Goal: Task Accomplishment & Management: Use online tool/utility

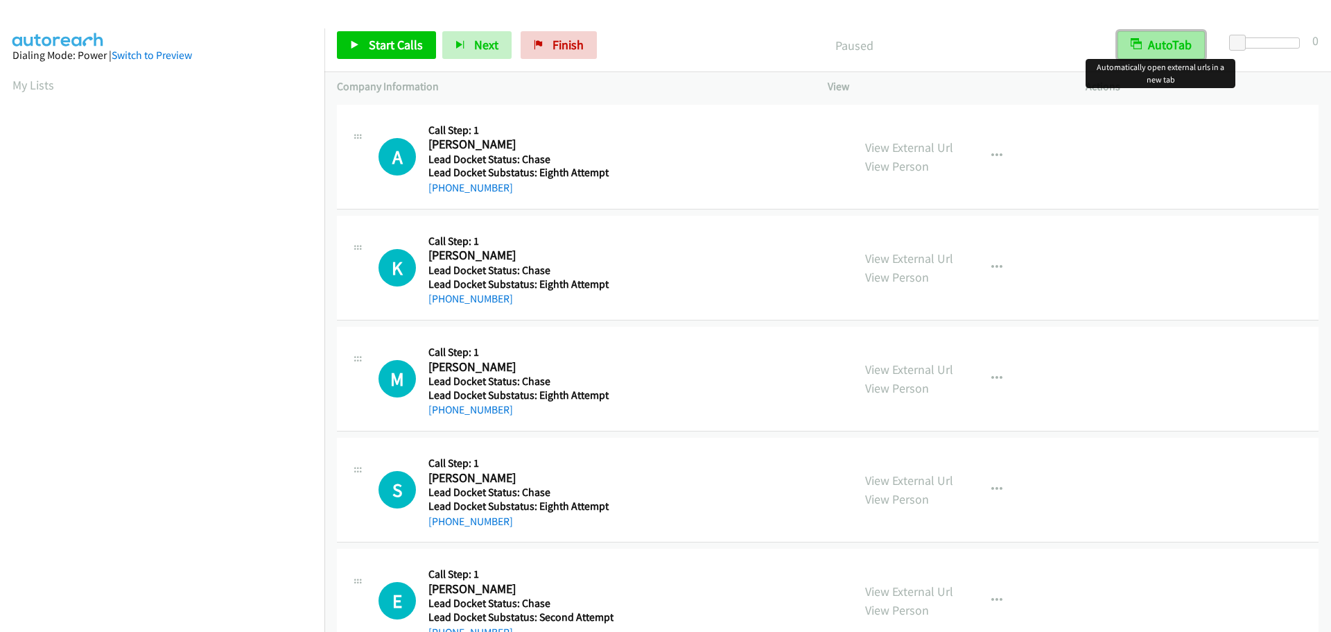
click at [1138, 50] on button "AutoTab" at bounding box center [1160, 45] width 87 height 28
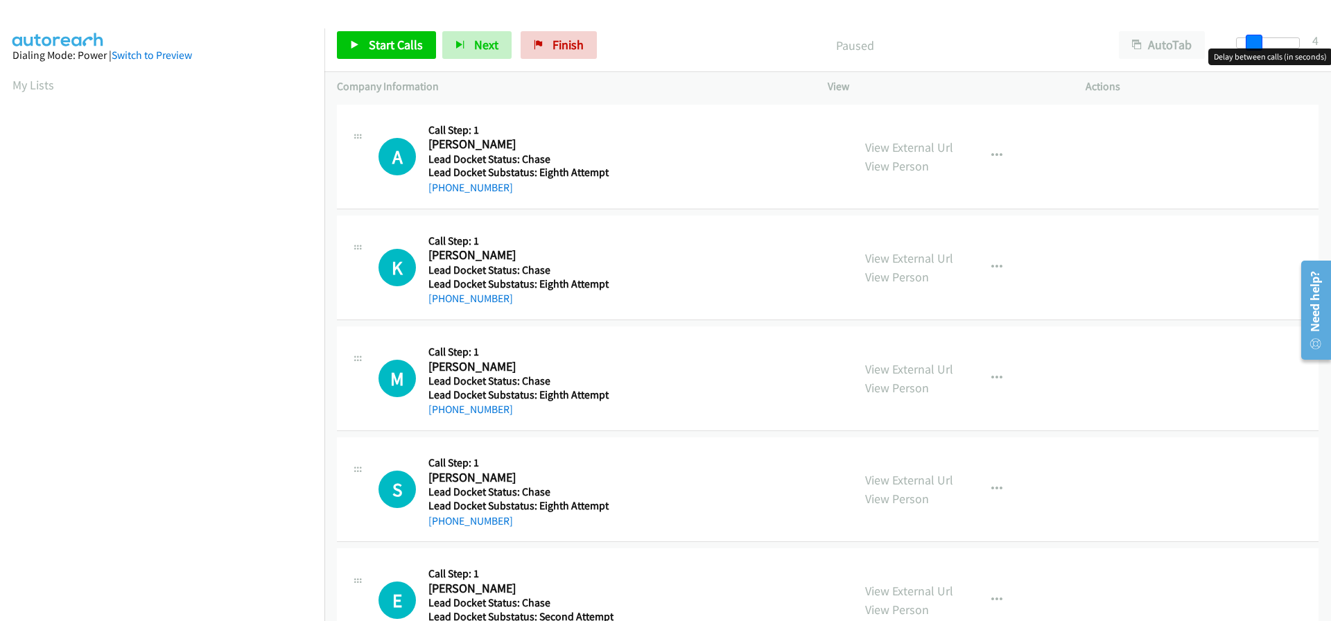
drag, startPoint x: 1239, startPoint y: 39, endPoint x: 1257, endPoint y: 40, distance: 18.0
click at [1257, 40] on span at bounding box center [1254, 43] width 17 height 17
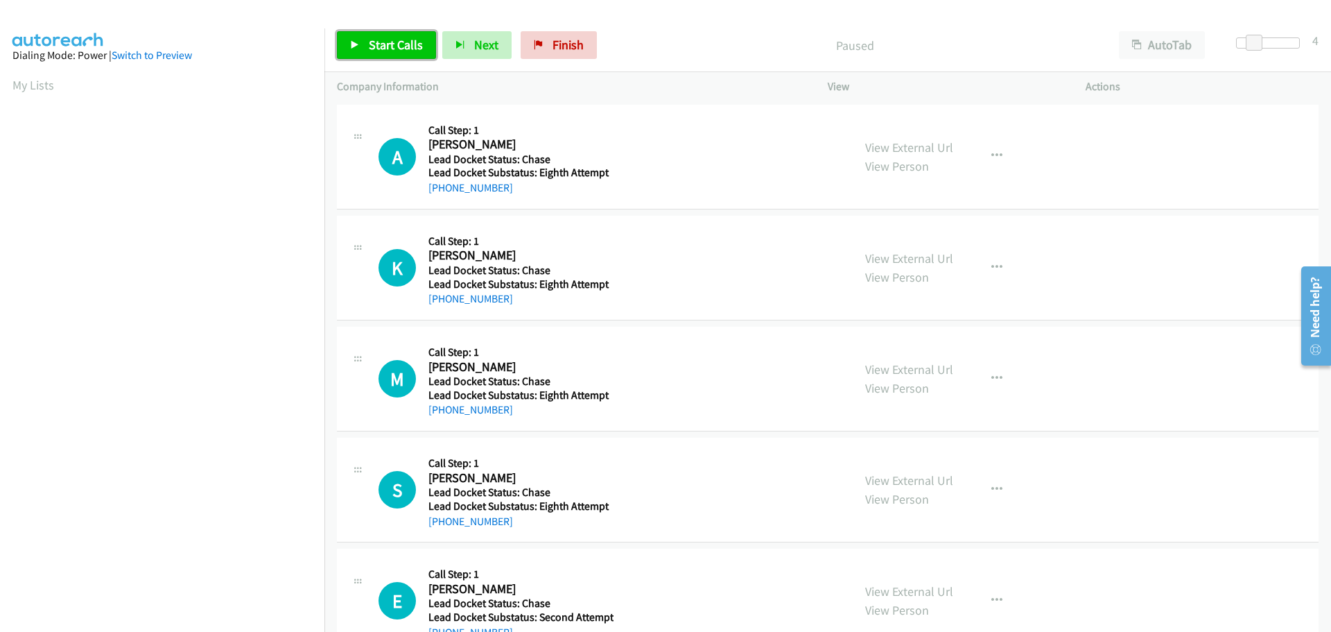
click at [409, 46] on span "Start Calls" at bounding box center [396, 45] width 54 height 16
drag, startPoint x: 505, startPoint y: 191, endPoint x: 442, endPoint y: 200, distance: 64.4
click at [442, 200] on div "A Callback Scheduled Call Step: 1 Anthony Murray America/Chicago Lead Docket St…" at bounding box center [828, 157] width 982 height 105
copy link "405-343-9399"
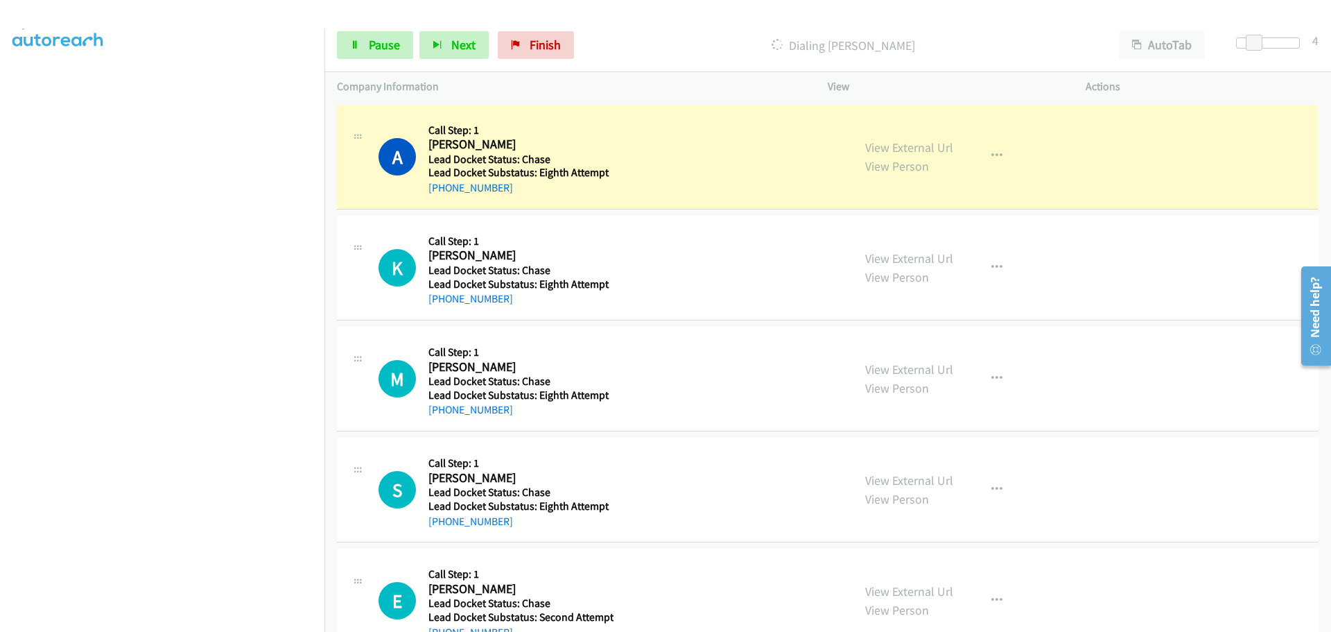
scroll to position [146, 0]
drag, startPoint x: 505, startPoint y: 304, endPoint x: 443, endPoint y: 306, distance: 62.5
click at [443, 306] on div "+1 929-602-8603" at bounding box center [518, 298] width 181 height 17
copy link "929-602-8603"
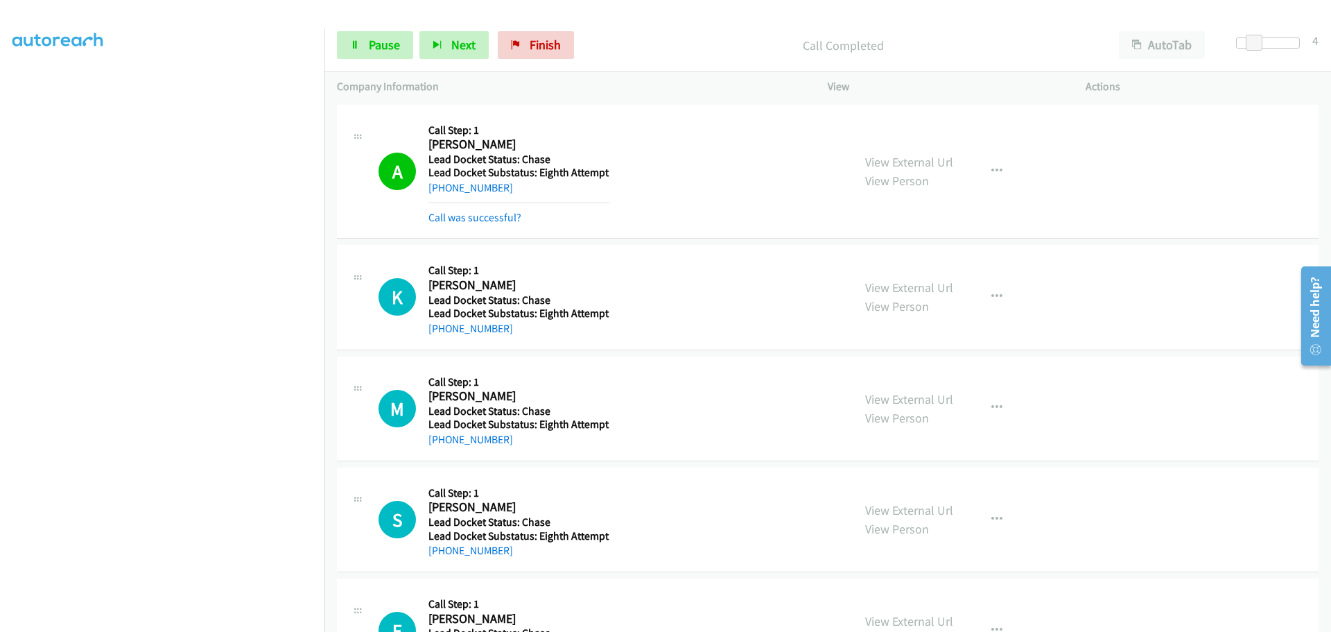
click at [593, 272] on h5 "Call Step: 1" at bounding box center [518, 270] width 181 height 14
click at [584, 274] on h5 "Call Step: 1" at bounding box center [518, 270] width 181 height 14
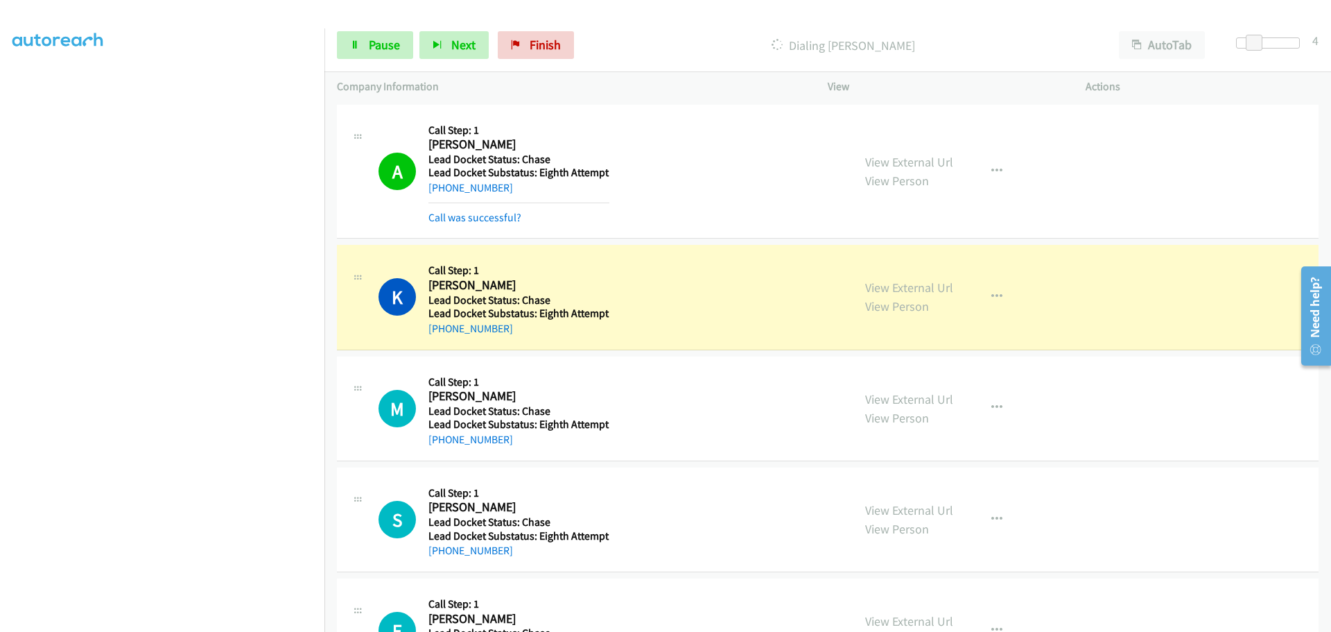
drag, startPoint x: 507, startPoint y: 335, endPoint x: 440, endPoint y: 336, distance: 66.6
click at [440, 336] on div "+1 929-602-8603" at bounding box center [518, 328] width 181 height 17
copy link "929-602-8603"
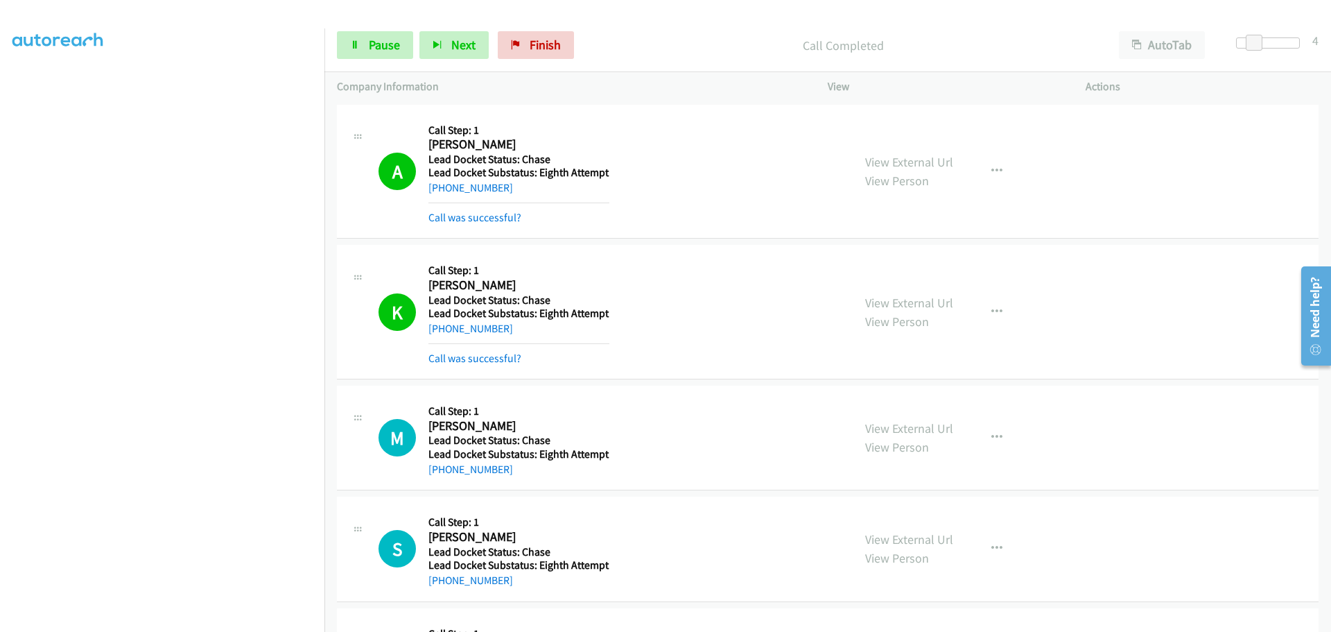
scroll to position [101, 0]
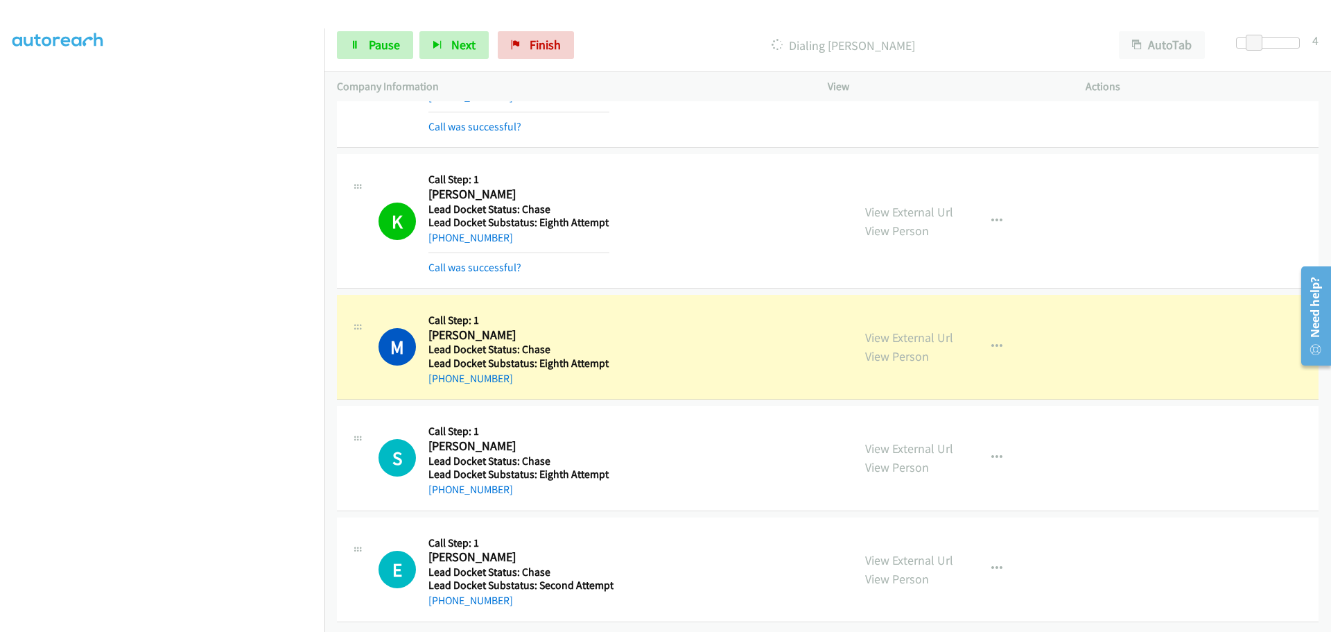
drag, startPoint x: 509, startPoint y: 374, endPoint x: 439, endPoint y: 379, distance: 70.1
click at [439, 379] on div "M Callback Scheduled Call Step: 1 Melvin Hinton America/New_York Lead Docket St…" at bounding box center [828, 347] width 982 height 105
copy link "252-314-7779"
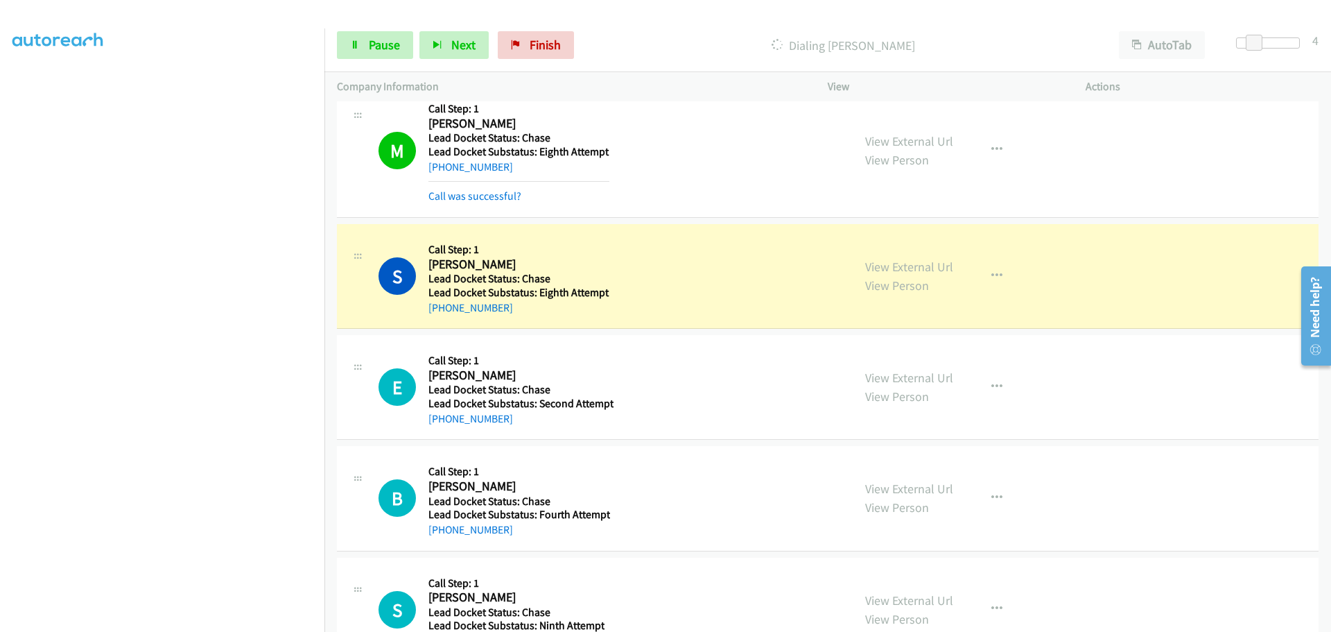
scroll to position [309, 0]
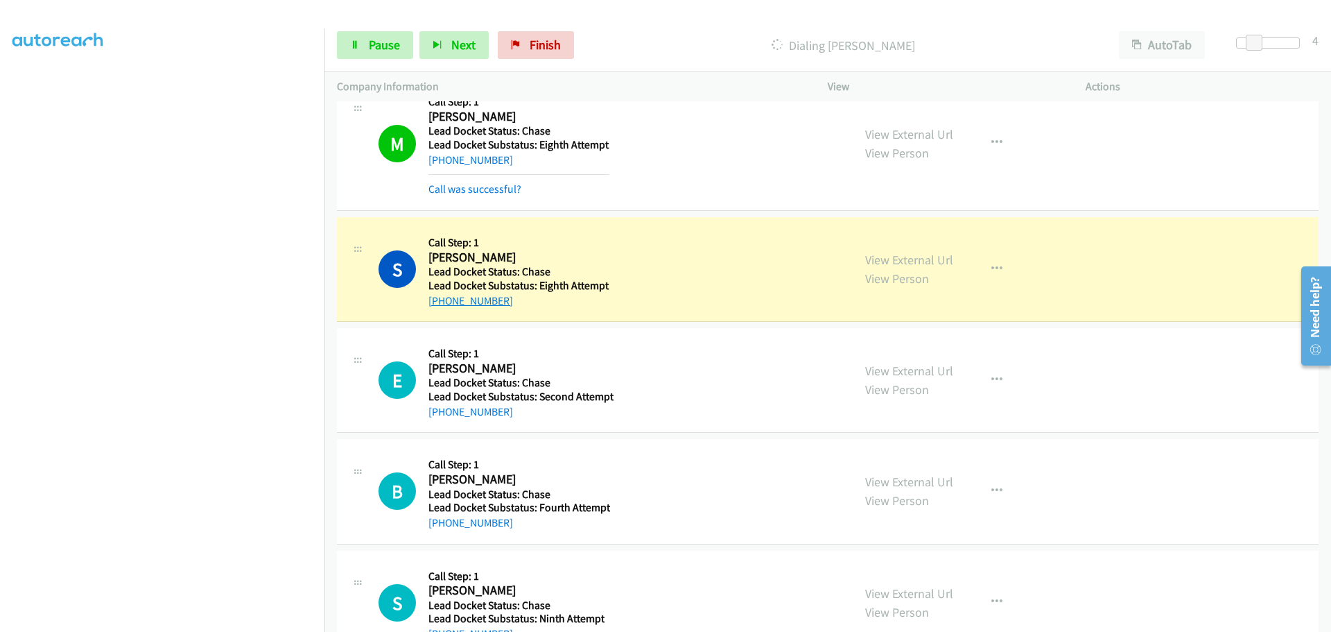
drag, startPoint x: 510, startPoint y: 297, endPoint x: 444, endPoint y: 306, distance: 66.5
click at [443, 306] on div "+1 951-263-0352" at bounding box center [518, 301] width 181 height 17
copy link "951-263-0352"
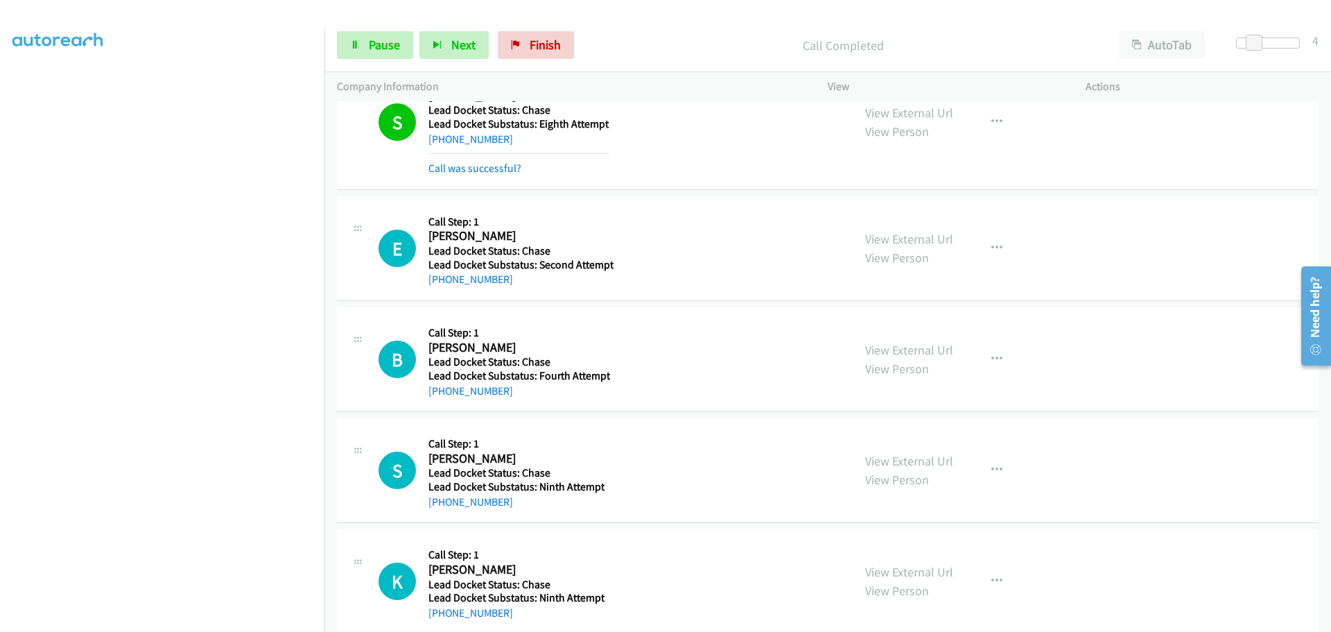
scroll to position [494, 0]
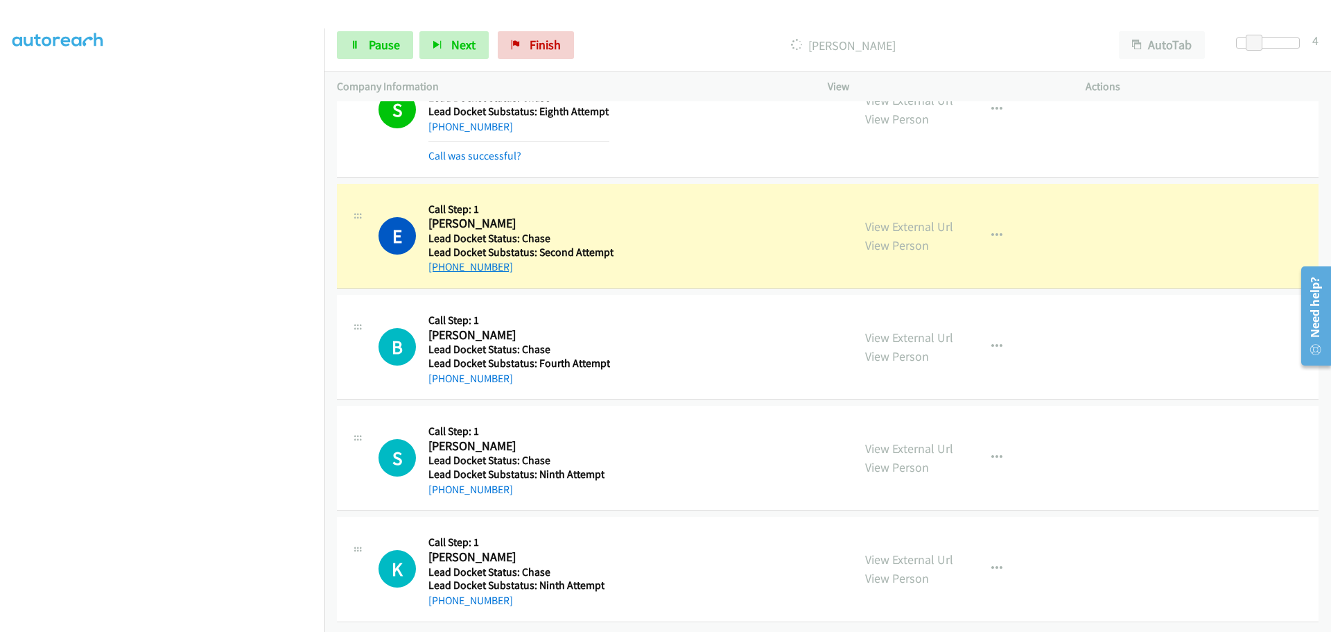
drag, startPoint x: 510, startPoint y: 257, endPoint x: 440, endPoint y: 260, distance: 70.8
click at [440, 259] on div "+1 540-556-2944" at bounding box center [520, 267] width 185 height 17
copy link "540-556-2944"
click at [387, 52] on span "Pause" at bounding box center [384, 45] width 31 height 16
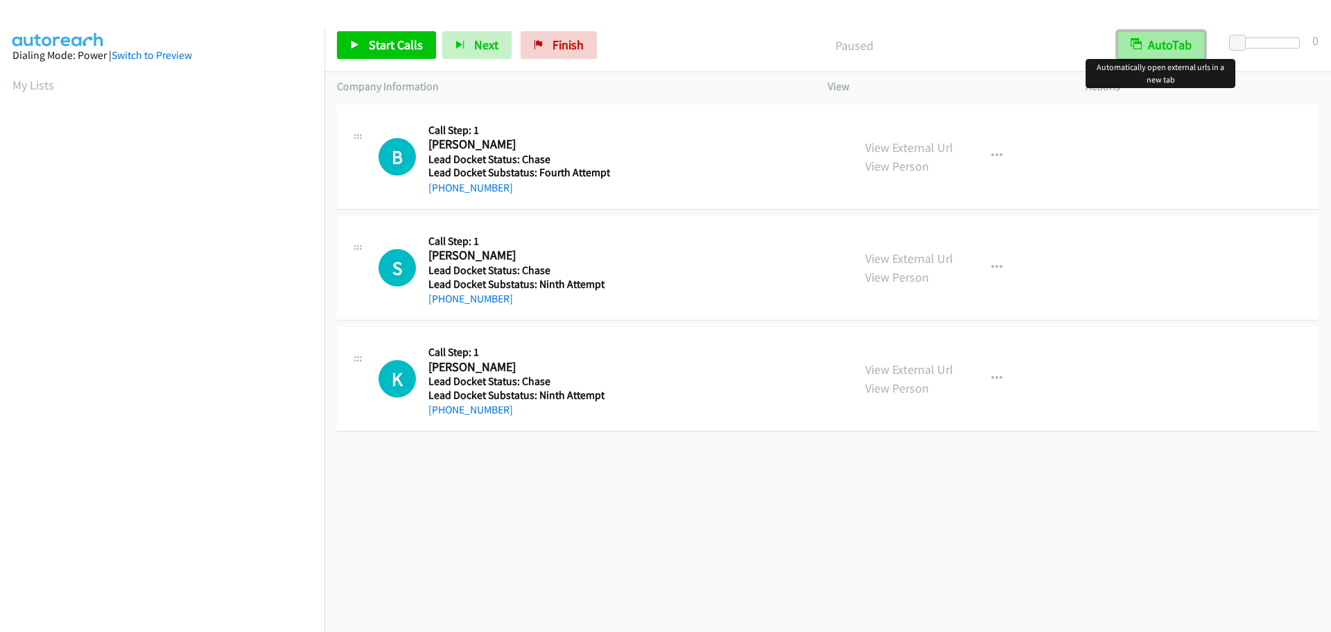
click at [1154, 43] on button "AutoTab" at bounding box center [1160, 45] width 87 height 28
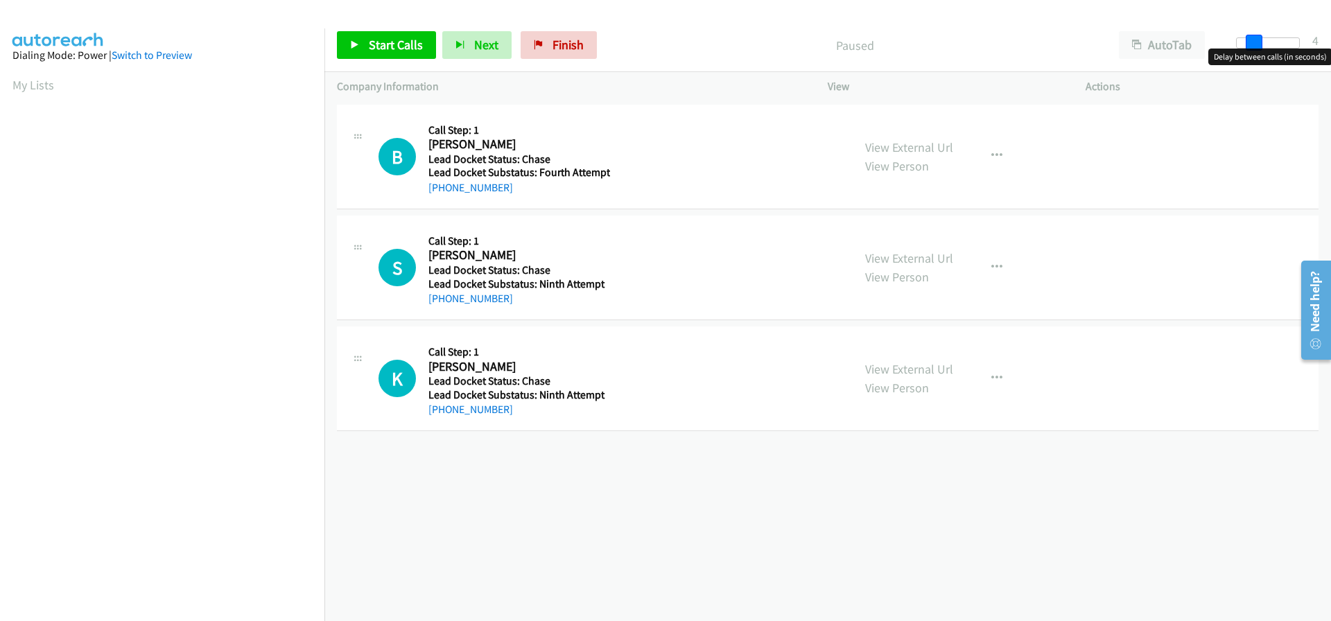
drag, startPoint x: 1242, startPoint y: 38, endPoint x: 1258, endPoint y: 40, distance: 16.1
click at [1258, 40] on span at bounding box center [1254, 43] width 17 height 17
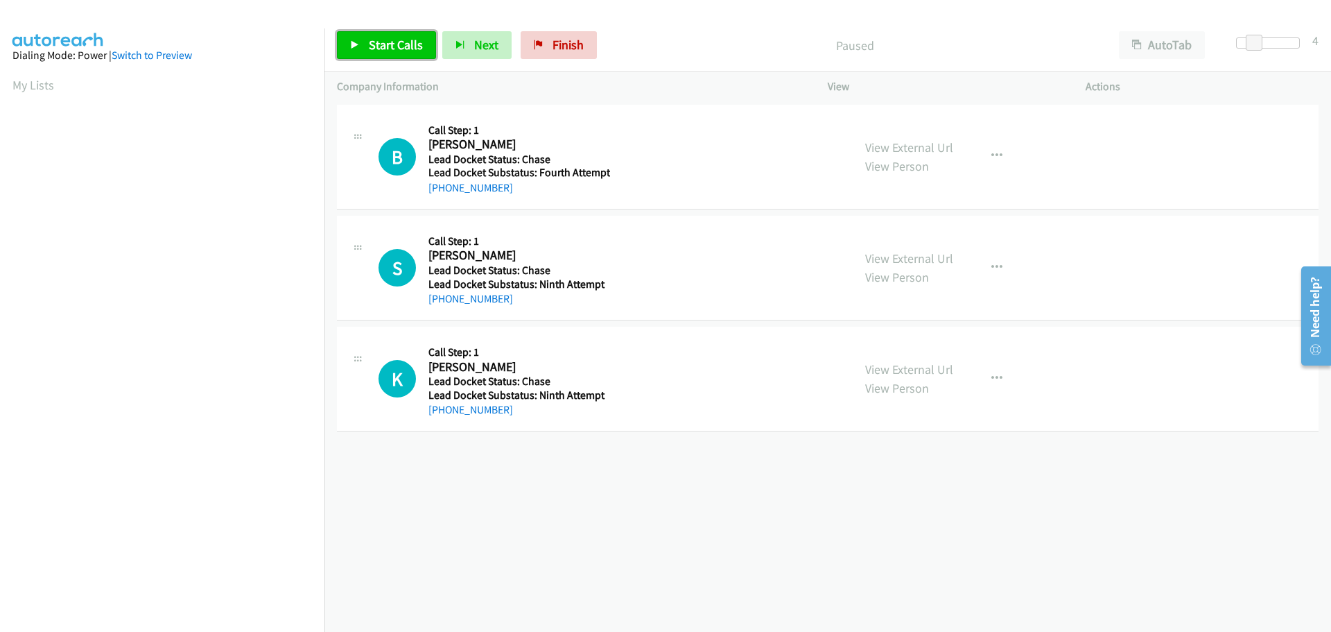
click at [416, 49] on span "Start Calls" at bounding box center [396, 45] width 54 height 16
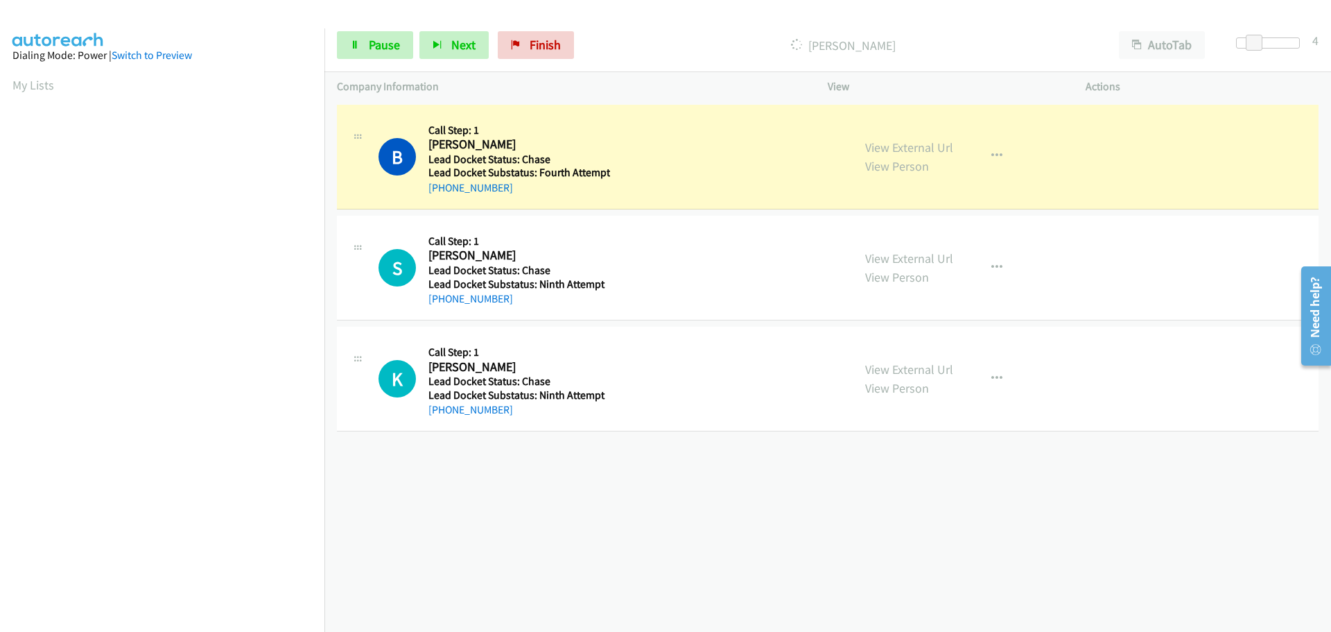
drag, startPoint x: 494, startPoint y: 189, endPoint x: 444, endPoint y: 197, distance: 50.5
click at [444, 197] on div "B Callback Scheduled Call Step: 1 Bryan Ocampo America/New_York Lead Docket Sta…" at bounding box center [828, 157] width 982 height 105
copy link "401-369-0586"
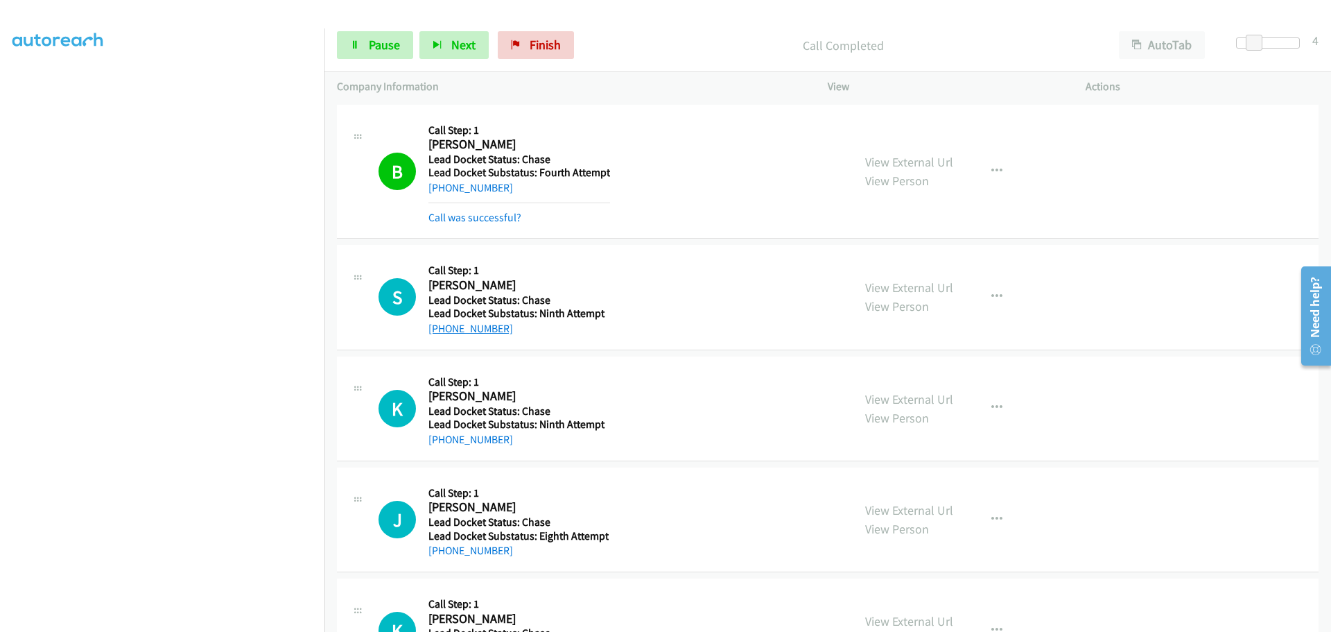
drag, startPoint x: 507, startPoint y: 303, endPoint x: 438, endPoint y: 326, distance: 73.0
click at [438, 326] on div "+1 930-230-1891" at bounding box center [516, 328] width 177 height 17
copy link "930-230-1891"
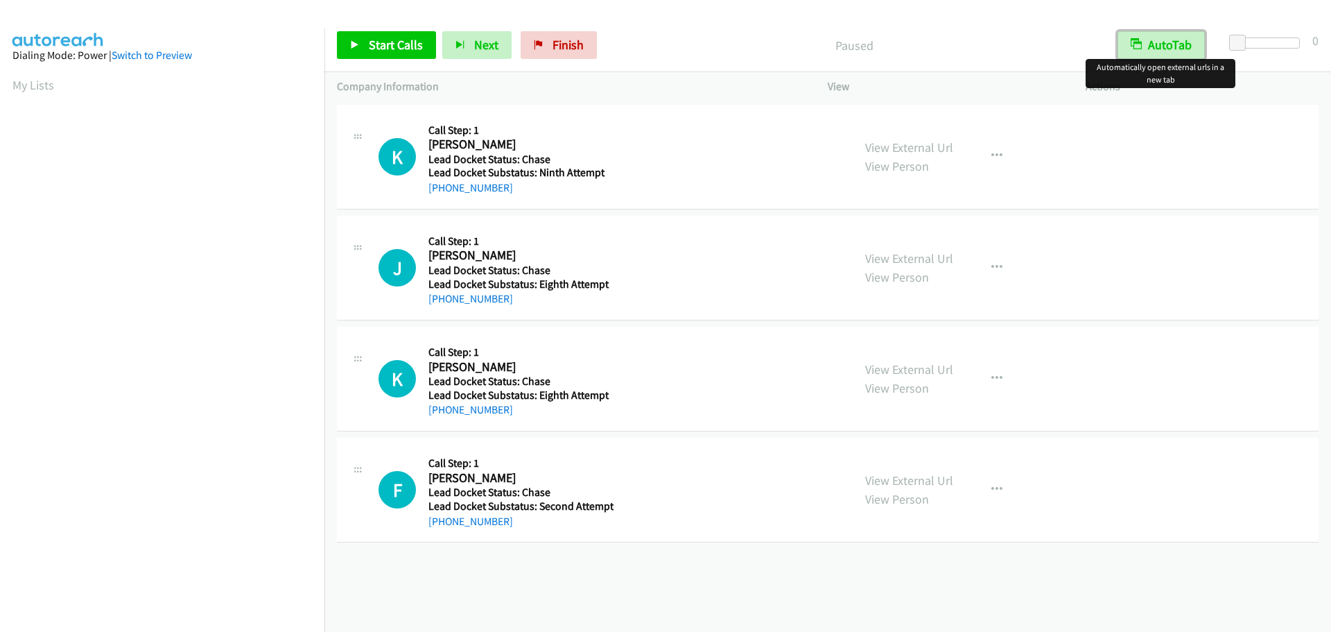
drag, startPoint x: 1134, startPoint y: 54, endPoint x: 1160, endPoint y: 51, distance: 26.6
click at [1134, 53] on button "AutoTab" at bounding box center [1160, 45] width 87 height 28
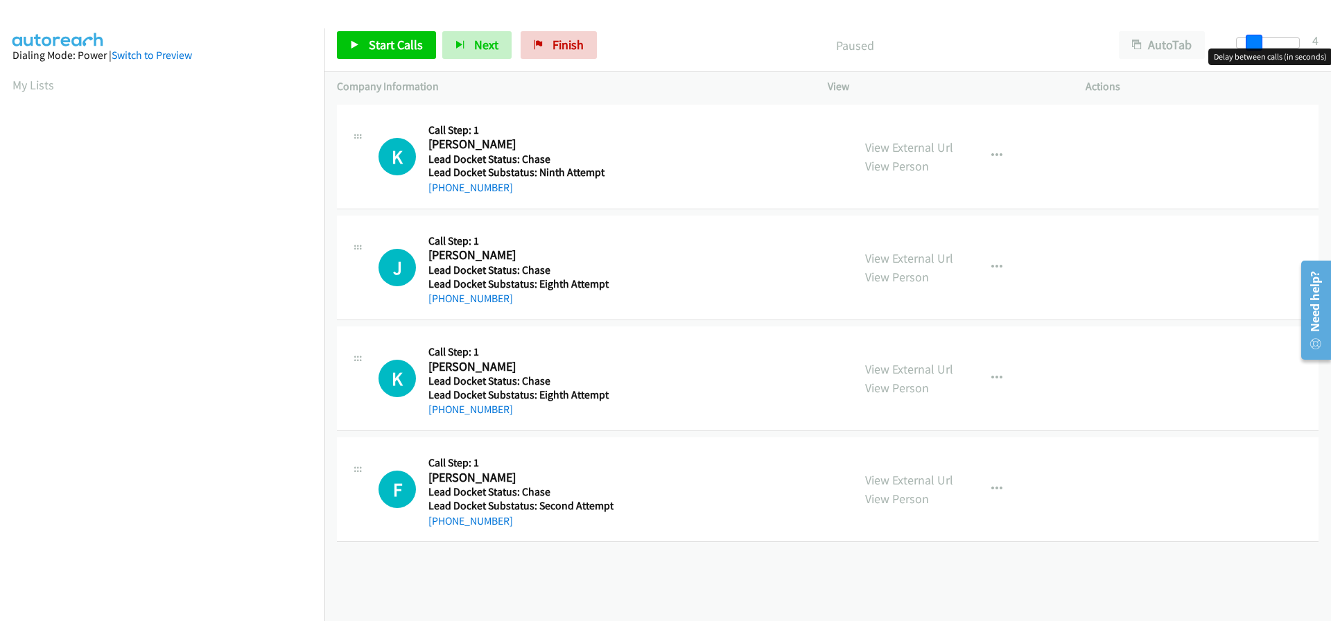
drag, startPoint x: 1234, startPoint y: 37, endPoint x: 1252, endPoint y: 37, distance: 18.0
click at [1252, 37] on span at bounding box center [1254, 43] width 17 height 17
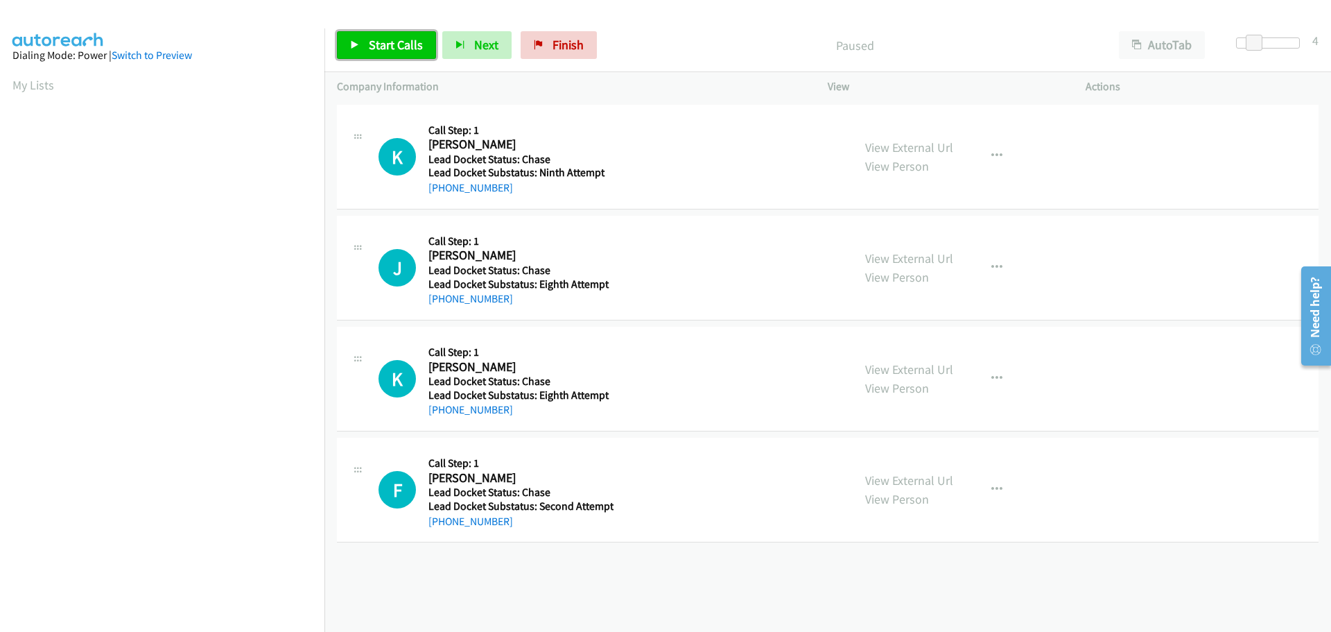
click at [397, 47] on span "Start Calls" at bounding box center [396, 45] width 54 height 16
drag, startPoint x: 507, startPoint y: 189, endPoint x: 440, endPoint y: 190, distance: 68.0
click at [440, 190] on div "[PHONE_NUMBER]" at bounding box center [518, 188] width 181 height 17
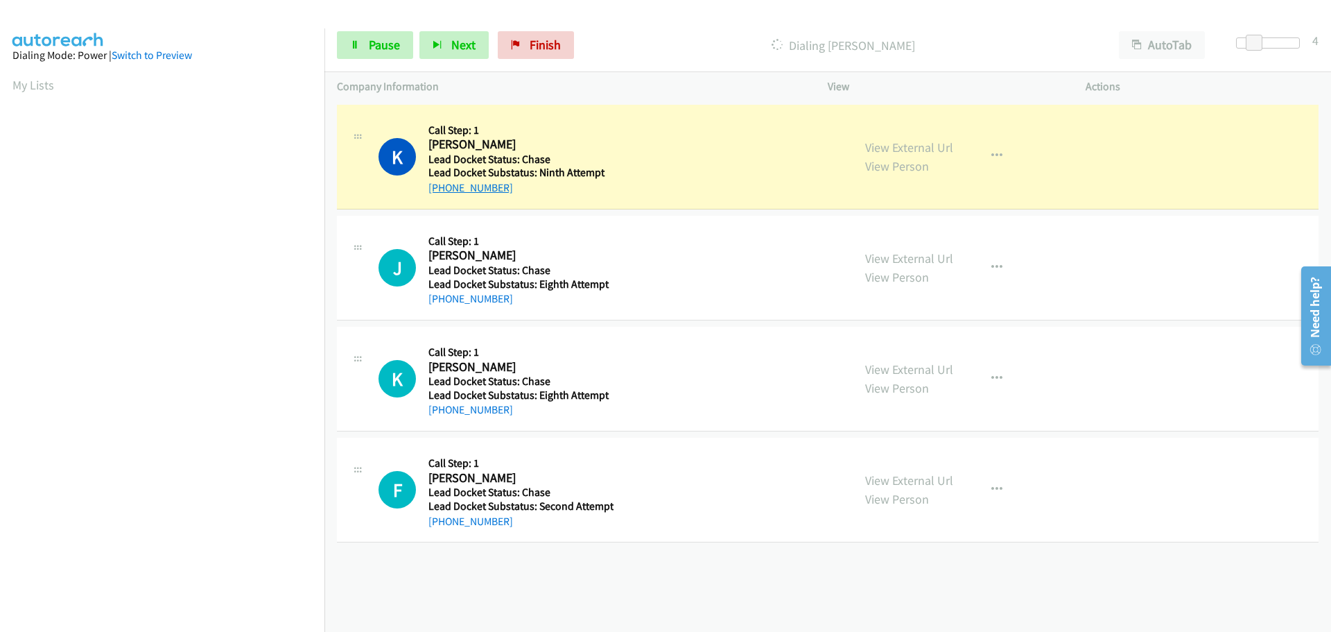
copy link "610-984-5005"
drag, startPoint x: 496, startPoint y: 304, endPoint x: 442, endPoint y: 311, distance: 54.4
click at [442, 311] on div "J Callback Scheduled Call Step: 1 Julian Barnes America/New_York Lead Docket St…" at bounding box center [828, 268] width 982 height 105
copy link "864-758-4482"
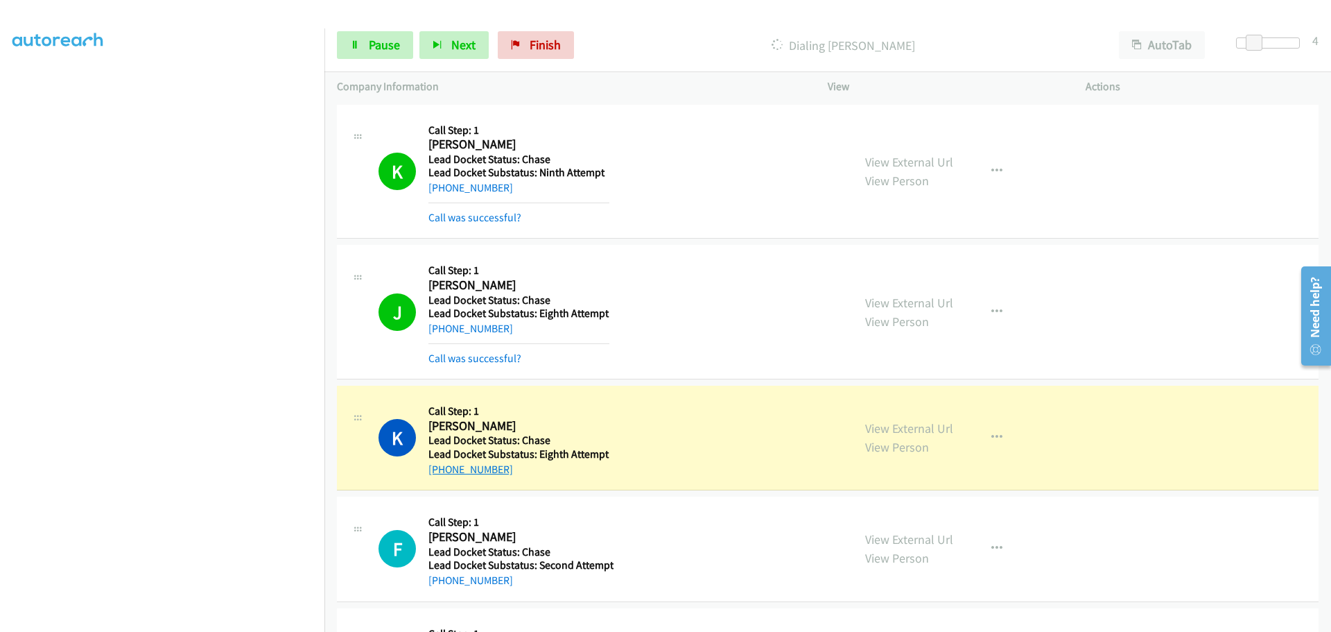
drag, startPoint x: 514, startPoint y: 477, endPoint x: 442, endPoint y: 474, distance: 72.1
click at [442, 474] on div "K Callback Scheduled Call Step: 1 Kelli Hall America/North_Dakota/Center Lead D…" at bounding box center [828, 437] width 982 height 105
copy link "701-580-4348"
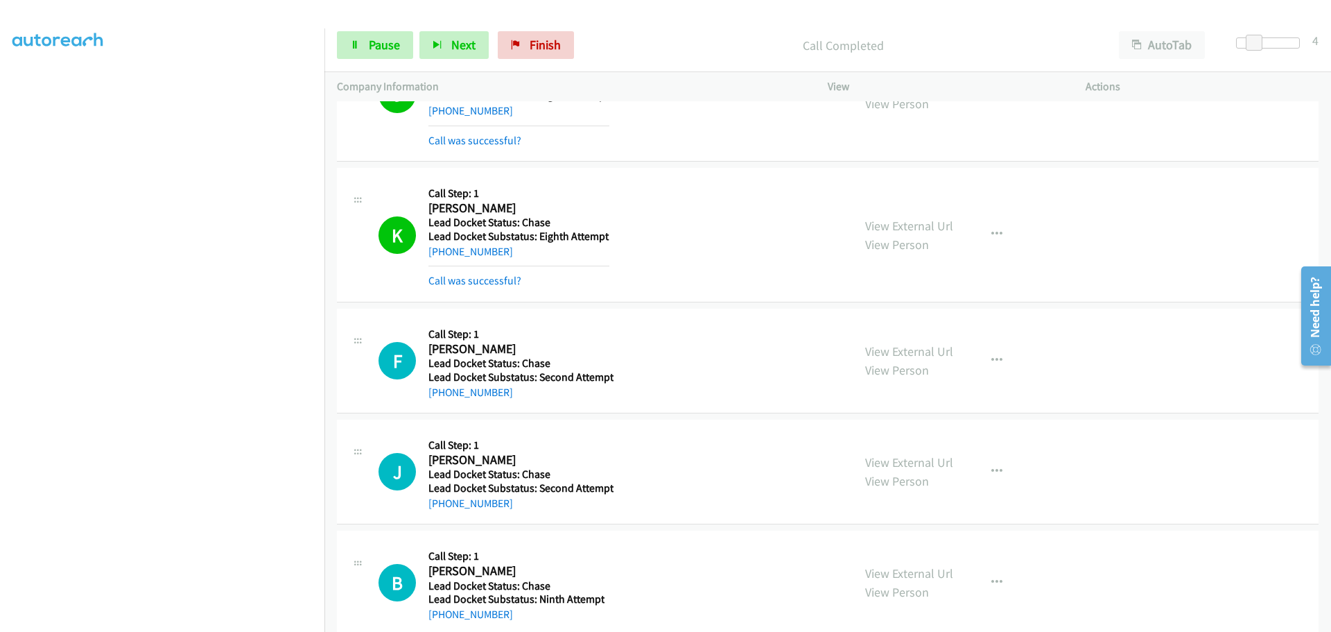
scroll to position [347, 0]
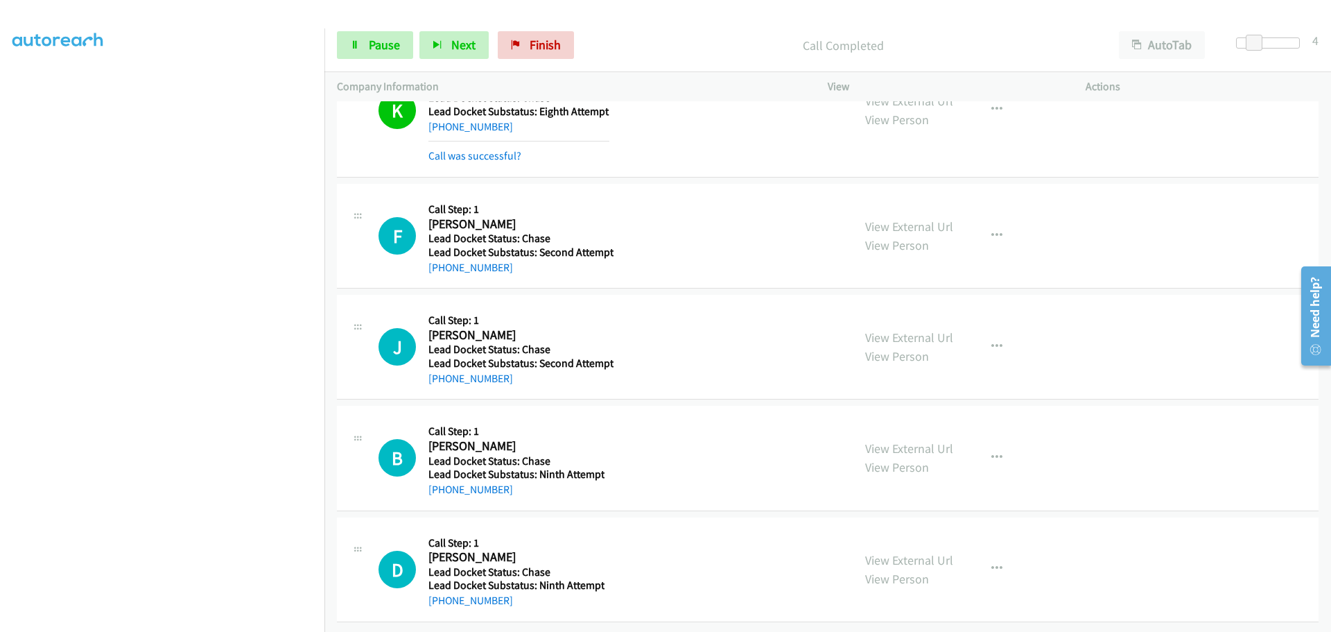
drag, startPoint x: 520, startPoint y: 268, endPoint x: 442, endPoint y: 277, distance: 78.2
click at [442, 277] on div "F Callback Scheduled Call Step: 1 Felix Benavente Pacific/Guam Lead Docket Stat…" at bounding box center [828, 236] width 982 height 105
copy link "671-988-7911"
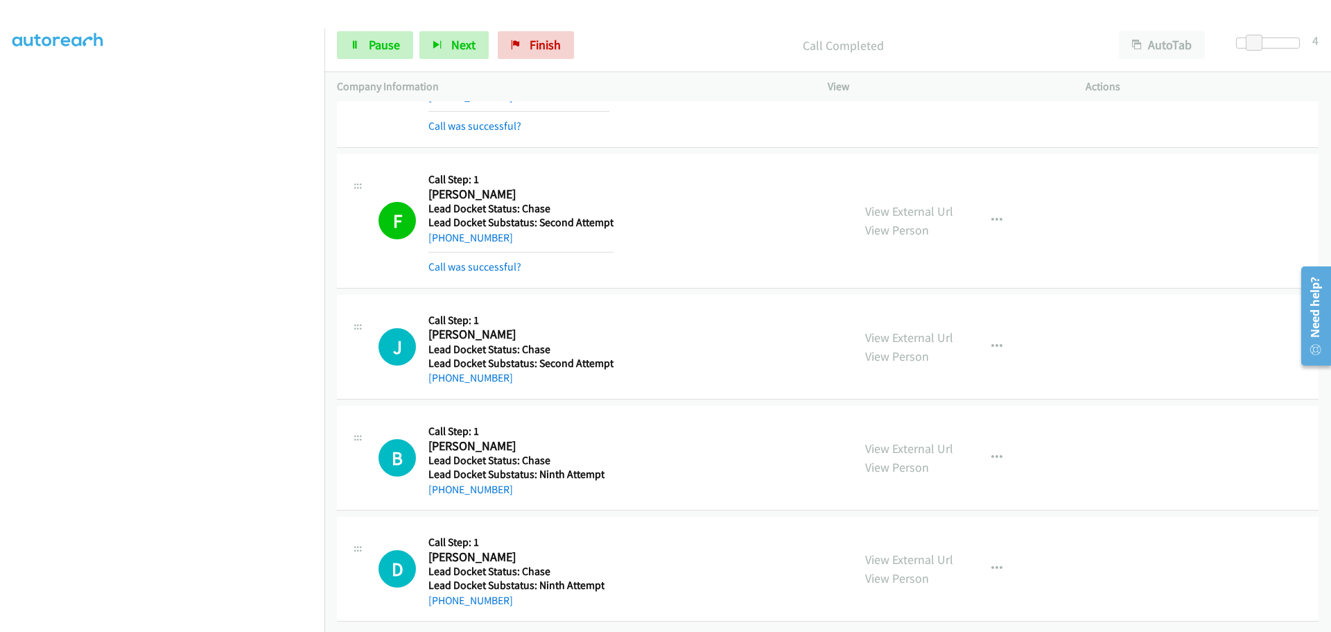
scroll to position [383, 0]
drag, startPoint x: 511, startPoint y: 375, endPoint x: 441, endPoint y: 372, distance: 70.1
click at [441, 372] on div "+1 315-236-8736" at bounding box center [520, 377] width 185 height 17
copy link "315-236-8736"
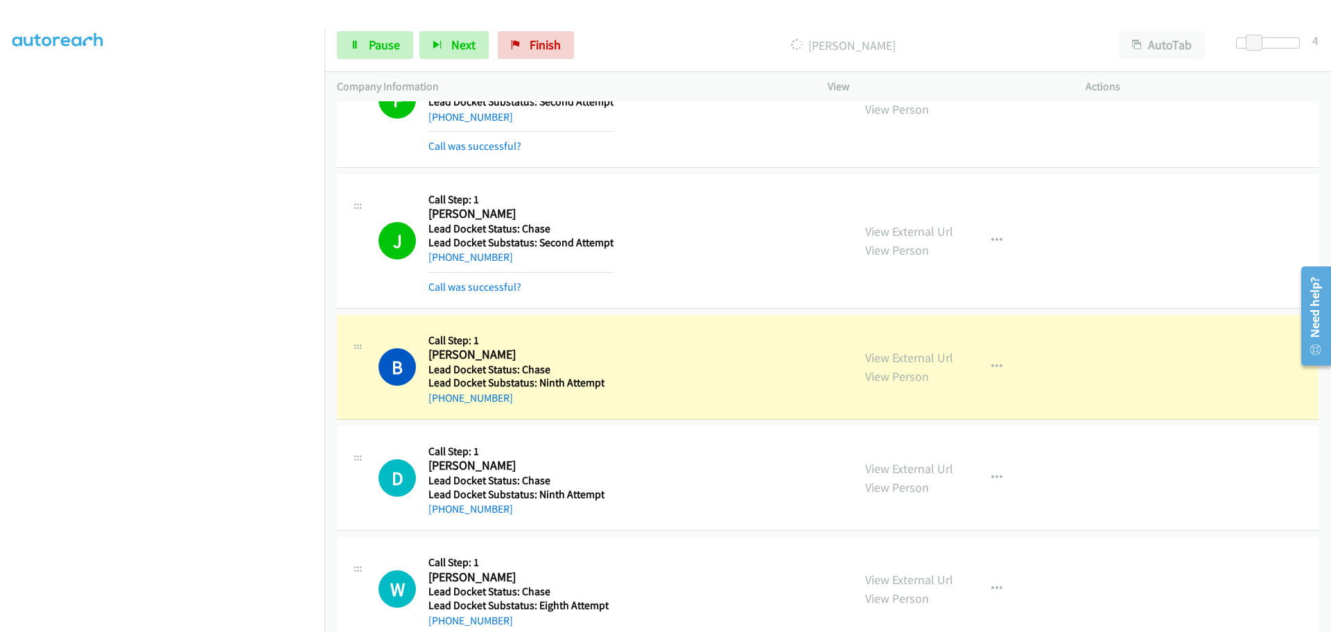
scroll to position [591, 0]
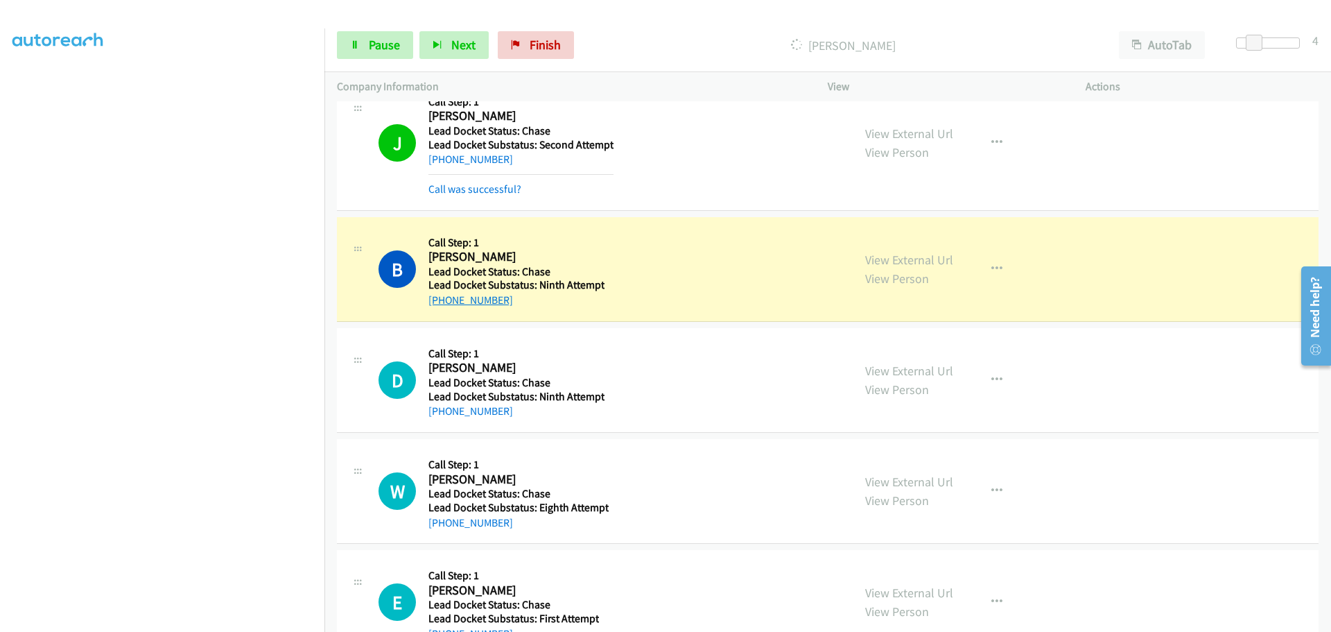
drag, startPoint x: 523, startPoint y: 299, endPoint x: 440, endPoint y: 299, distance: 83.9
click at [440, 299] on div "+1 334-604-9745" at bounding box center [516, 300] width 176 height 17
copy link "334-604-9745"
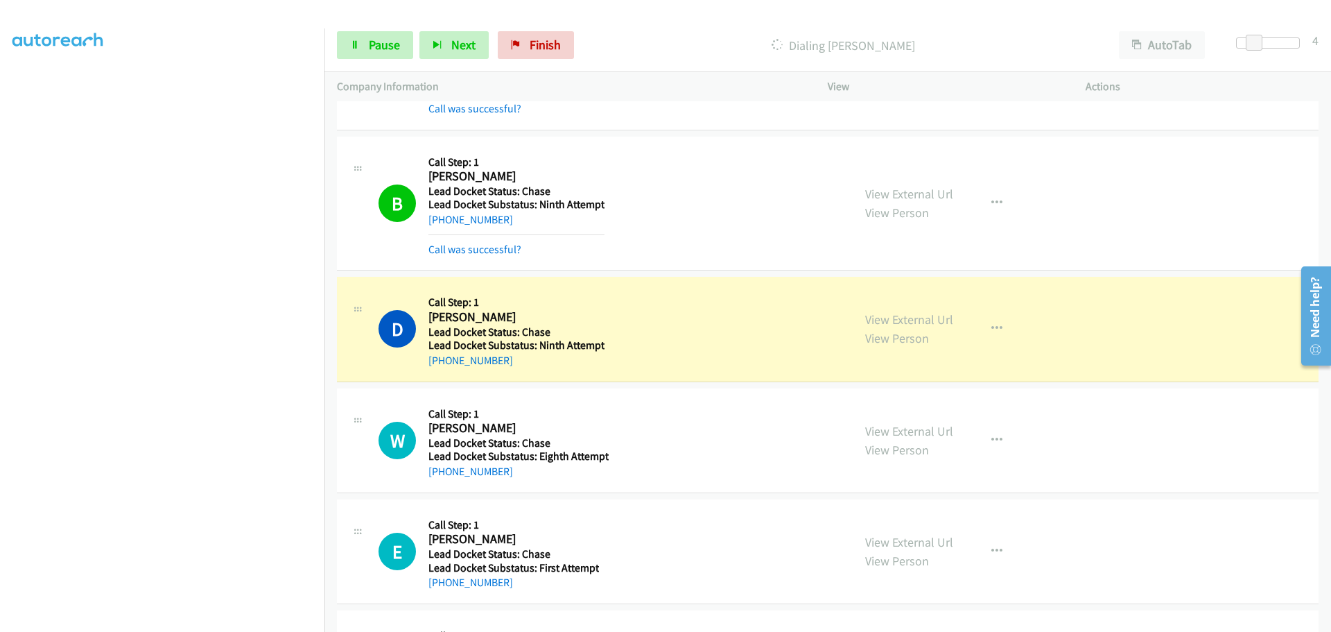
scroll to position [729, 0]
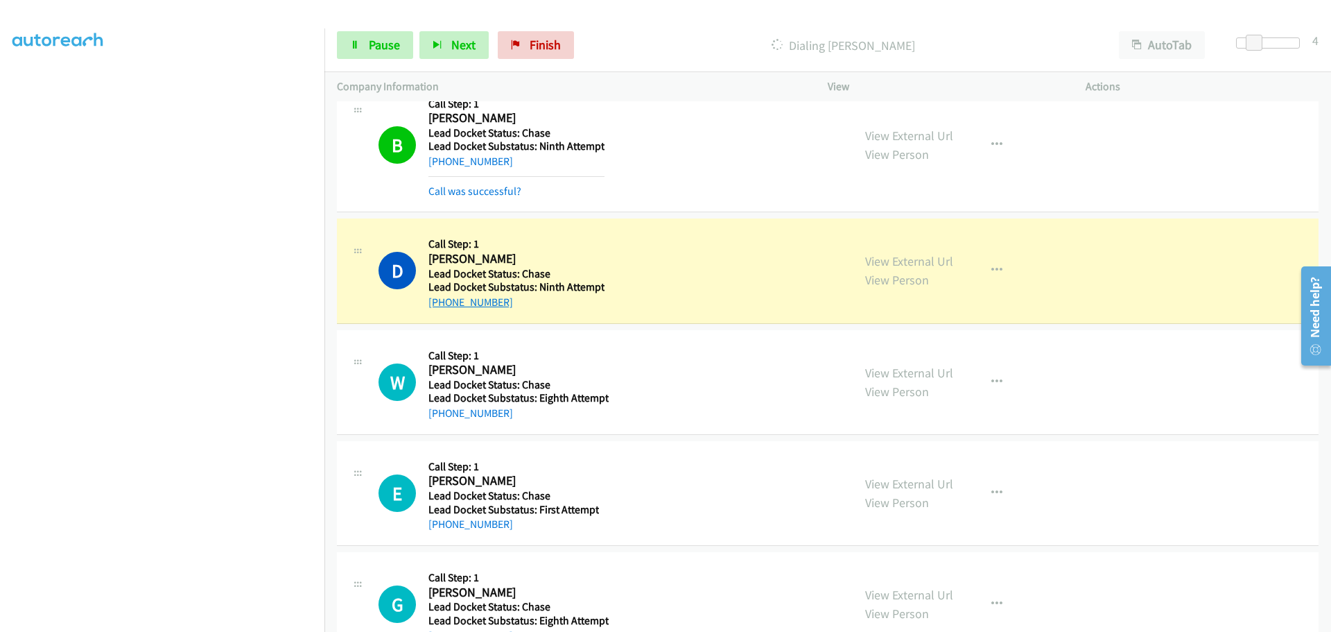
drag, startPoint x: 516, startPoint y: 306, endPoint x: 441, endPoint y: 306, distance: 75.6
click at [441, 306] on div "+1 916-807-1855" at bounding box center [516, 302] width 176 height 17
copy link "916-807-1855"
click at [575, 327] on td "W Callback Scheduled Call Step: 1 Willie Womack America/Chicago Lead Docket Sta…" at bounding box center [827, 382] width 1007 height 111
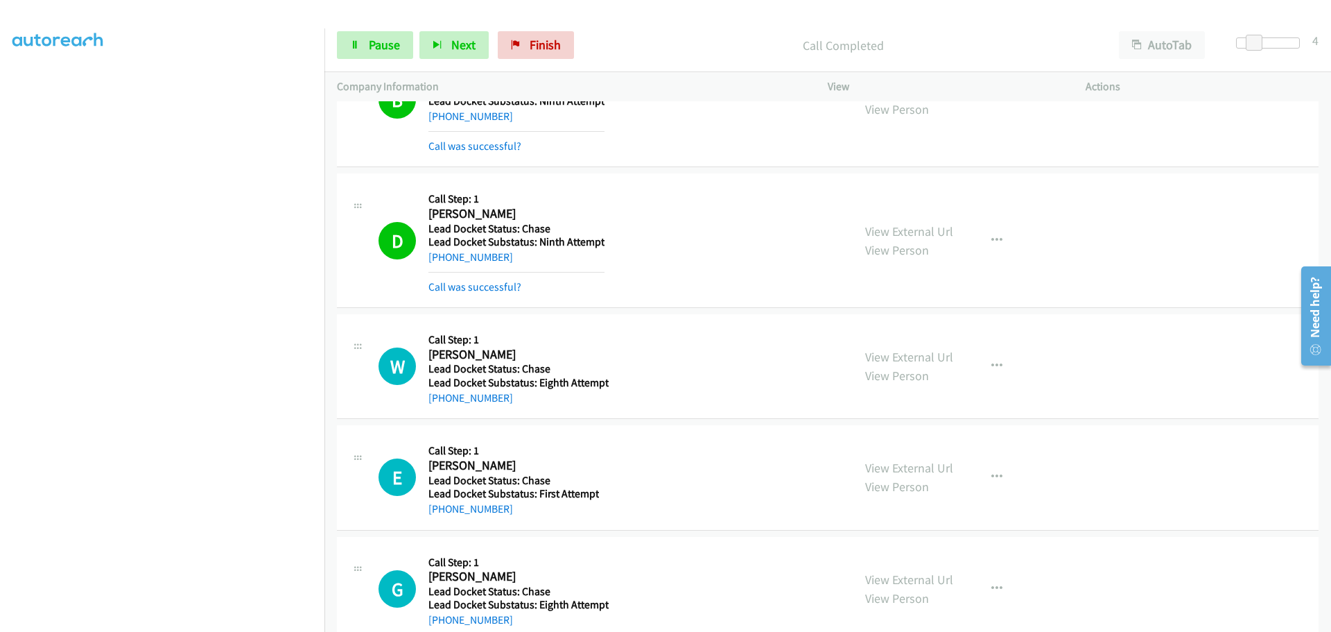
scroll to position [775, 0]
drag, startPoint x: 510, startPoint y: 401, endPoint x: 441, endPoint y: 405, distance: 69.4
click at [441, 405] on div "+1 281-630-8791" at bounding box center [518, 397] width 180 height 17
copy link "281-630-8791"
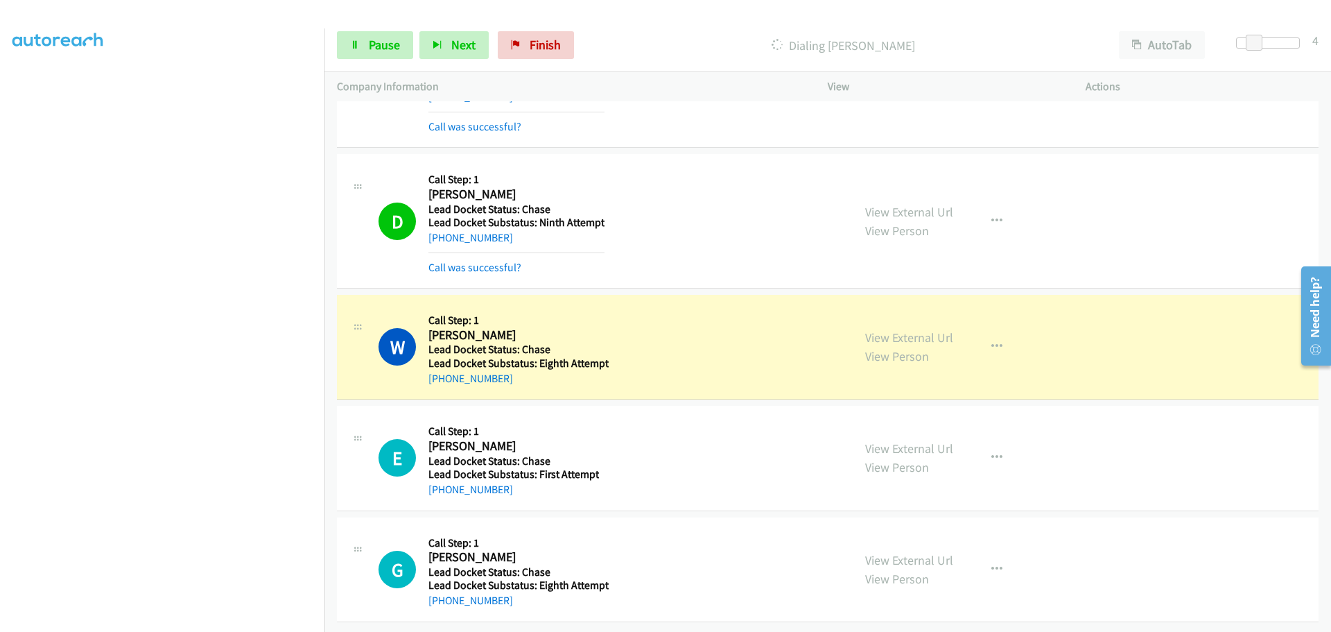
scroll to position [804, 0]
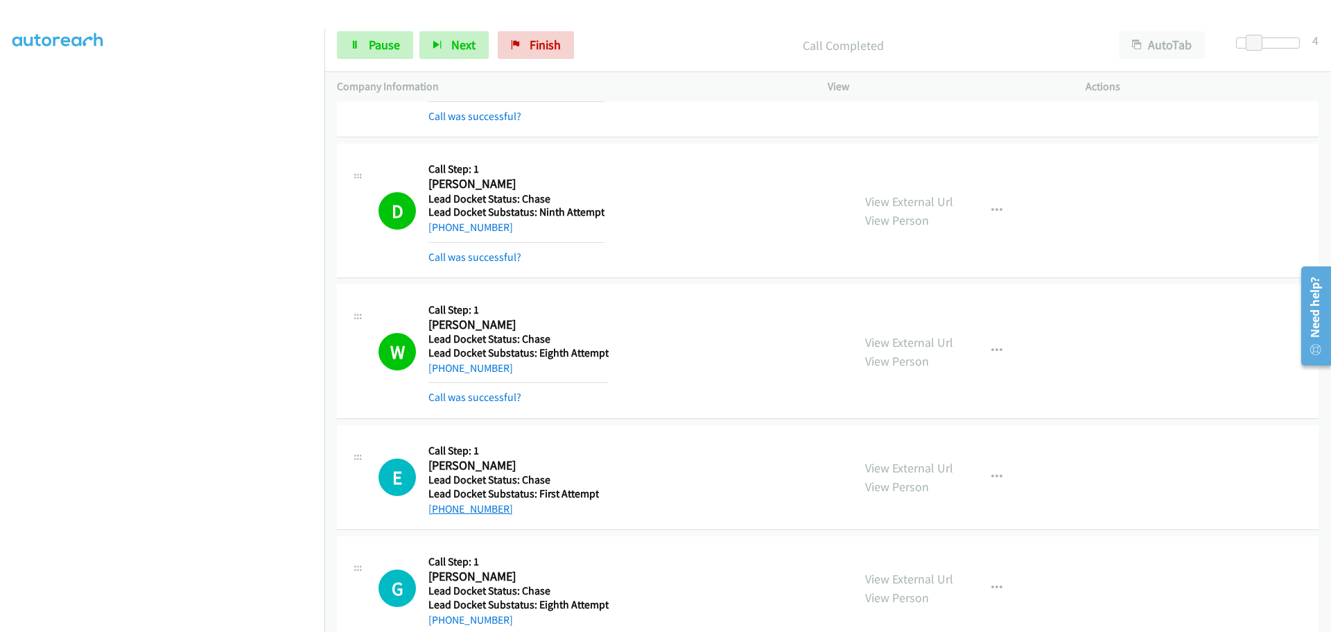
drag, startPoint x: 509, startPoint y: 474, endPoint x: 442, endPoint y: 480, distance: 66.8
click at [442, 480] on div "Callback Scheduled Call Step: 1 Eric Barnes America/New_York Lead Docket Status…" at bounding box center [513, 476] width 171 height 79
click at [519, 523] on div "E Callback Scheduled Call Step: 1 Eric Barnes America/New_York Lead Docket Stat…" at bounding box center [828, 477] width 982 height 105
drag, startPoint x: 514, startPoint y: 519, endPoint x: 441, endPoint y: 513, distance: 73.1
click at [441, 513] on div "E Callback Scheduled Call Step: 1 Eric Barnes America/New_York Lead Docket Stat…" at bounding box center [828, 477] width 982 height 105
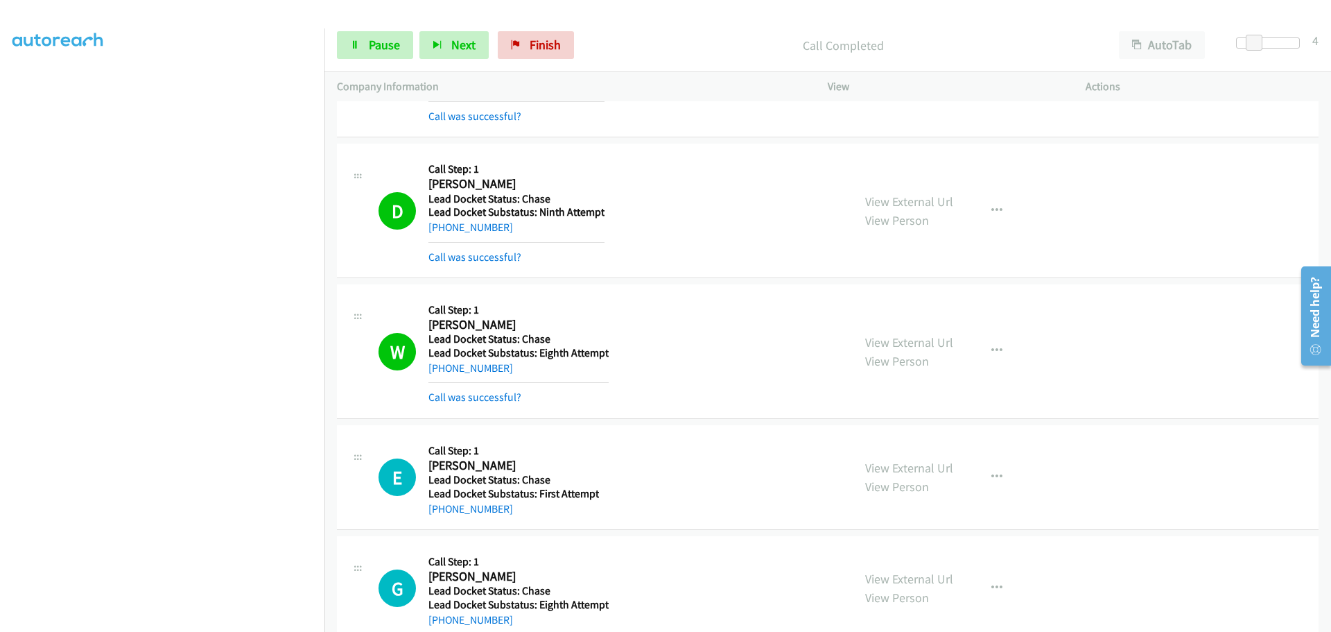
copy link "404-488-2549"
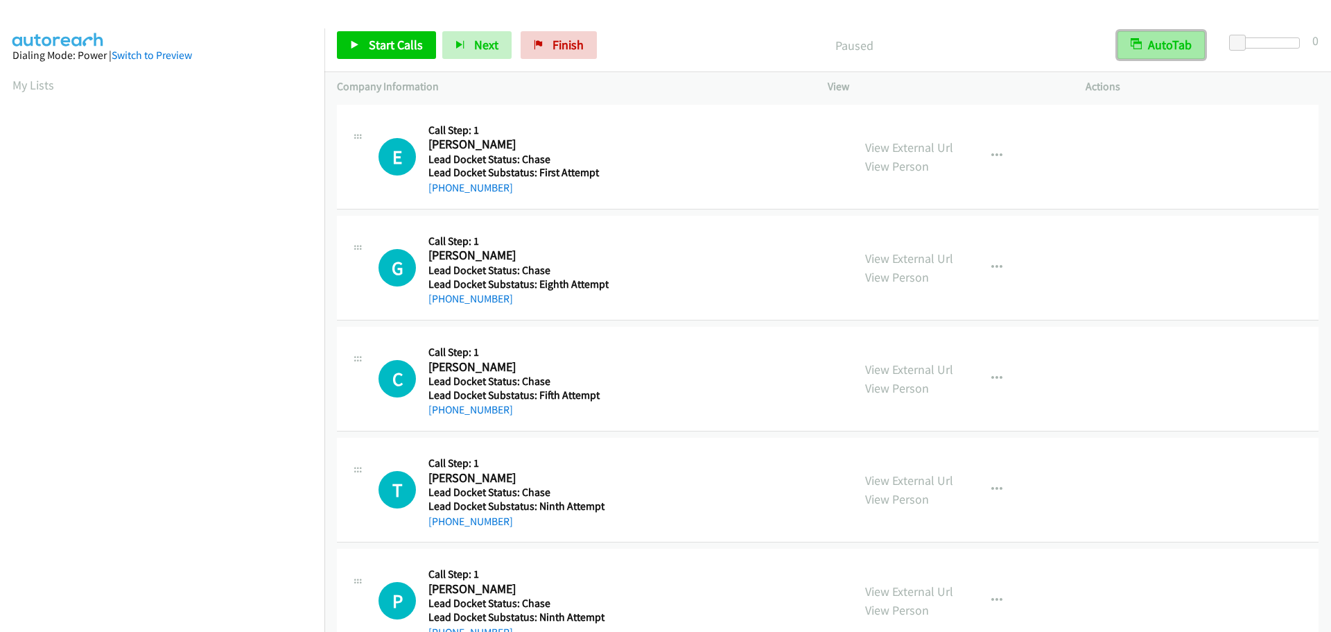
click at [1153, 49] on button "AutoTab" at bounding box center [1160, 45] width 87 height 28
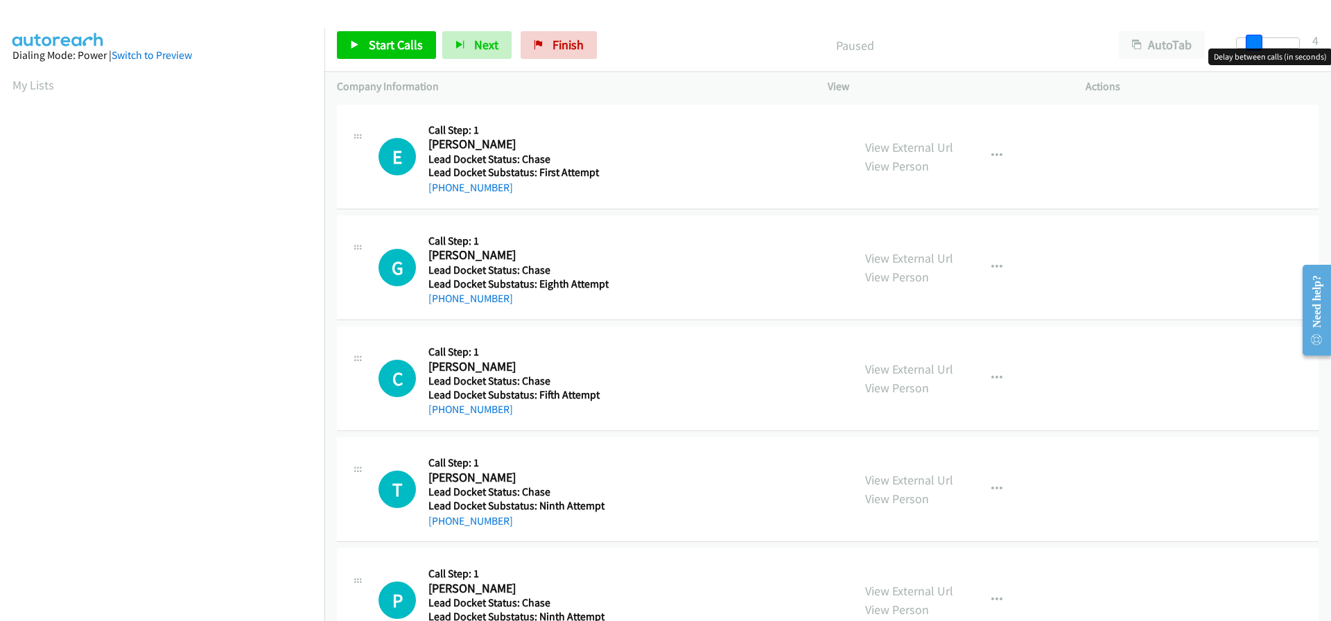
click at [1258, 42] on span at bounding box center [1254, 43] width 17 height 17
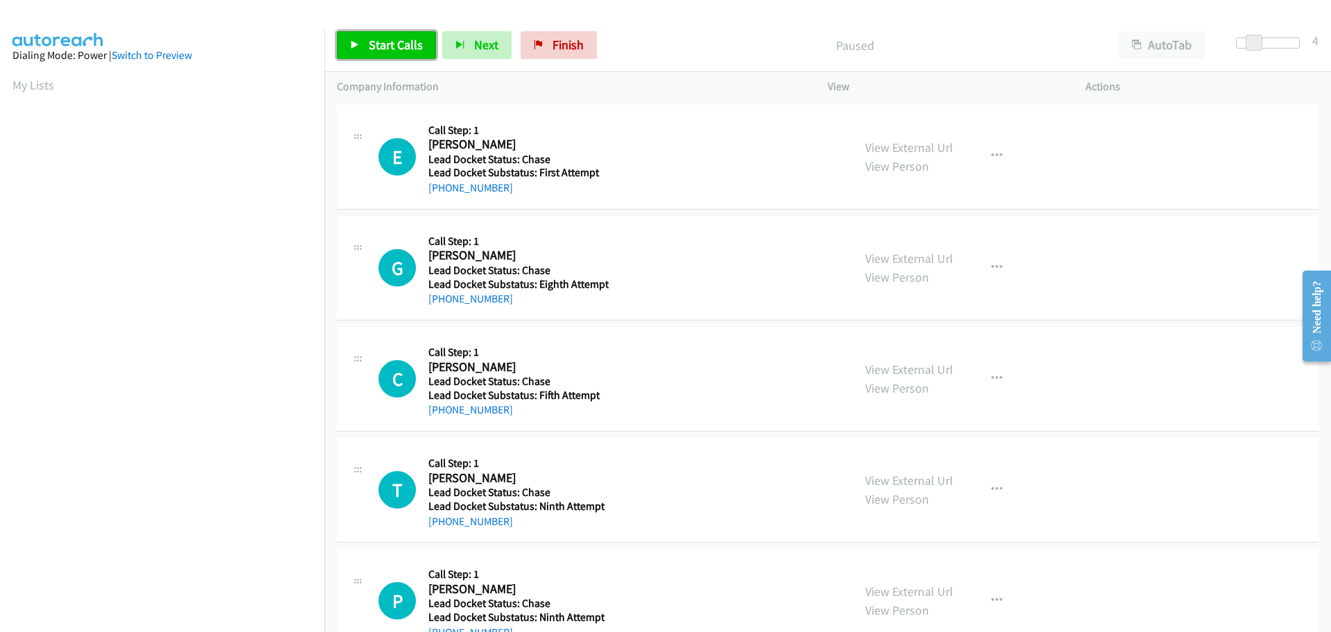
click at [398, 44] on span "Start Calls" at bounding box center [396, 45] width 54 height 16
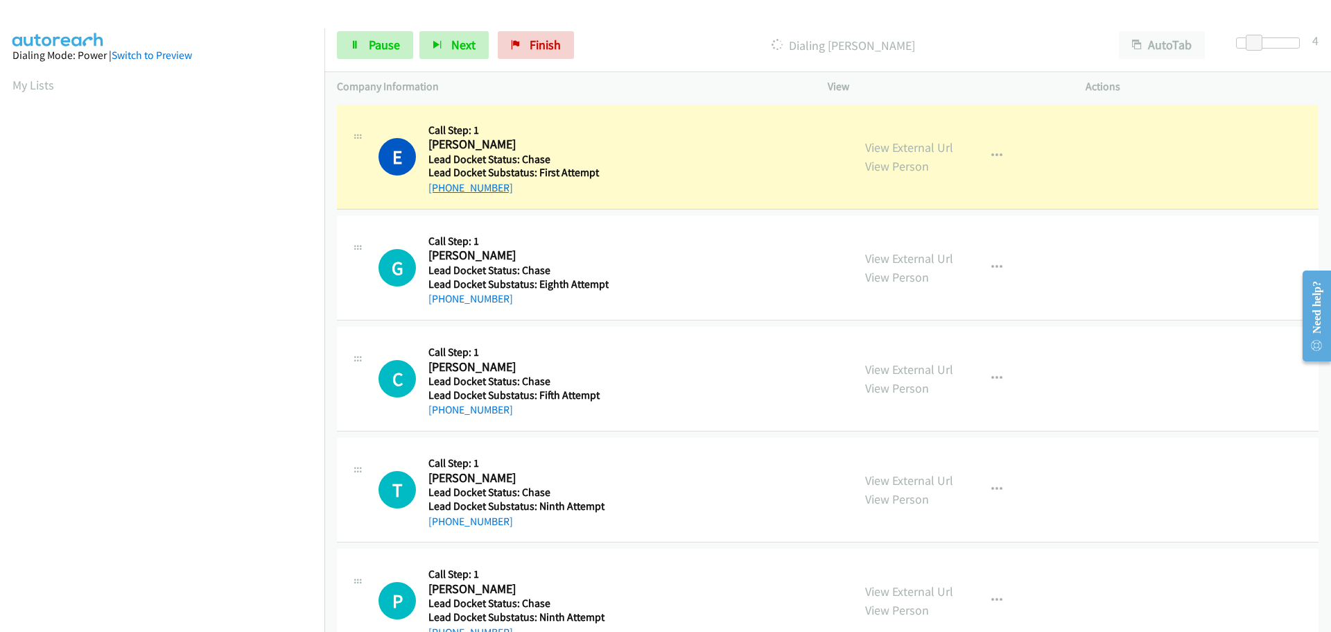
drag, startPoint x: 509, startPoint y: 184, endPoint x: 443, endPoint y: 192, distance: 66.4
click at [443, 192] on div "+1 404-488-2549" at bounding box center [516, 188] width 177 height 17
copy link "404-488-2549"
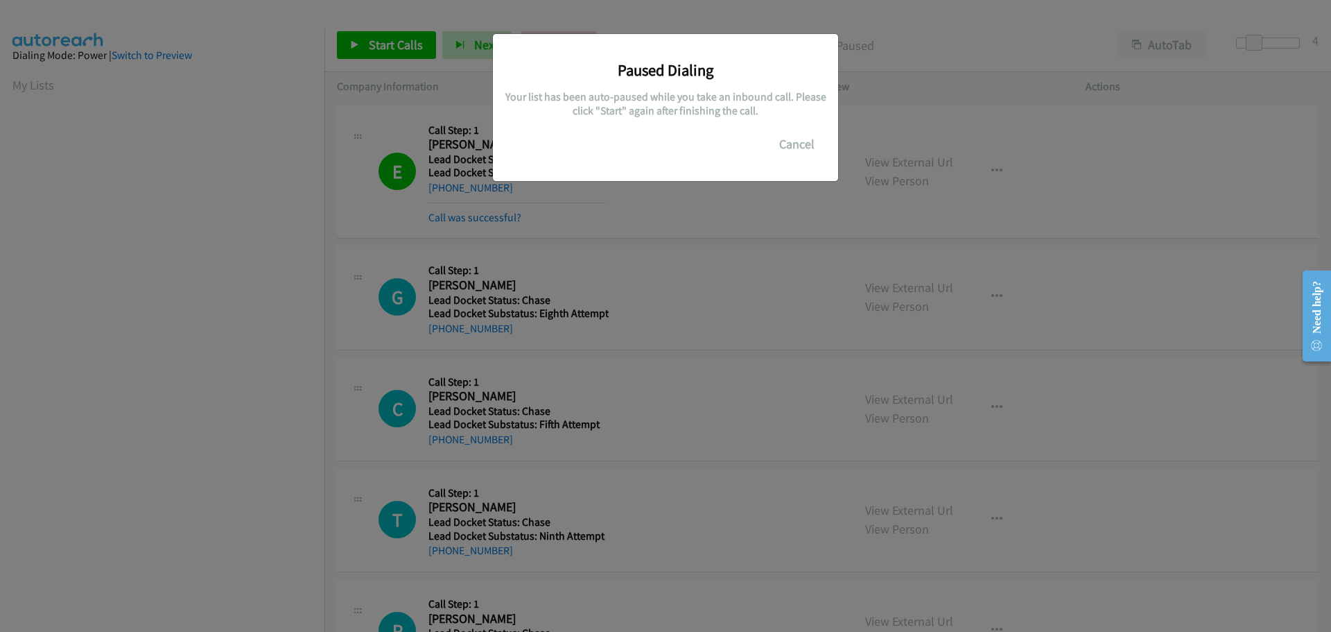
scroll to position [146, 0]
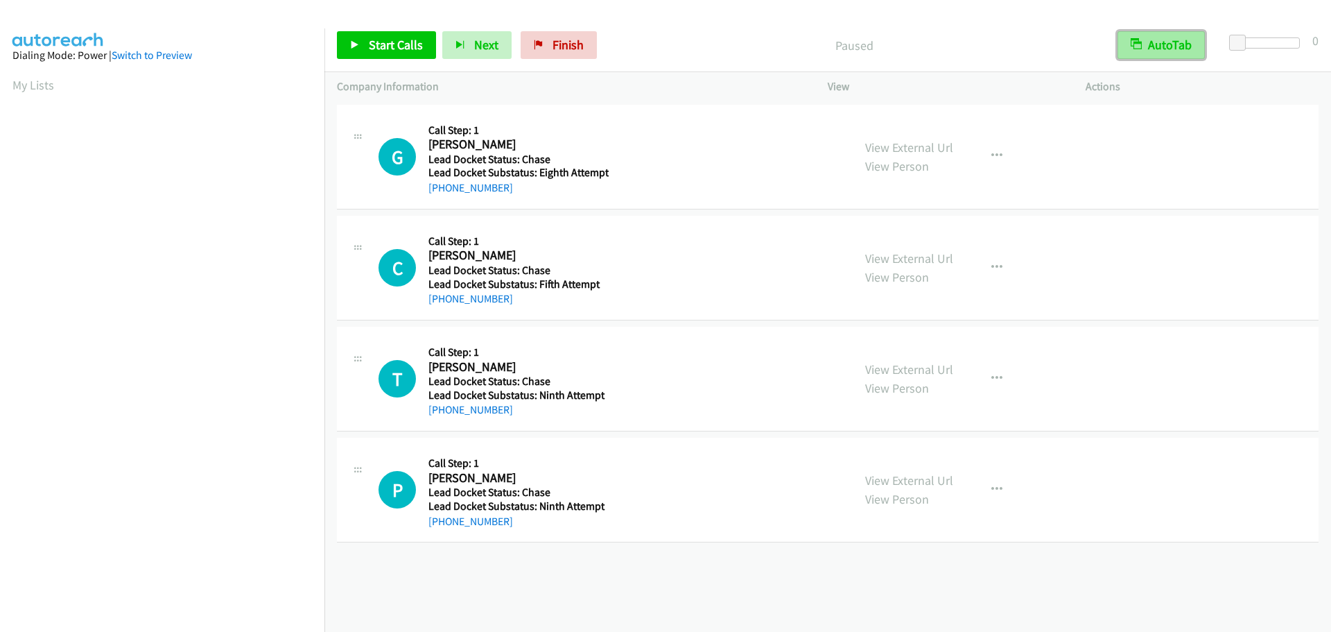
click at [1161, 58] on button "AutoTab" at bounding box center [1160, 45] width 87 height 28
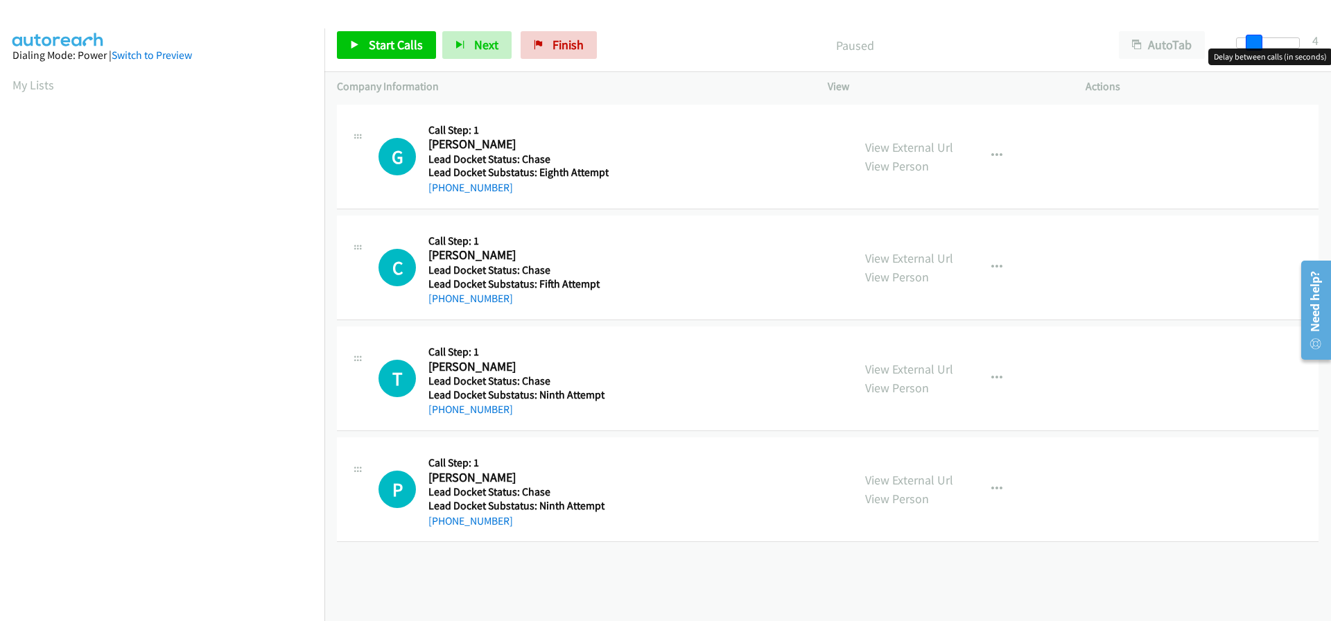
drag, startPoint x: 1236, startPoint y: 43, endPoint x: 1254, endPoint y: 40, distance: 18.2
click at [1254, 40] on span at bounding box center [1254, 43] width 17 height 17
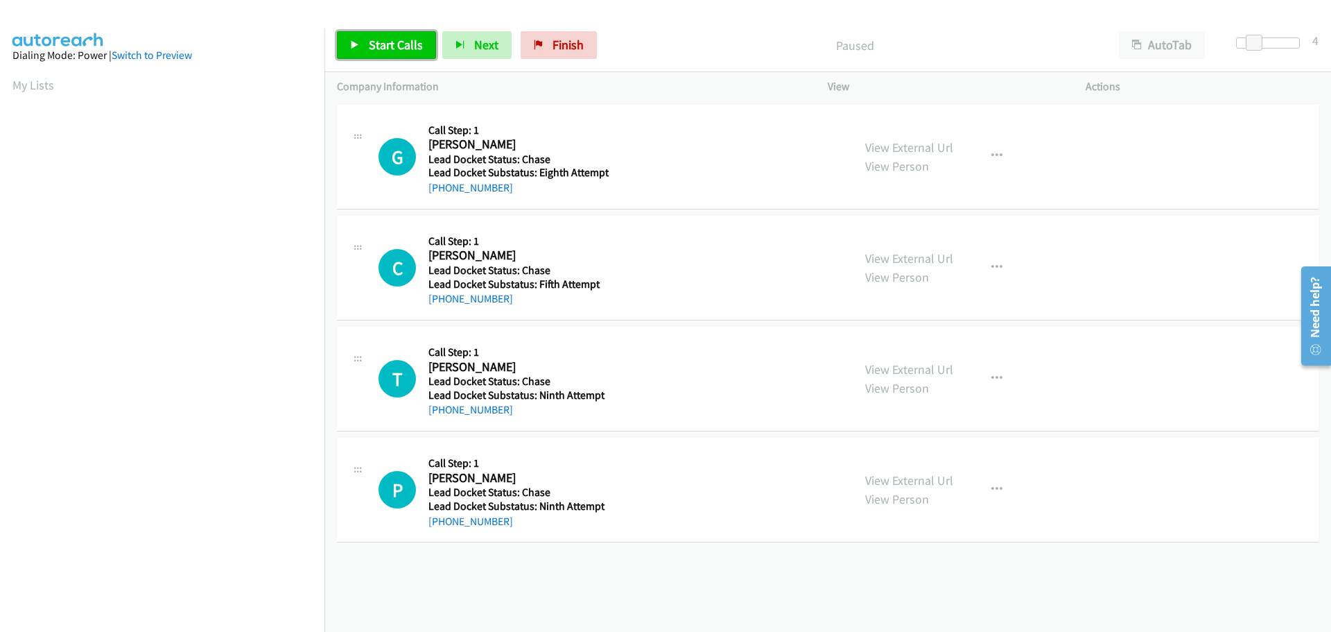
click at [410, 53] on link "Start Calls" at bounding box center [386, 45] width 99 height 28
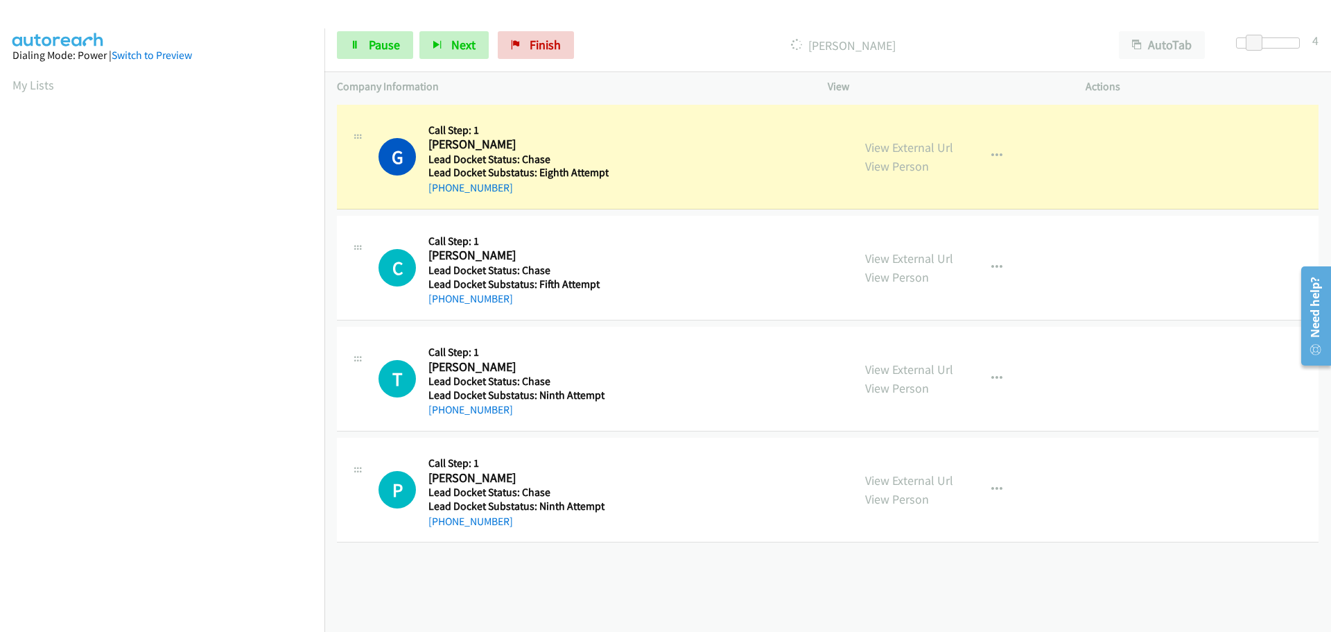
drag, startPoint x: 519, startPoint y: 186, endPoint x: 439, endPoint y: 195, distance: 80.3
click at [439, 195] on div "[PHONE_NUMBER]" at bounding box center [518, 188] width 180 height 17
copy link "[PHONE_NUMBER]"
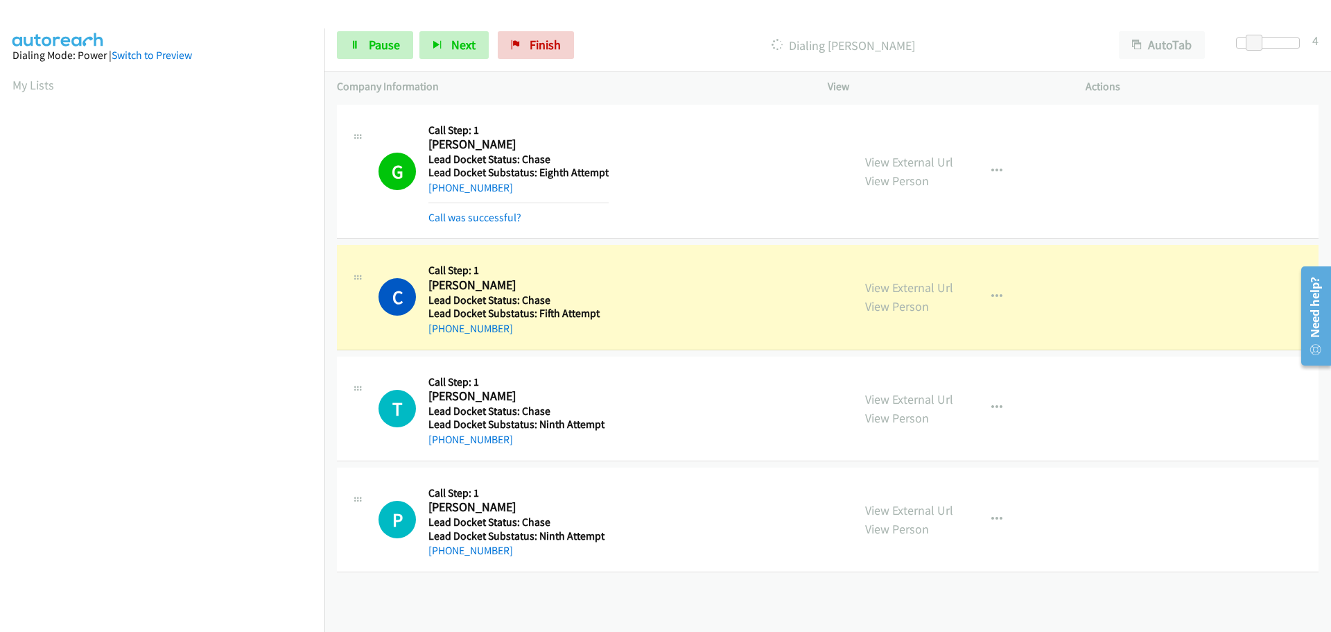
scroll to position [146, 0]
drag, startPoint x: 507, startPoint y: 333, endPoint x: 441, endPoint y: 334, distance: 65.9
click at [441, 334] on div "[PHONE_NUMBER]" at bounding box center [516, 328] width 177 height 17
copy link "[PHONE_NUMBER]"
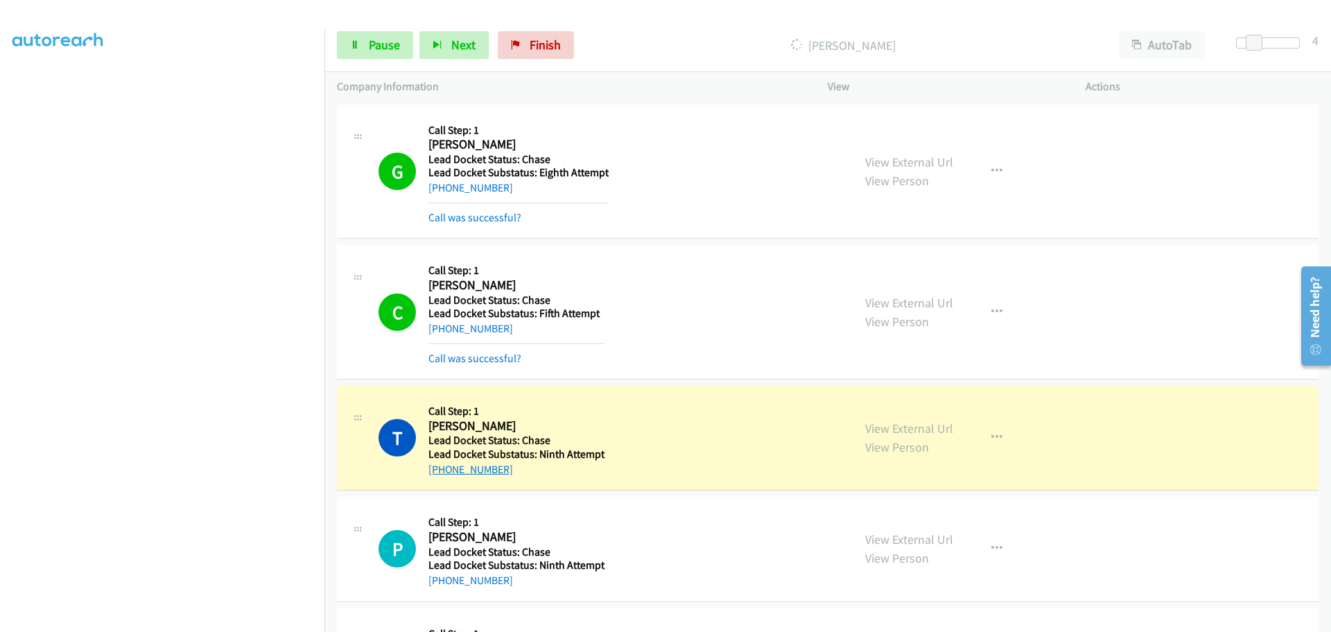
drag, startPoint x: 512, startPoint y: 471, endPoint x: 442, endPoint y: 472, distance: 69.3
click at [442, 472] on div "[PHONE_NUMBER]" at bounding box center [516, 469] width 177 height 17
copy link "[PHONE_NUMBER]"
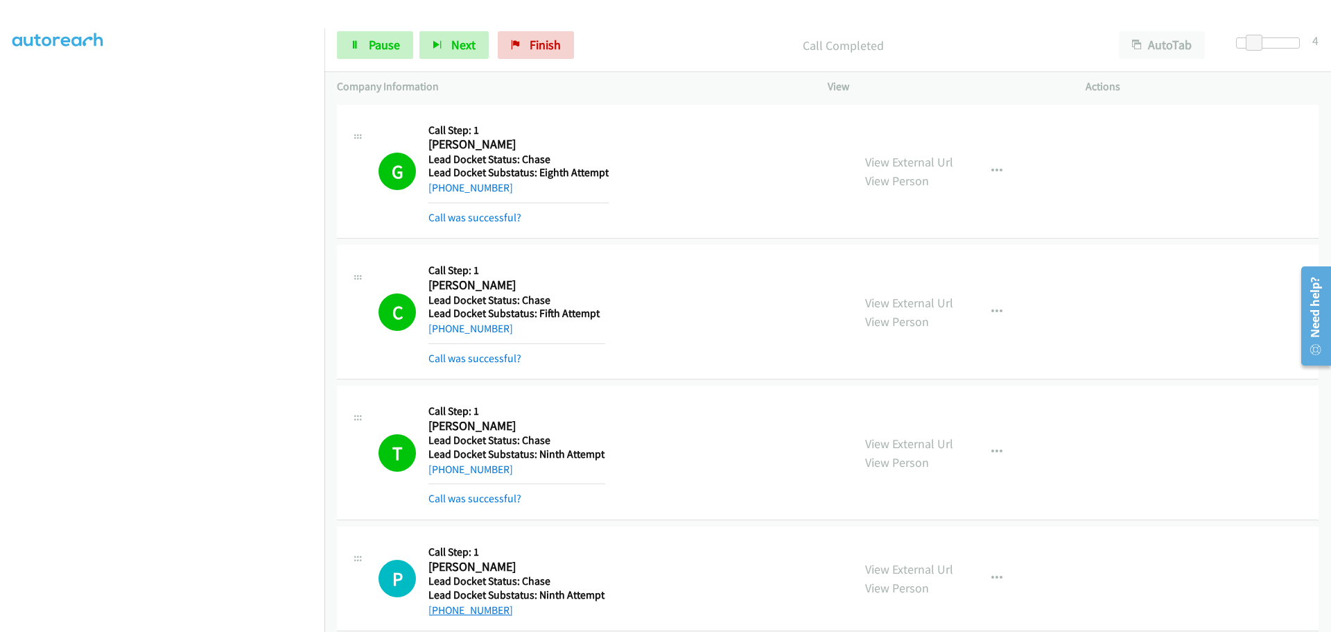
scroll to position [277, 0]
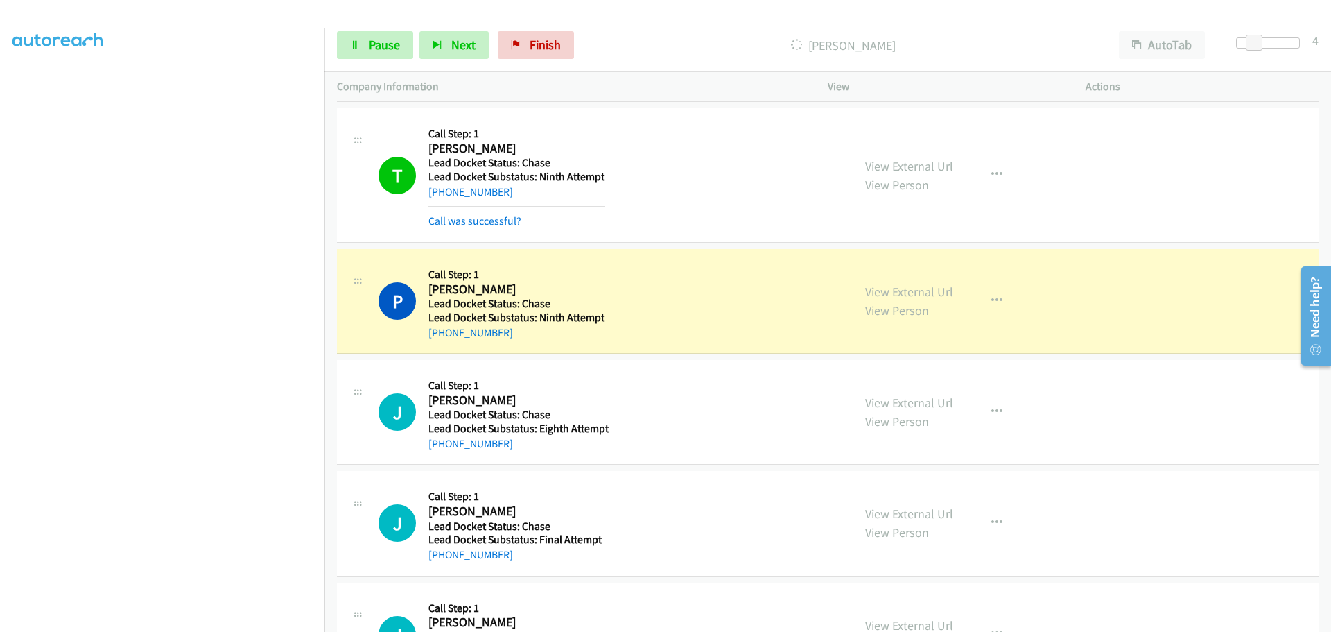
drag, startPoint x: 530, startPoint y: 343, endPoint x: 443, endPoint y: 340, distance: 87.4
click at [443, 340] on div "P Callback Scheduled Call Step: 1 [PERSON_NAME] [GEOGRAPHIC_DATA]/New_York Lead…" at bounding box center [828, 301] width 982 height 105
copy link "[PHONE_NUMBER]"
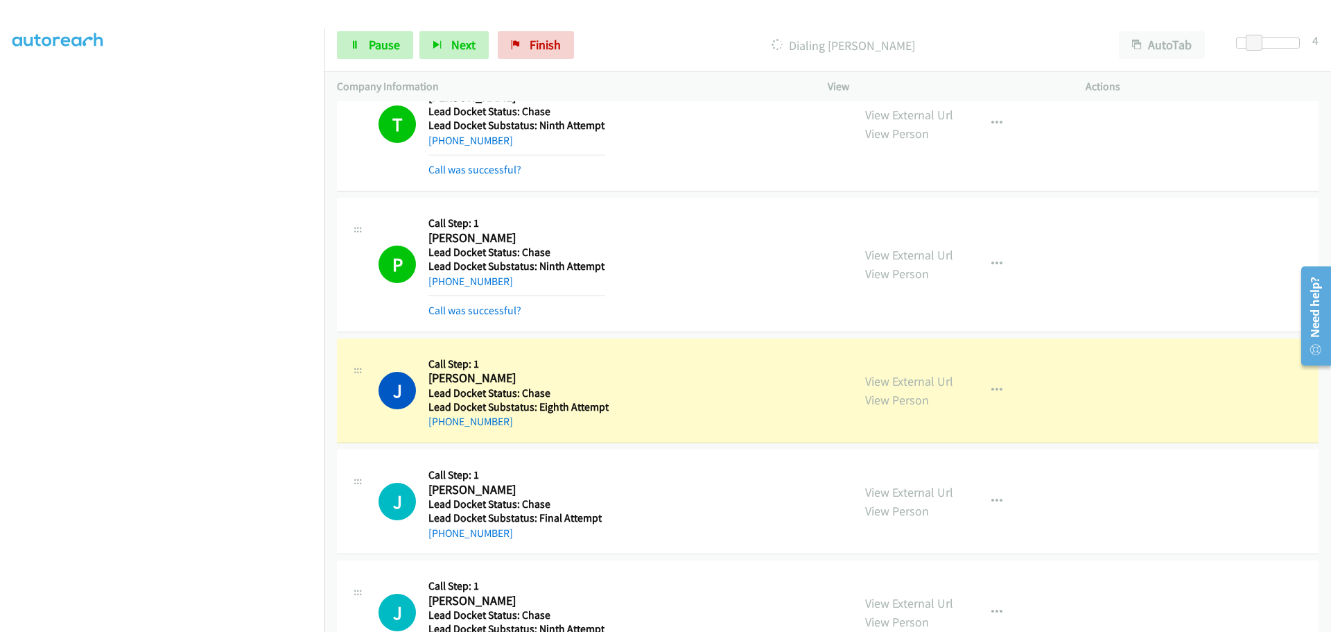
scroll to position [383, 0]
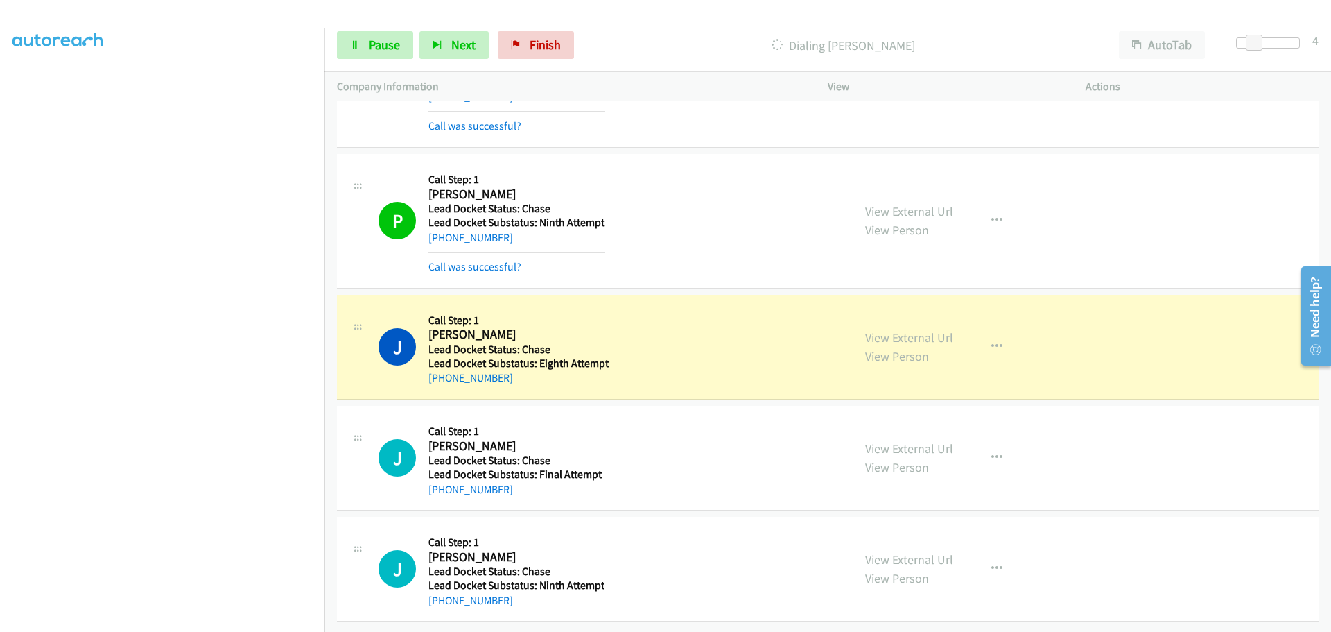
drag, startPoint x: 519, startPoint y: 378, endPoint x: 443, endPoint y: 378, distance: 76.3
click at [443, 378] on div "J Callback Scheduled Call Step: 1 [PERSON_NAME] [GEOGRAPHIC_DATA]/[GEOGRAPHIC_D…" at bounding box center [828, 347] width 982 height 105
copy link "[PHONE_NUMBER]"
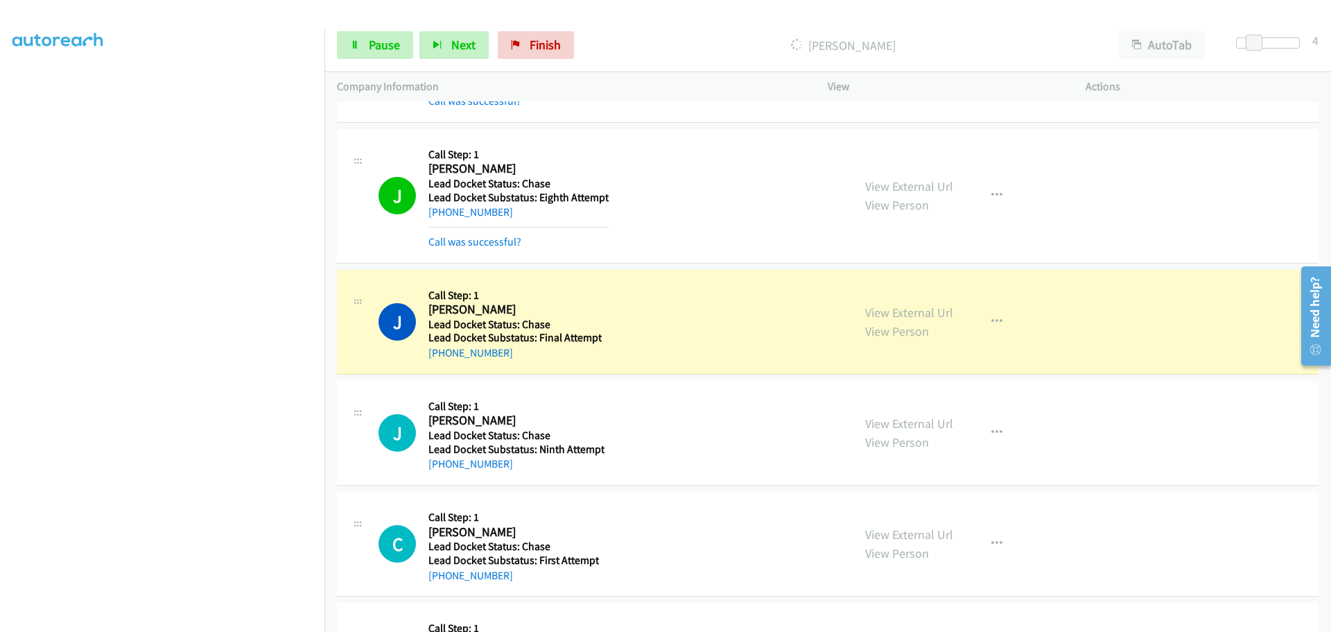
scroll to position [660, 0]
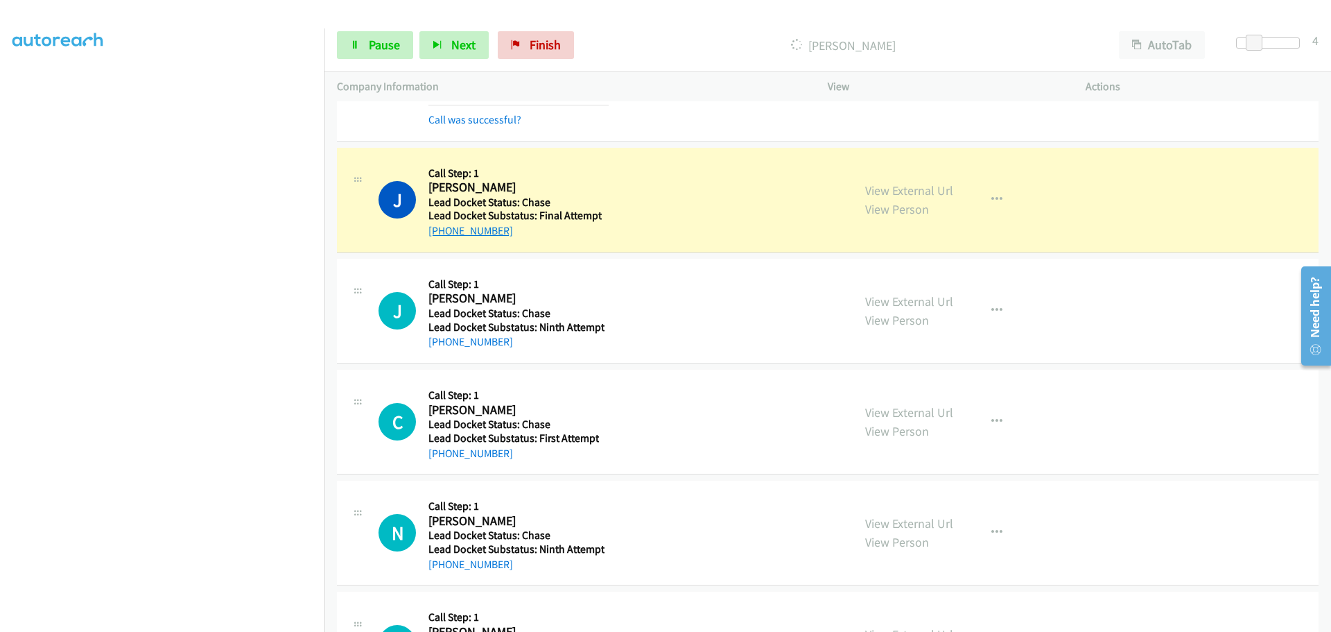
drag, startPoint x: 524, startPoint y: 235, endPoint x: 444, endPoint y: 229, distance: 80.6
click at [444, 229] on div "+1 407-910-5365" at bounding box center [514, 231] width 173 height 17
copy link "407-910-5365"
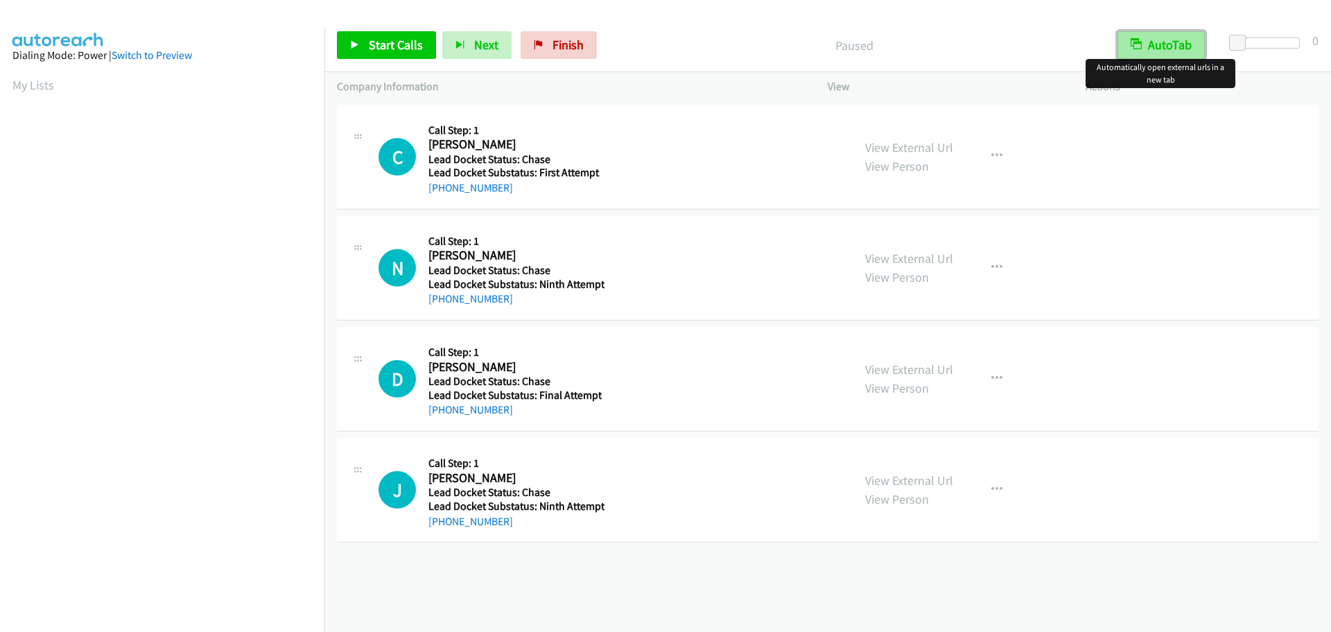
click at [1176, 40] on button "AutoTab" at bounding box center [1160, 45] width 87 height 28
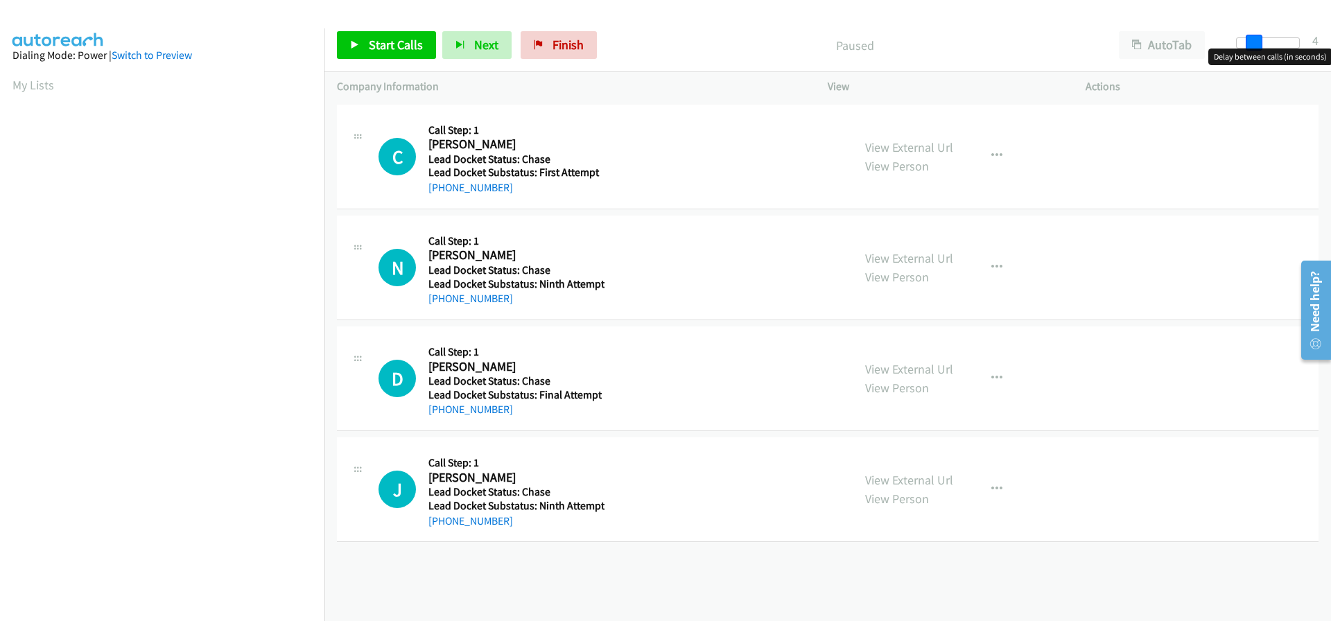
drag, startPoint x: 1239, startPoint y: 41, endPoint x: 1251, endPoint y: 44, distance: 12.1
click at [1251, 44] on span at bounding box center [1254, 43] width 17 height 17
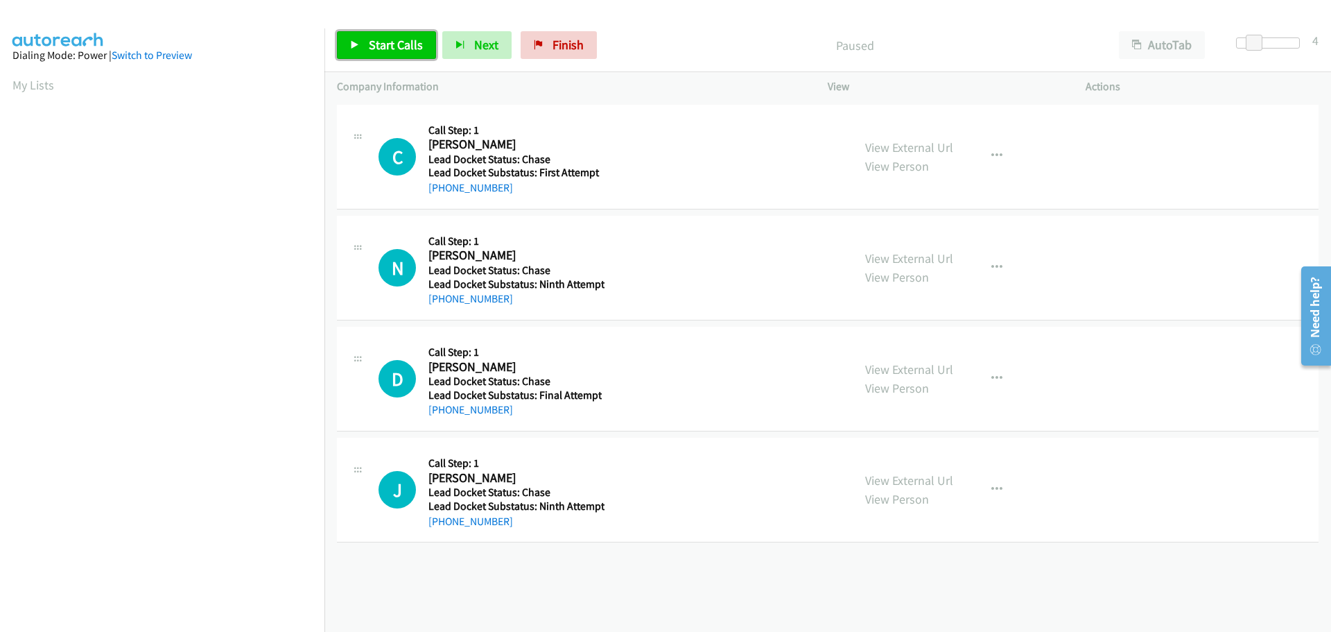
click at [406, 44] on span "Start Calls" at bounding box center [396, 45] width 54 height 16
drag, startPoint x: 516, startPoint y: 193, endPoint x: 443, endPoint y: 198, distance: 73.0
click at [443, 198] on div "C Callback Scheduled Call Step: 1 Curtis Byrd America/Chicago Lead Docket Statu…" at bounding box center [828, 157] width 982 height 105
copy link "205-718-9641"
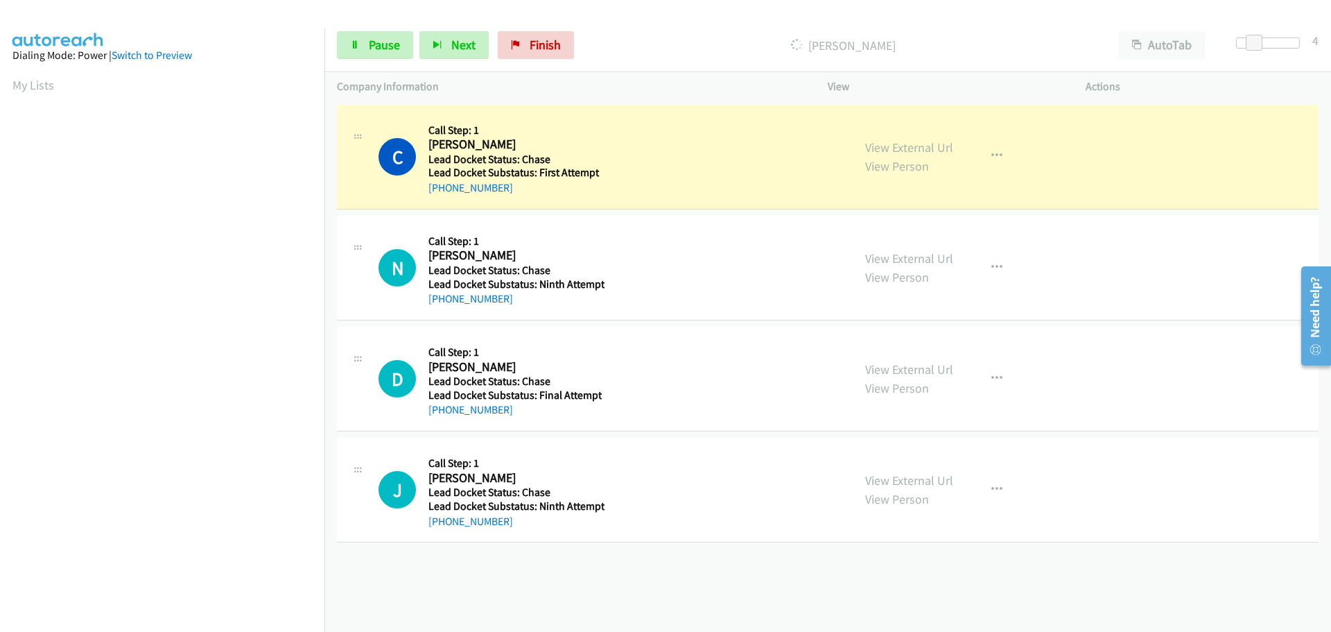
scroll to position [146, 0]
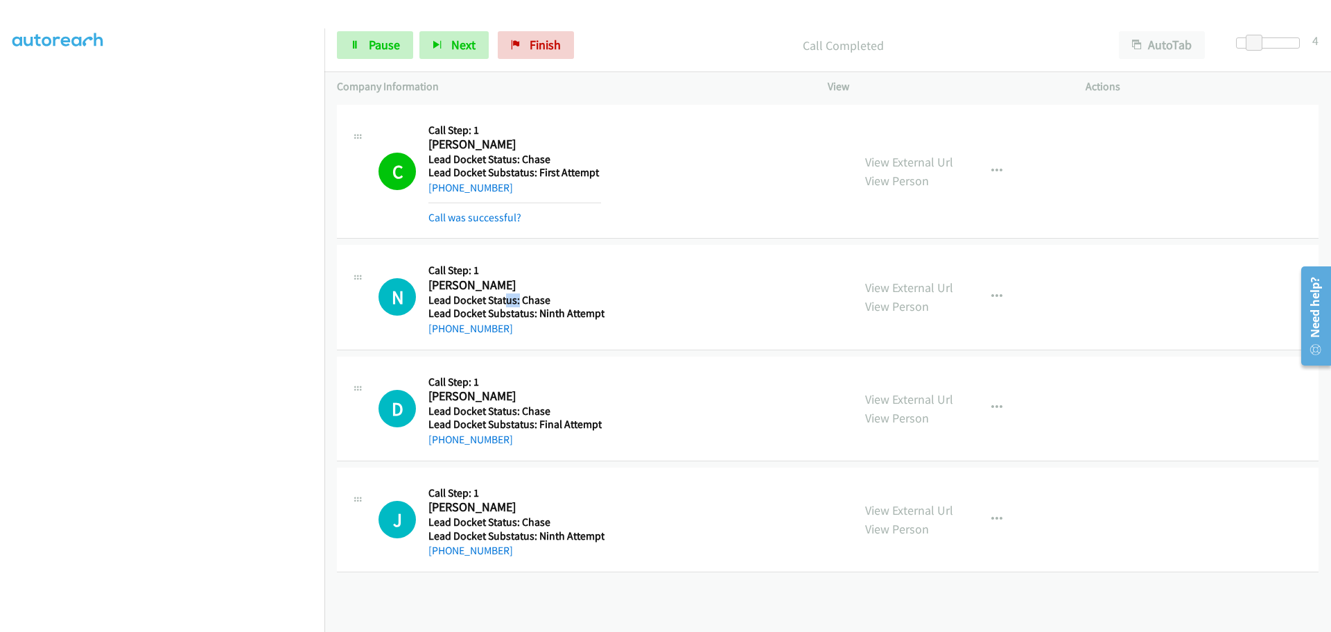
drag, startPoint x: 517, startPoint y: 301, endPoint x: 503, endPoint y: 304, distance: 14.3
click at [503, 304] on h5 "Lead Docket Status: Chase" at bounding box center [516, 300] width 176 height 14
click at [539, 348] on div "N Callback Scheduled Call Step: 1 Norman Beckhum America/Phoenix Lead Docket St…" at bounding box center [828, 297] width 982 height 105
drag, startPoint x: 519, startPoint y: 337, endPoint x: 442, endPoint y: 335, distance: 77.0
click at [442, 335] on div "N Callback Scheduled Call Step: 1 Norman Beckhum America/Phoenix Lead Docket St…" at bounding box center [828, 297] width 982 height 105
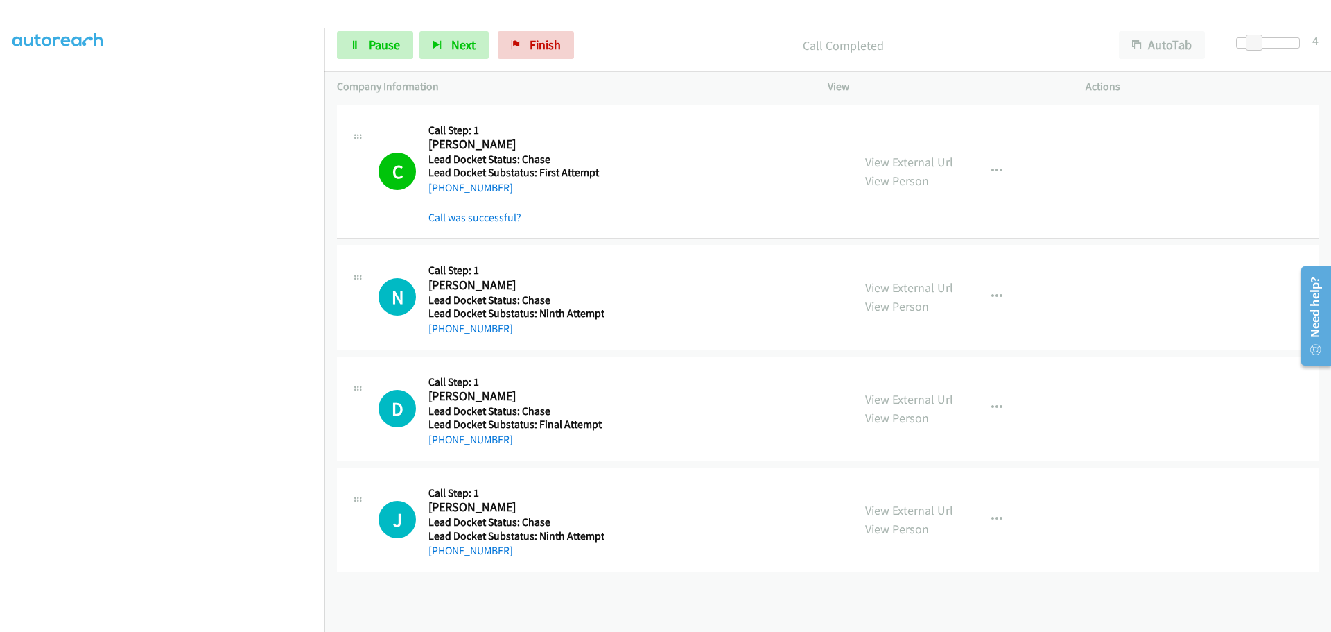
copy link "602-662-4351"
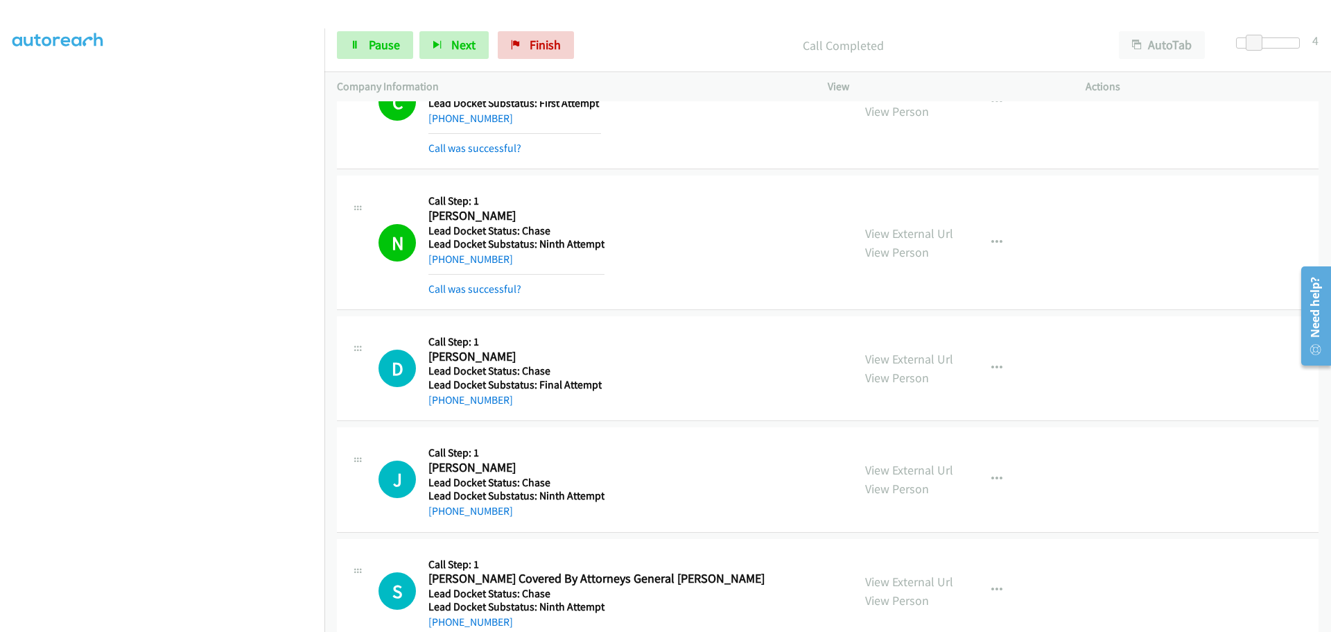
scroll to position [208, 0]
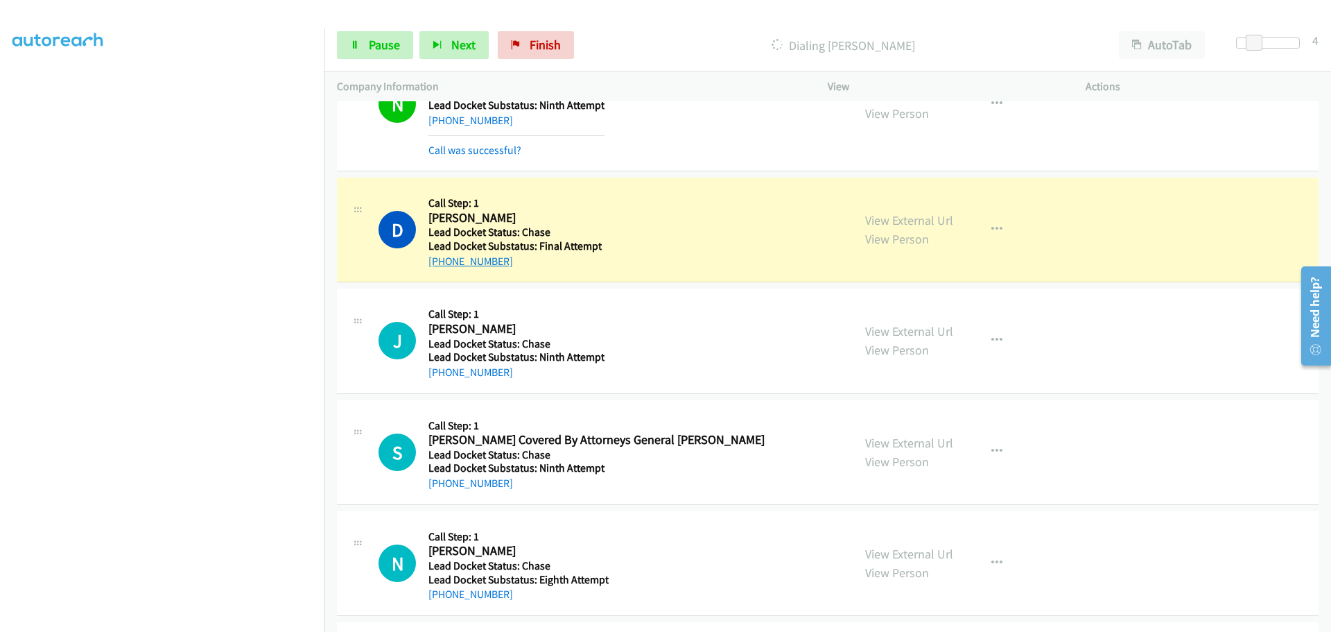
drag, startPoint x: 513, startPoint y: 263, endPoint x: 442, endPoint y: 264, distance: 70.7
click at [442, 264] on div "+1 432-352-4134" at bounding box center [514, 261] width 173 height 17
copy link "432-352-4134"
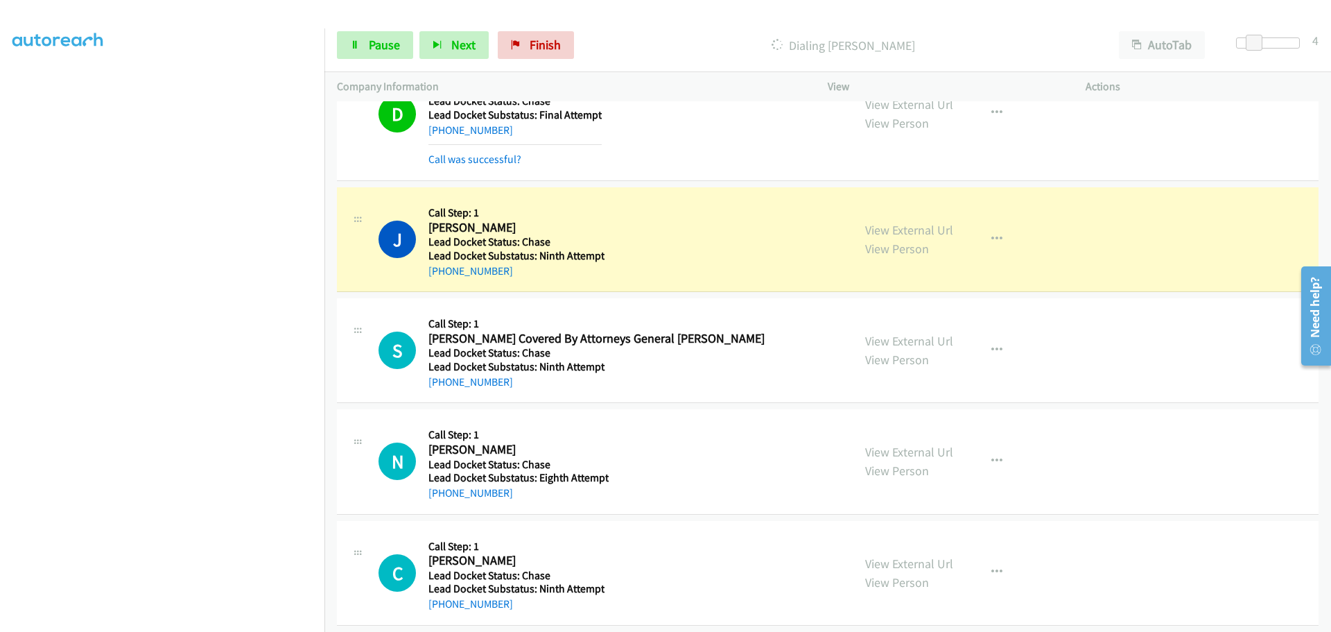
scroll to position [353, 0]
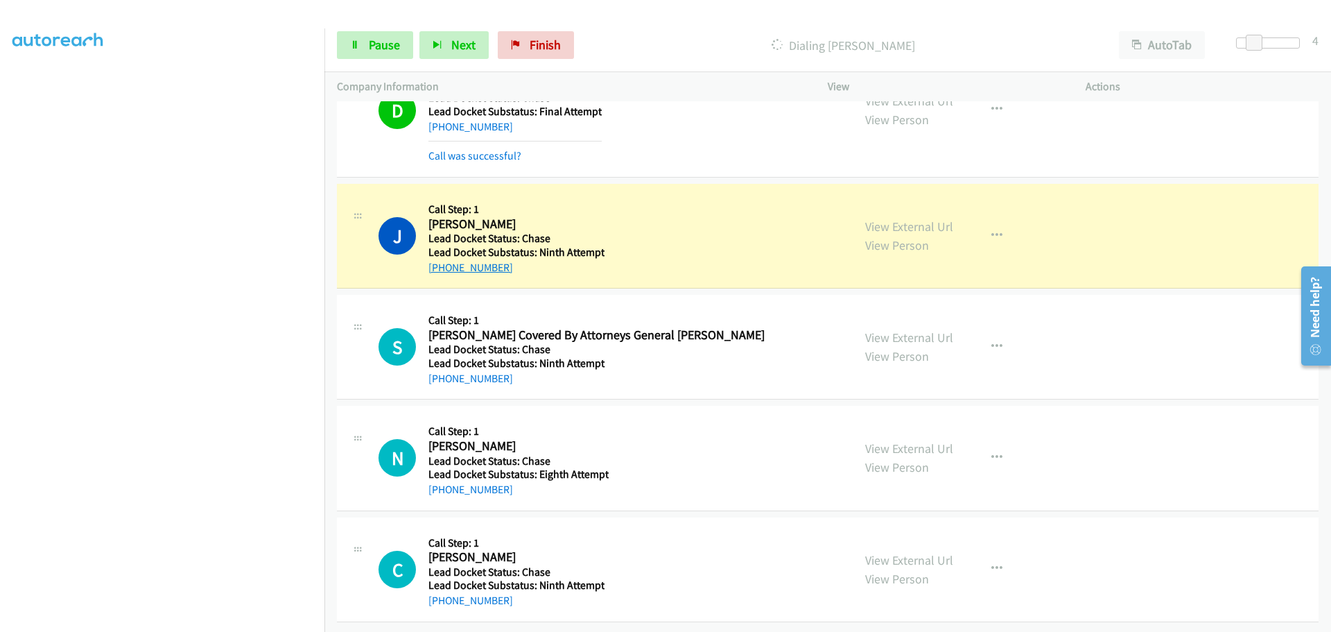
drag, startPoint x: 506, startPoint y: 262, endPoint x: 443, endPoint y: 262, distance: 63.1
click at [443, 262] on div "+1 502-655-4122" at bounding box center [516, 267] width 176 height 17
copy link "502-655-4122"
click at [376, 52] on span "Pause" at bounding box center [384, 45] width 31 height 16
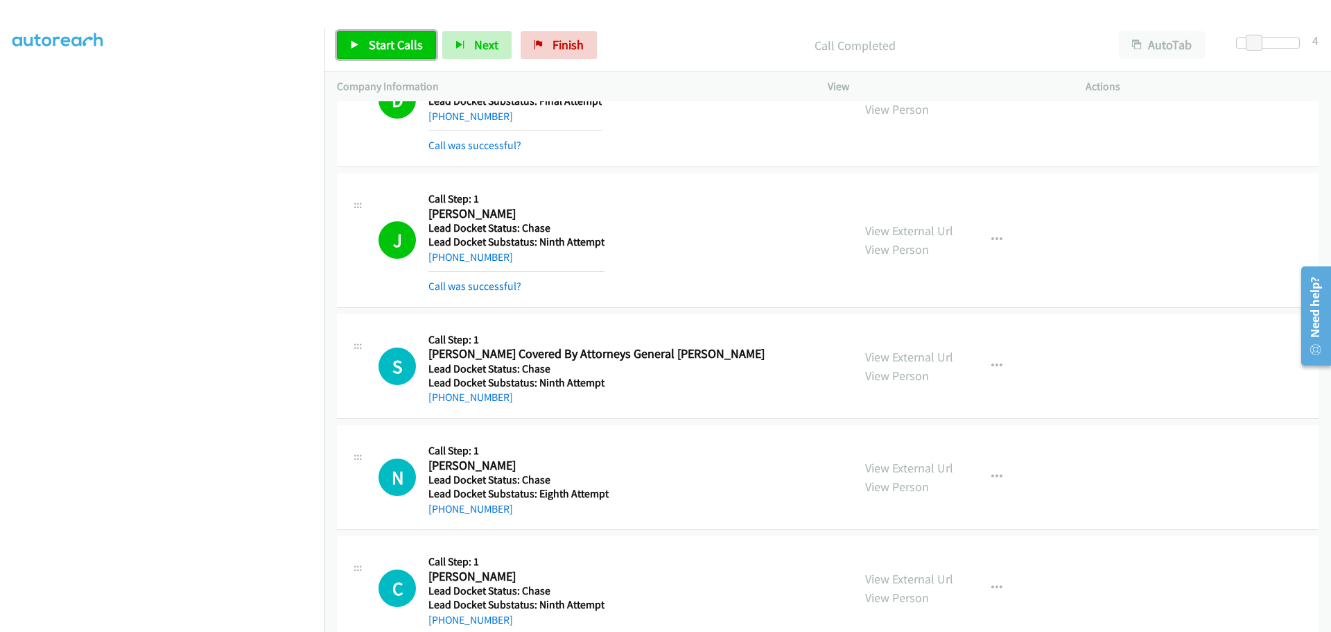
click at [412, 37] on span "Start Calls" at bounding box center [396, 45] width 54 height 16
drag, startPoint x: 510, startPoint y: 399, endPoint x: 443, endPoint y: 399, distance: 67.2
click at [443, 399] on div "+1 267-207-4763" at bounding box center [596, 397] width 336 height 17
copy link "267-207-4763"
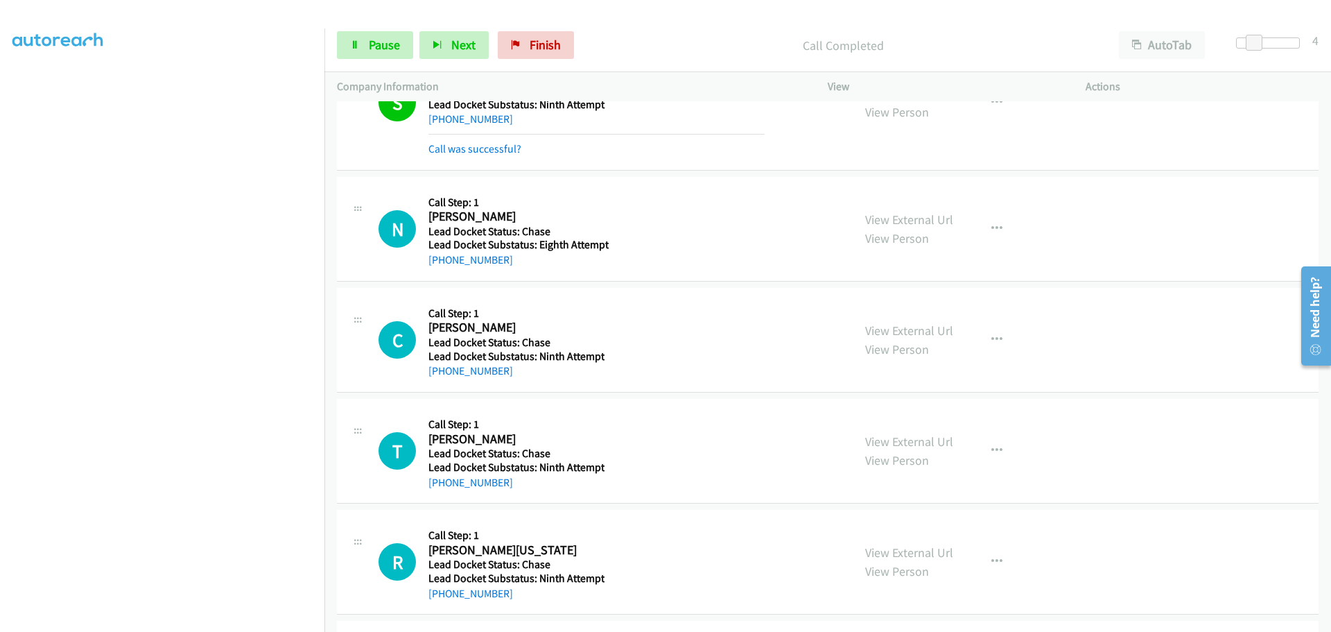
scroll to position [630, 0]
drag, startPoint x: 496, startPoint y: 267, endPoint x: 440, endPoint y: 266, distance: 56.2
click at [440, 266] on div "+1 929-543-8106" at bounding box center [518, 260] width 180 height 17
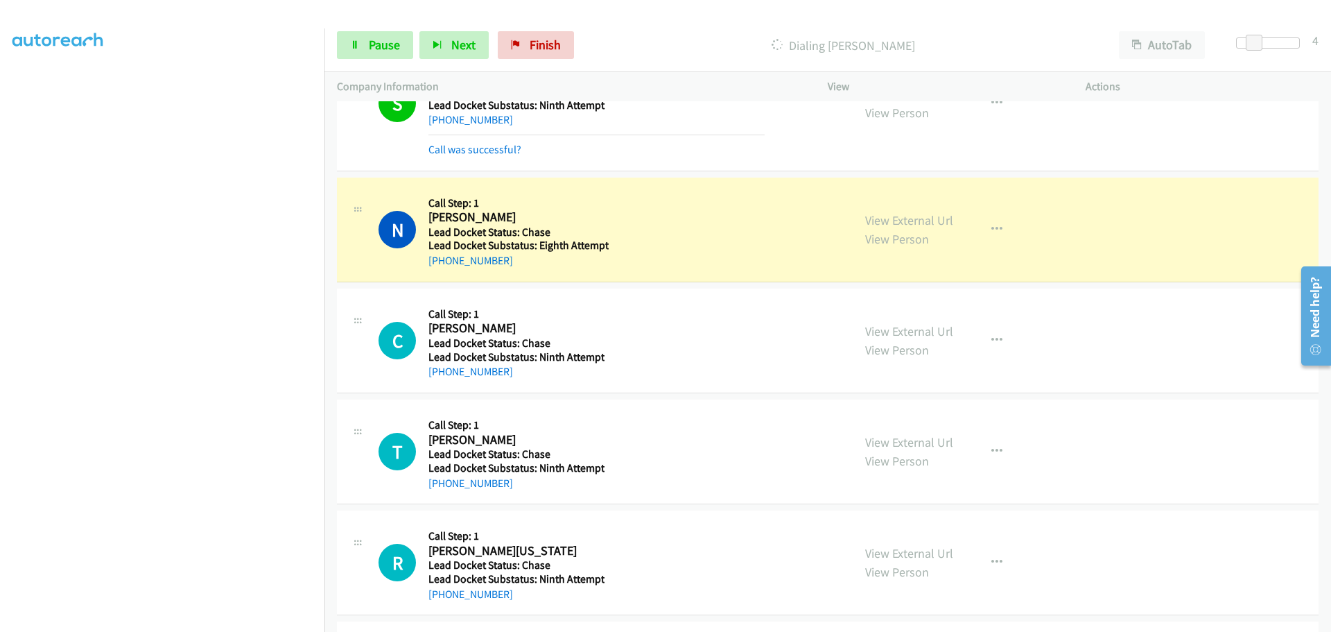
copy link "929-543-8106"
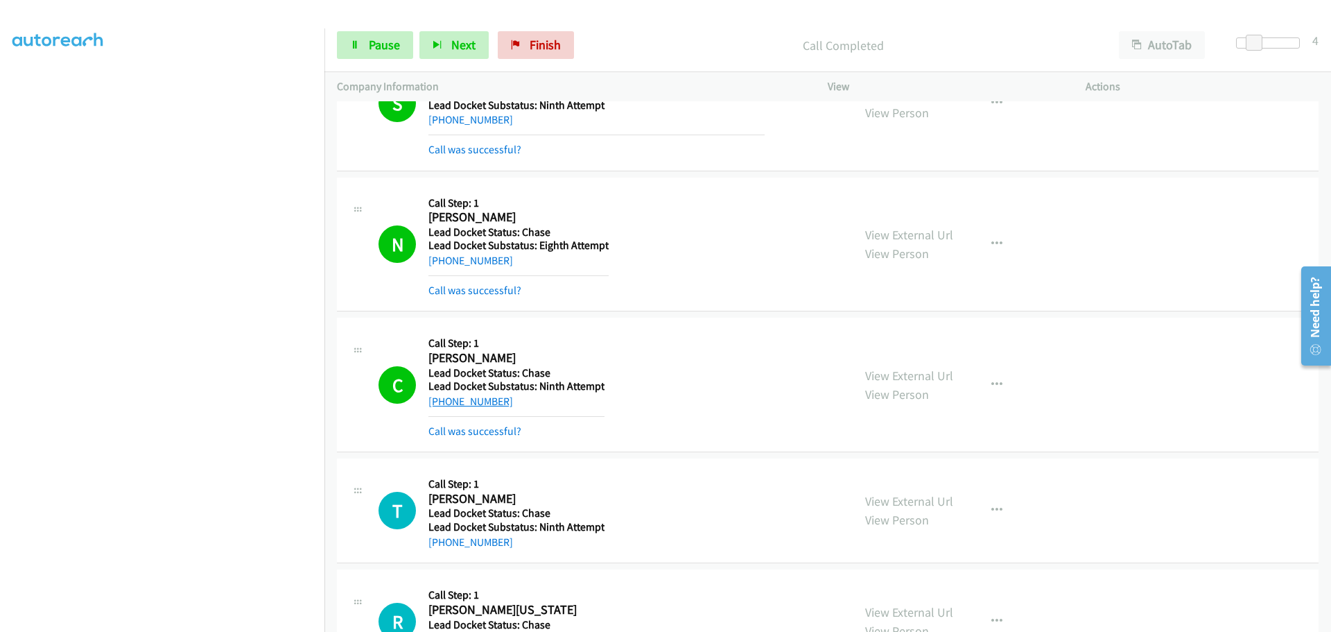
drag, startPoint x: 516, startPoint y: 399, endPoint x: 442, endPoint y: 401, distance: 74.2
click at [442, 401] on div "+1 503-348-2777" at bounding box center [516, 401] width 176 height 17
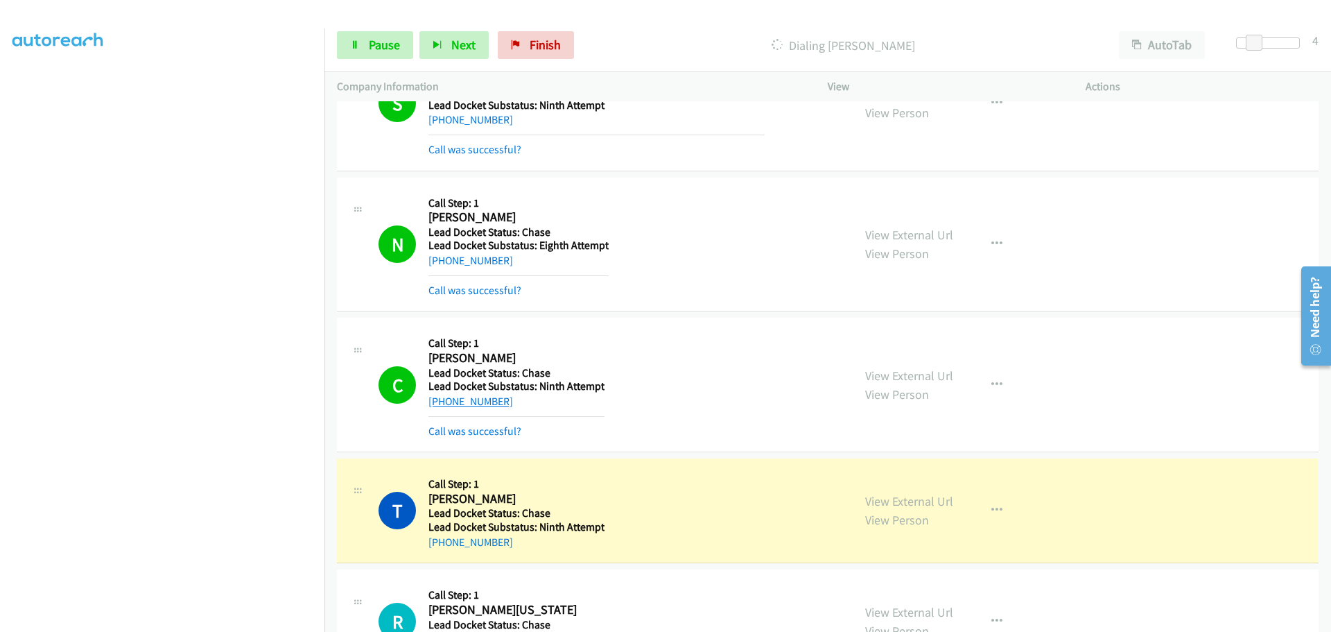
copy link "503-348-2777"
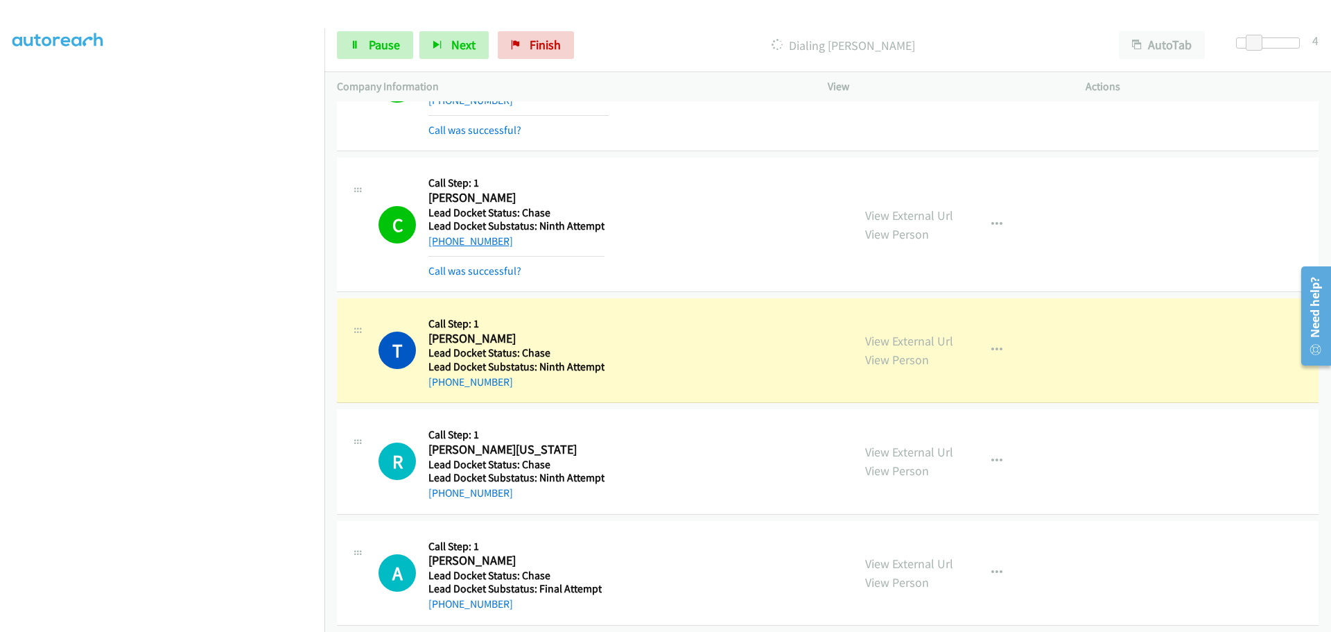
scroll to position [804, 0]
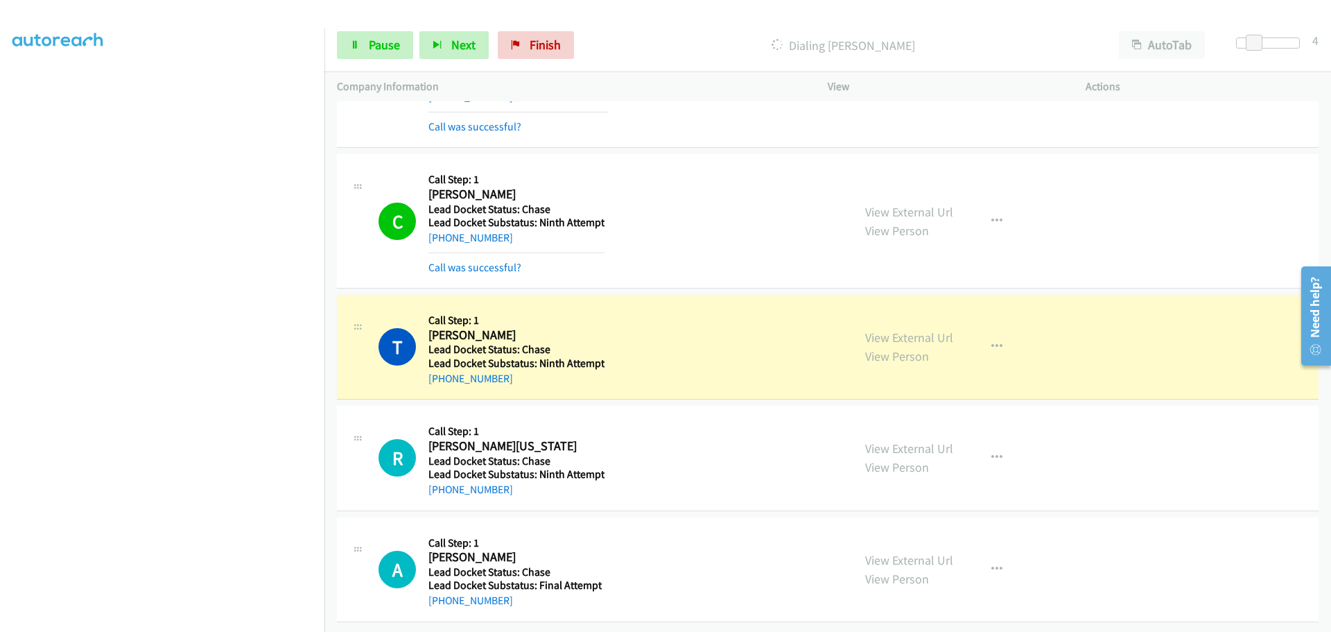
drag, startPoint x: 515, startPoint y: 365, endPoint x: 440, endPoint y: 374, distance: 75.4
click at [440, 374] on div "+1 347-724-6200" at bounding box center [516, 378] width 176 height 17
copy link "347-724-6200"
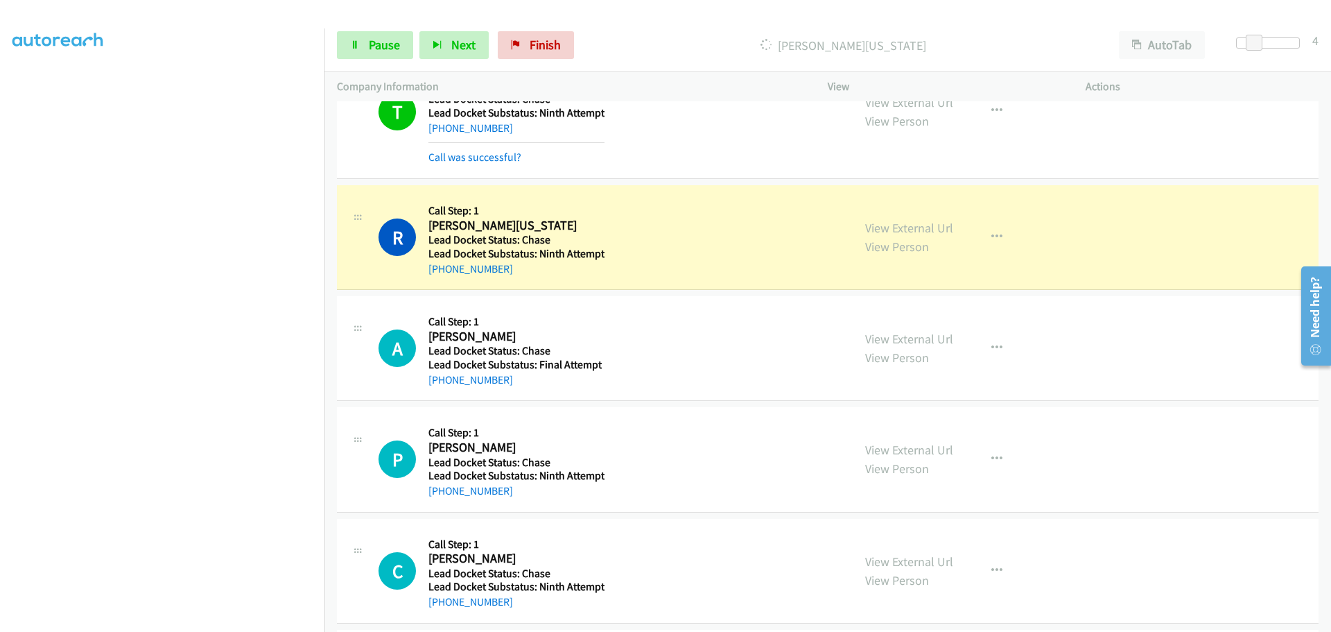
scroll to position [1081, 0]
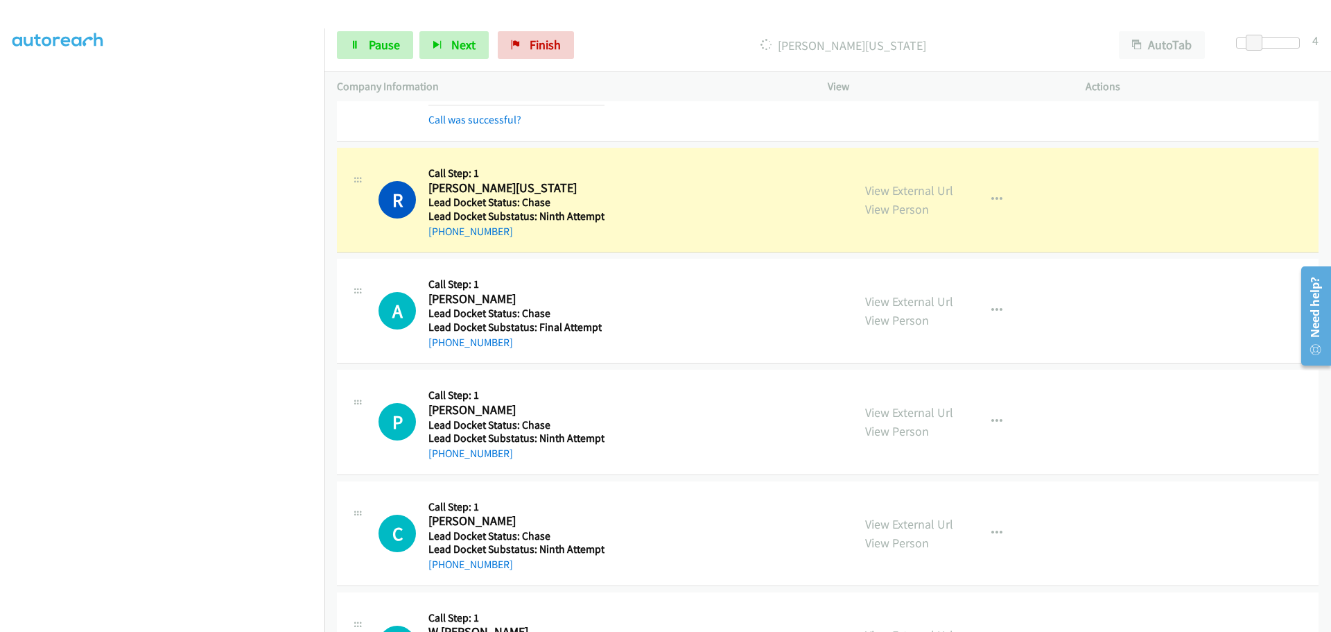
drag, startPoint x: 512, startPoint y: 236, endPoint x: 441, endPoint y: 238, distance: 71.4
click at [441, 238] on div "+1 334-357-0643" at bounding box center [516, 231] width 176 height 17
copy link "334-357-0643"
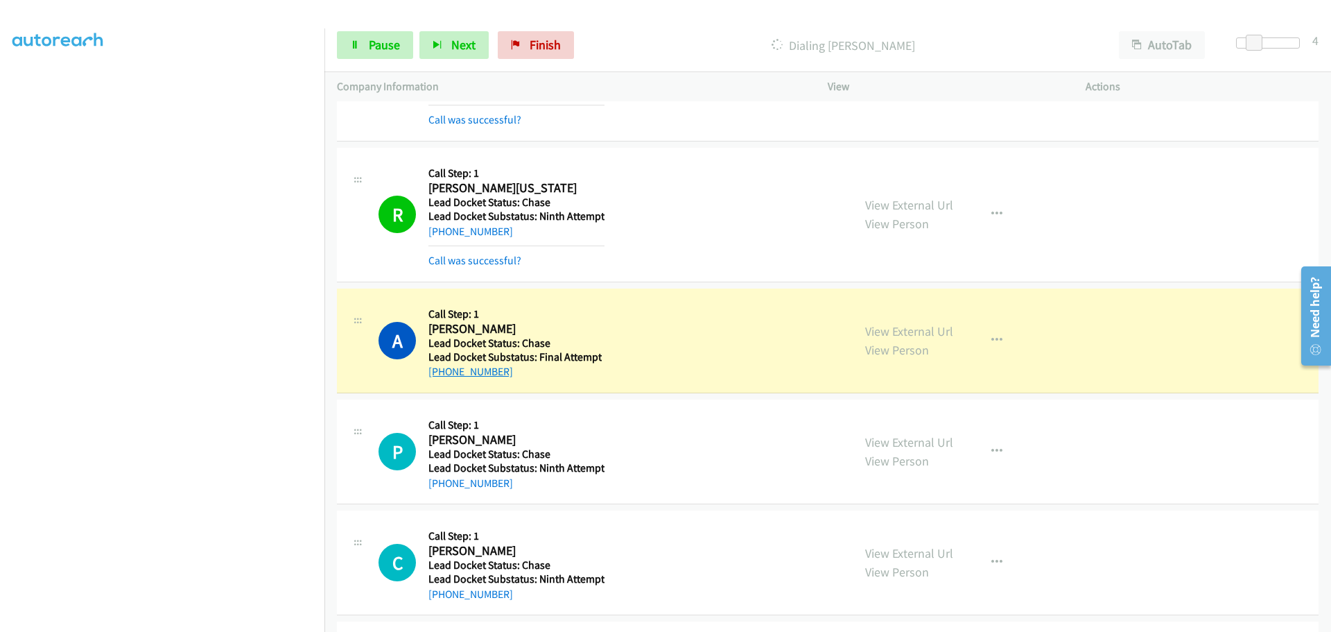
drag, startPoint x: 510, startPoint y: 379, endPoint x: 443, endPoint y: 376, distance: 67.3
click at [442, 375] on div "+1 916-201-4499" at bounding box center [514, 371] width 173 height 17
copy link "916-201-4499"
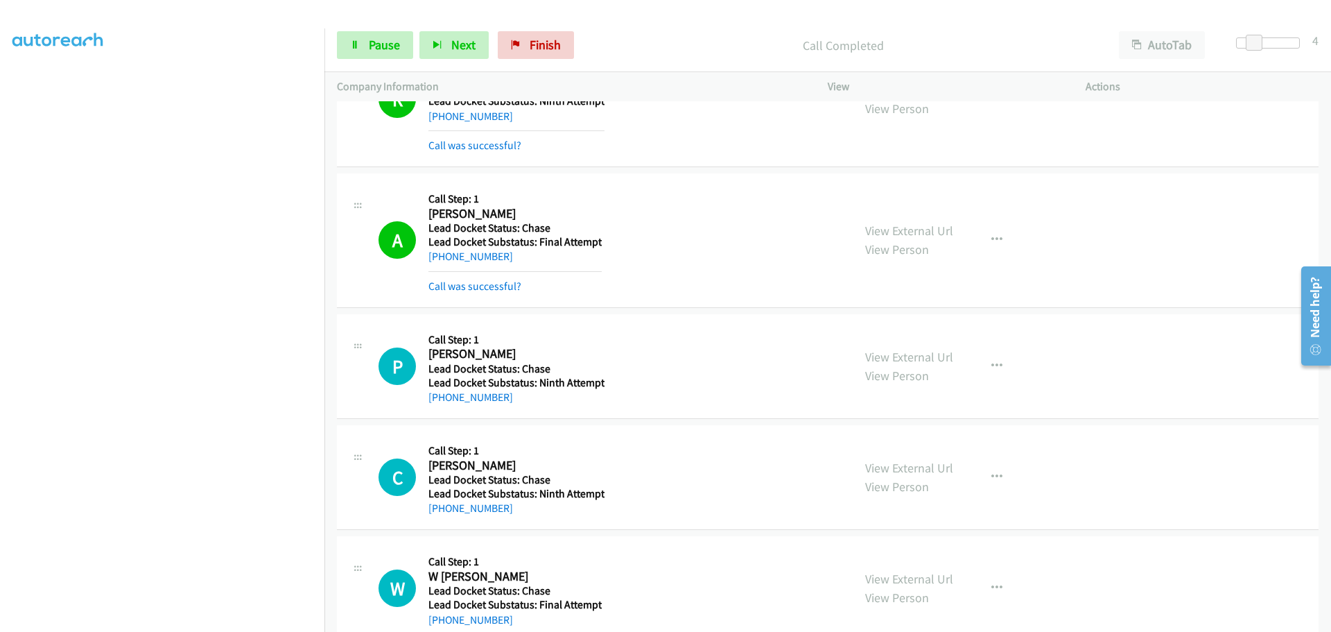
click at [385, 31] on div "Start Calls Pause Next Finish Call Completed AutoTab AutoTab 4" at bounding box center [827, 45] width 1007 height 53
click at [392, 46] on span "Pause" at bounding box center [384, 45] width 31 height 16
click at [408, 48] on span "Start Calls" at bounding box center [396, 45] width 54 height 16
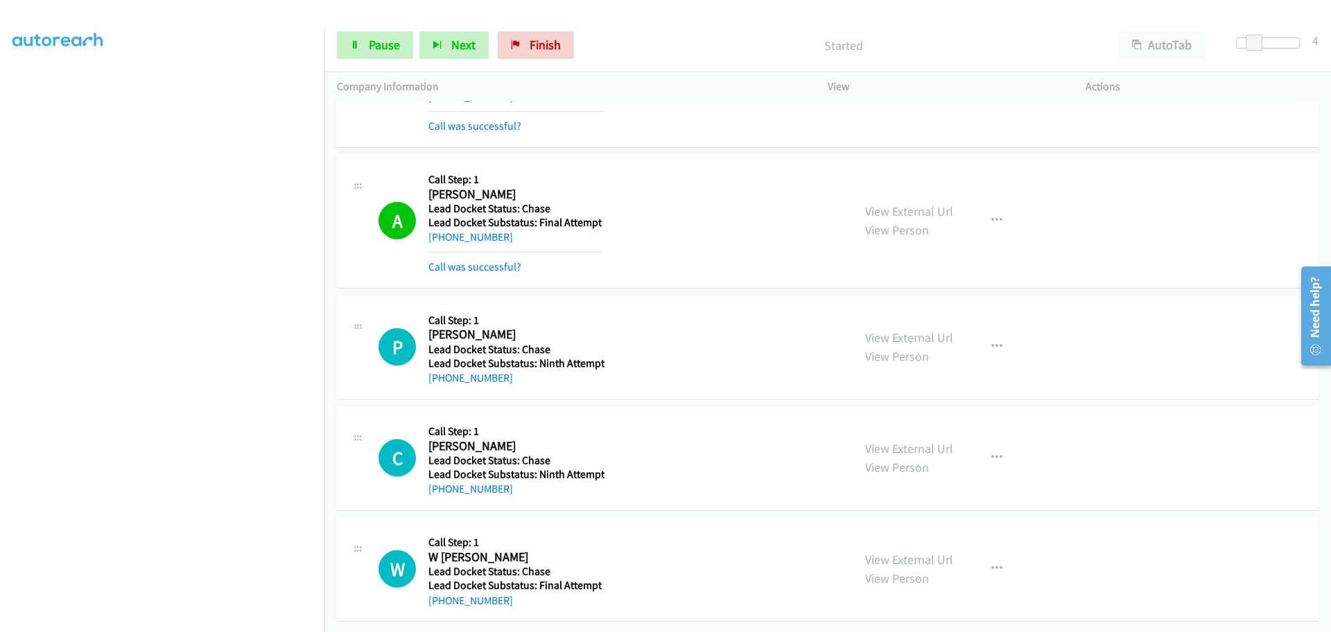
scroll to position [1226, 0]
drag, startPoint x: 512, startPoint y: 372, endPoint x: 443, endPoint y: 368, distance: 68.8
click at [443, 369] on div "+1 352-890-0129" at bounding box center [516, 377] width 176 height 17
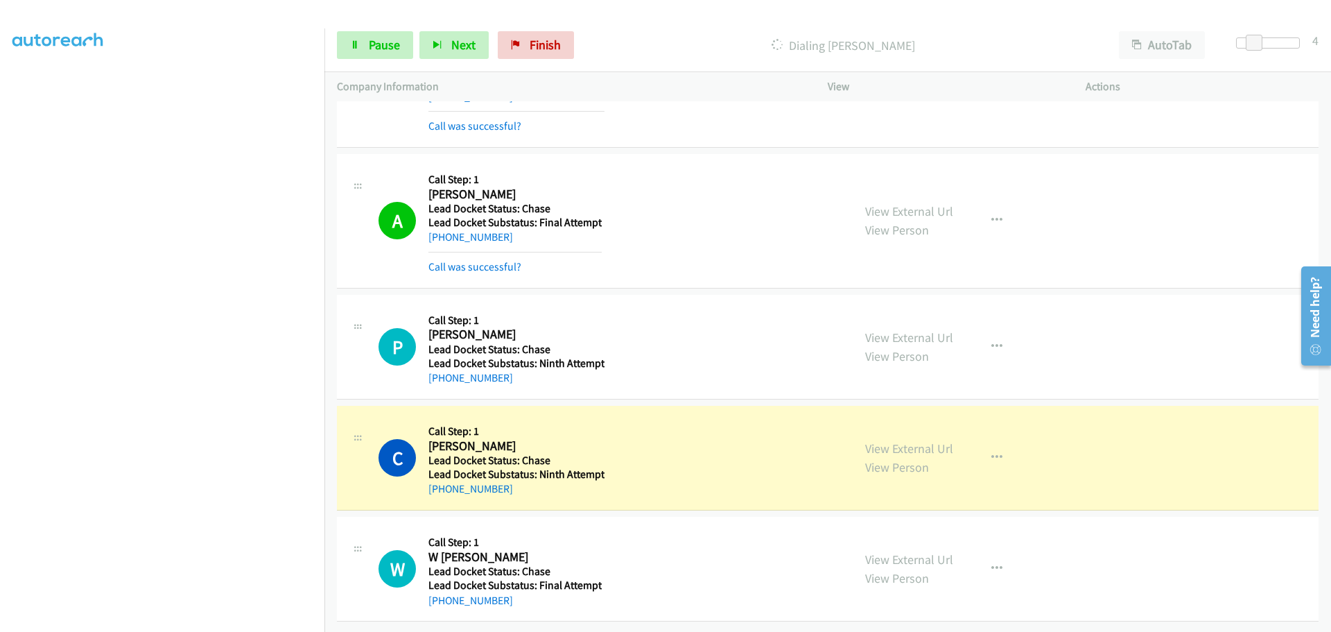
drag, startPoint x: 503, startPoint y: 475, endPoint x: 520, endPoint y: 479, distance: 17.1
click at [505, 480] on div "+1 217-264-5202" at bounding box center [516, 488] width 176 height 17
click at [521, 481] on div "+1 217-264-5202" at bounding box center [516, 488] width 176 height 17
drag, startPoint x: 510, startPoint y: 480, endPoint x: 443, endPoint y: 481, distance: 67.3
click at [443, 481] on div "+1 217-264-5202" at bounding box center [516, 488] width 176 height 17
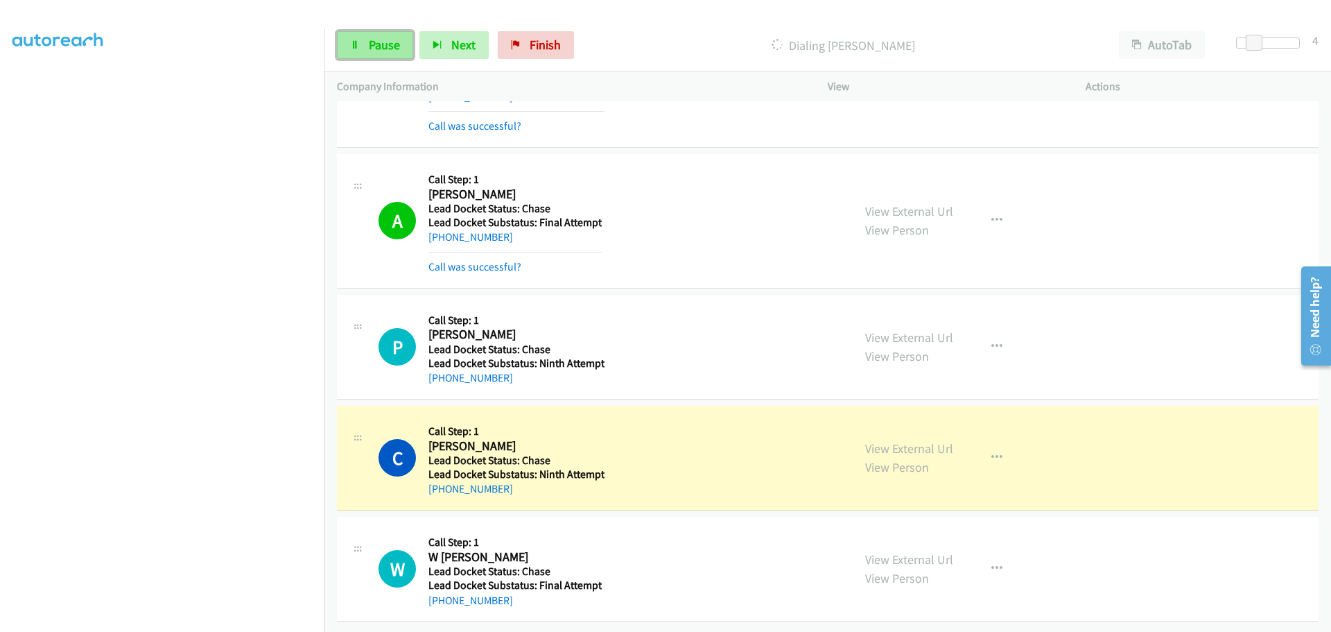
click at [403, 41] on link "Pause" at bounding box center [375, 45] width 76 height 28
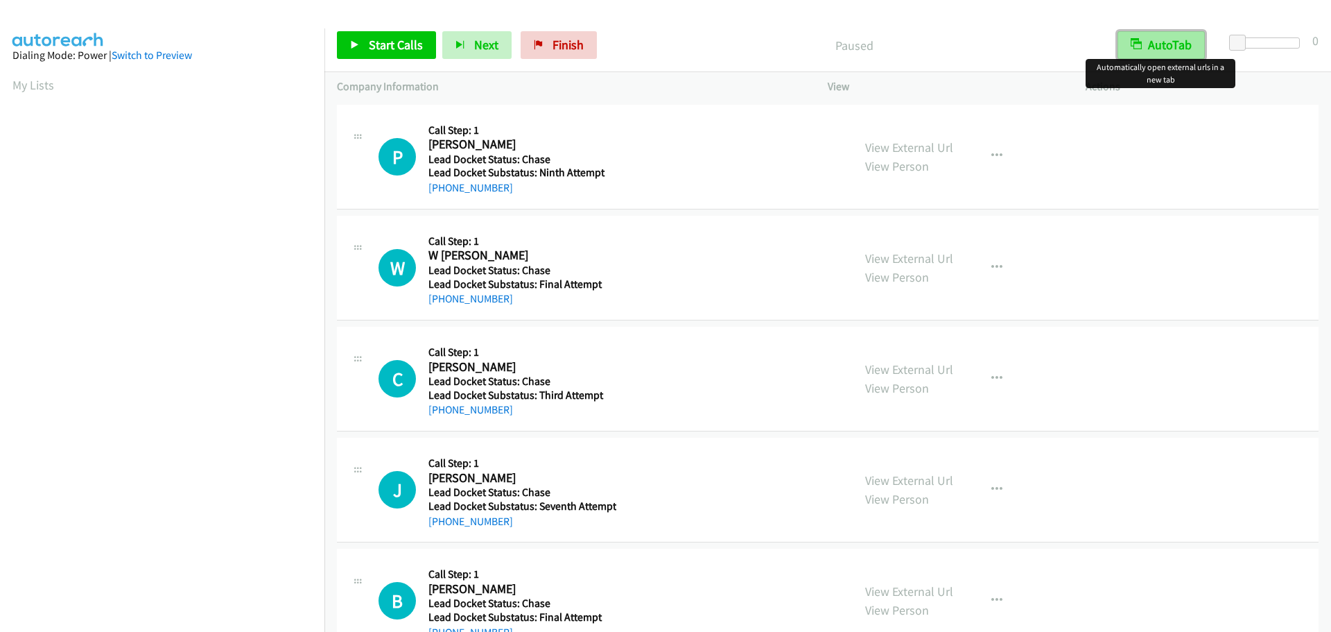
click at [1165, 50] on button "AutoTab" at bounding box center [1160, 45] width 87 height 28
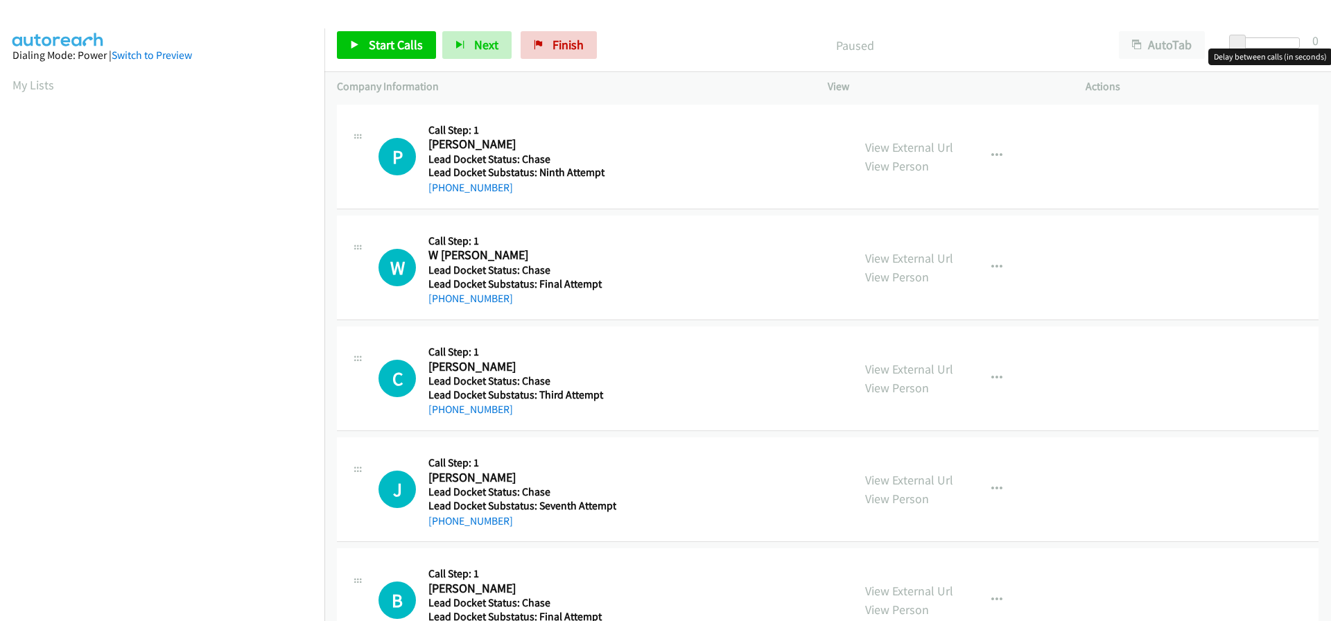
click at [1247, 44] on div at bounding box center [1268, 42] width 64 height 11
click at [1247, 44] on span at bounding box center [1250, 43] width 17 height 17
click at [1255, 43] on span at bounding box center [1254, 43] width 17 height 17
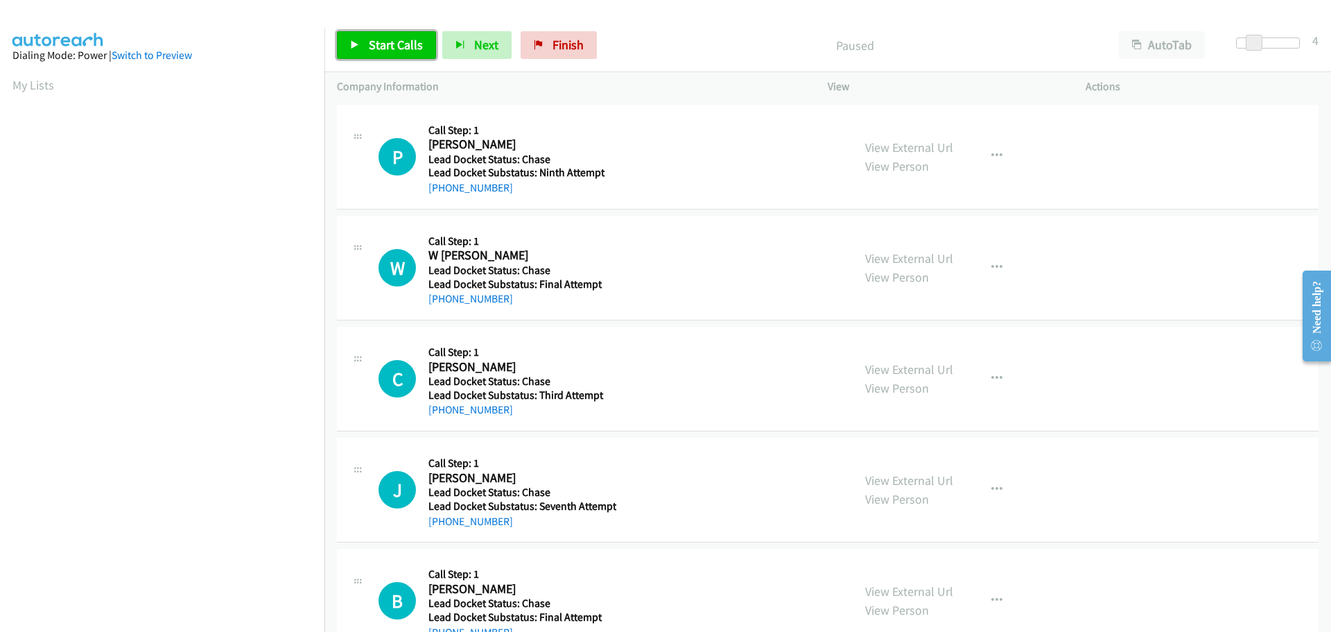
click at [388, 49] on span "Start Calls" at bounding box center [396, 45] width 54 height 16
drag, startPoint x: 510, startPoint y: 195, endPoint x: 442, endPoint y: 192, distance: 68.7
click at [442, 192] on div "+1 352-890-0129" at bounding box center [520, 188] width 184 height 17
copy link "352-890-0129"
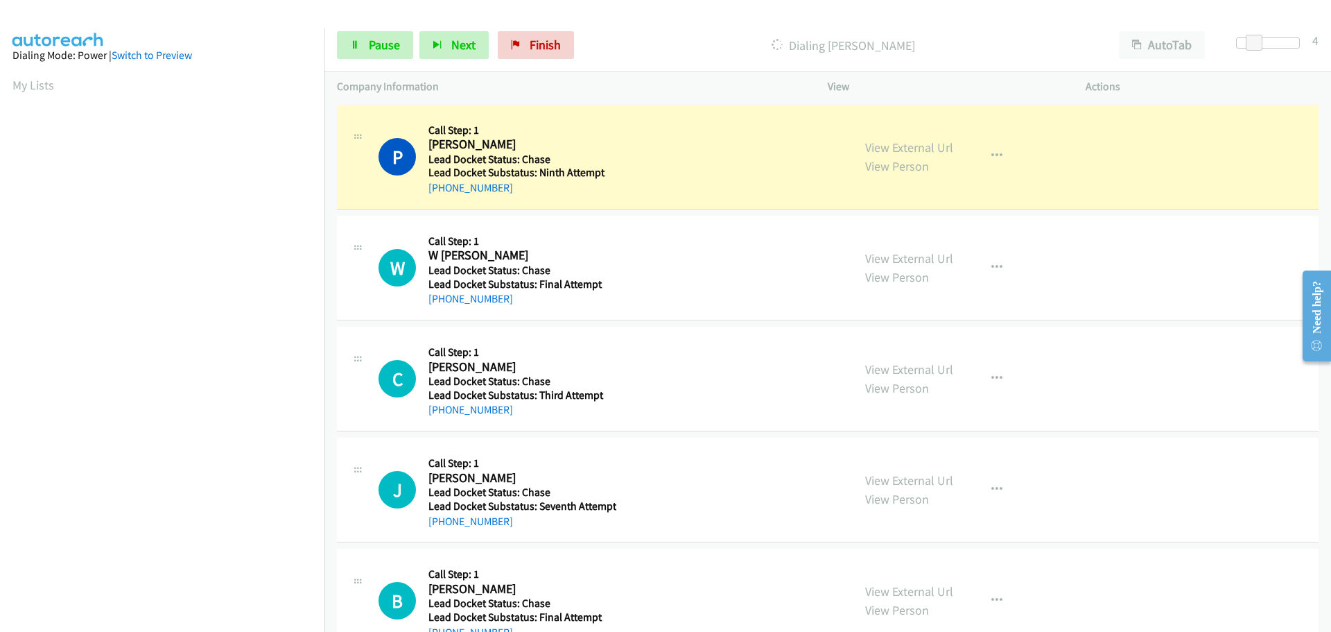
scroll to position [146, 0]
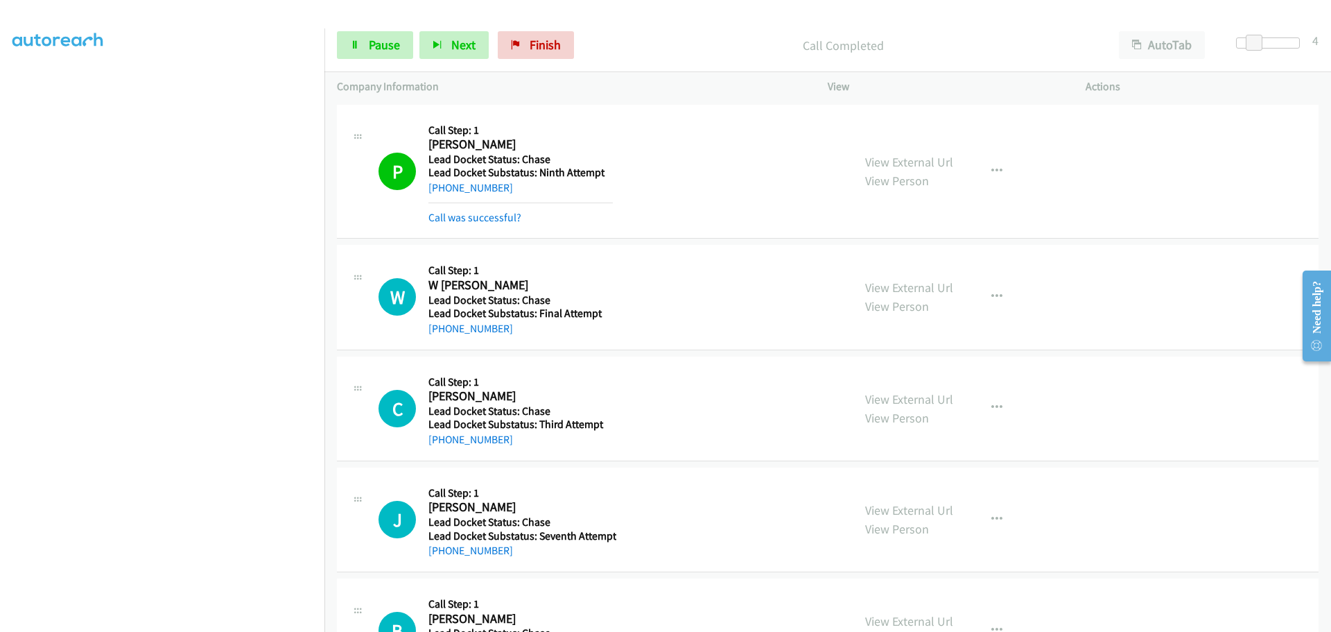
drag, startPoint x: 519, startPoint y: 335, endPoint x: 442, endPoint y: 336, distance: 77.0
click at [442, 336] on div "+1 717-660-3620" at bounding box center [520, 328] width 184 height 17
copy link "717-660-3620"
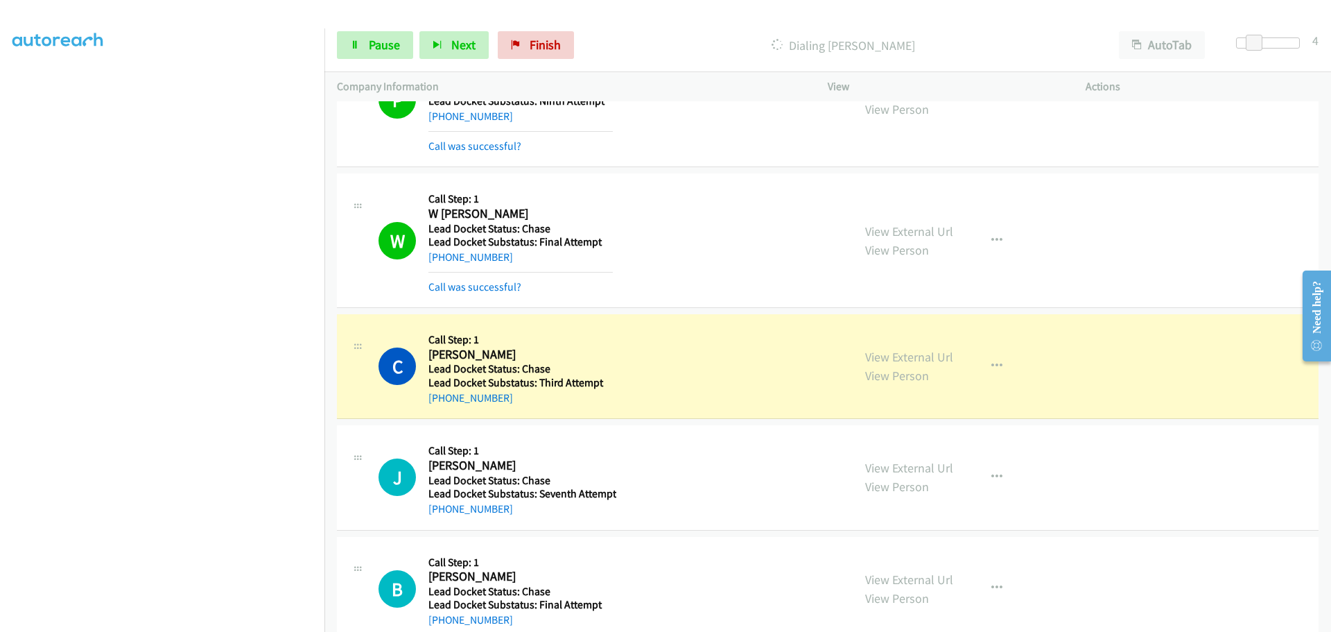
scroll to position [101, 0]
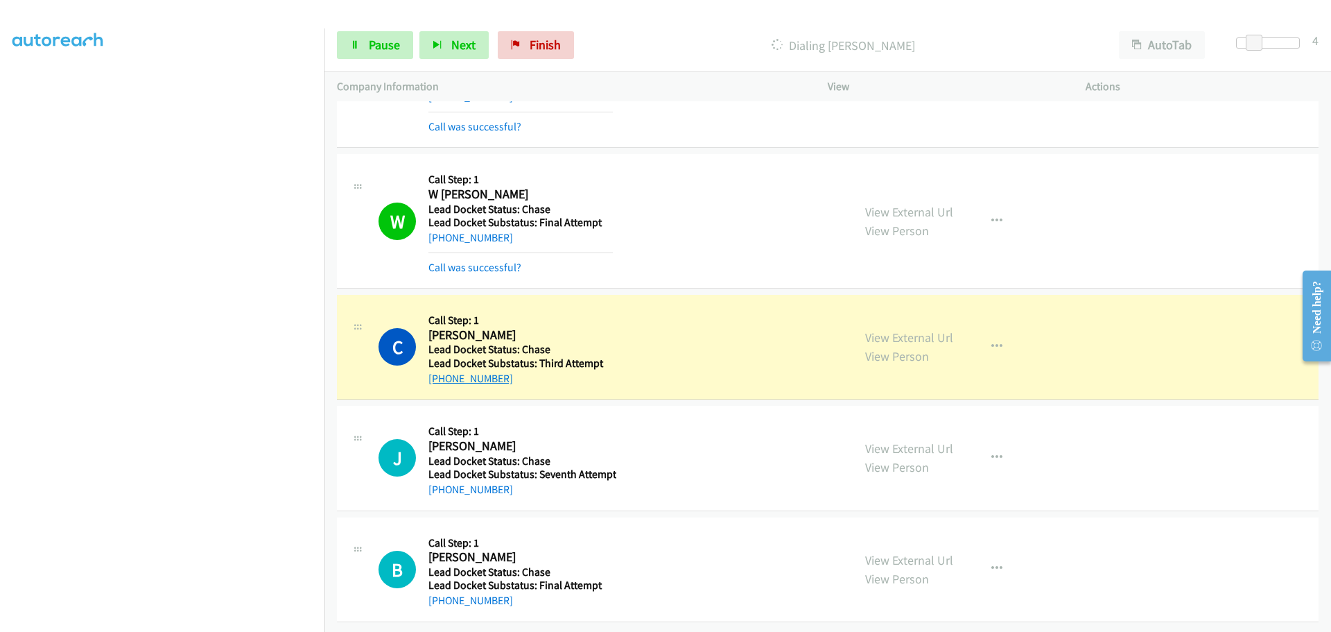
drag, startPoint x: 503, startPoint y: 370, endPoint x: 444, endPoint y: 372, distance: 58.9
click at [444, 372] on div "+1 512-788-4391" at bounding box center [520, 378] width 184 height 17
copy link "512-788-4391"
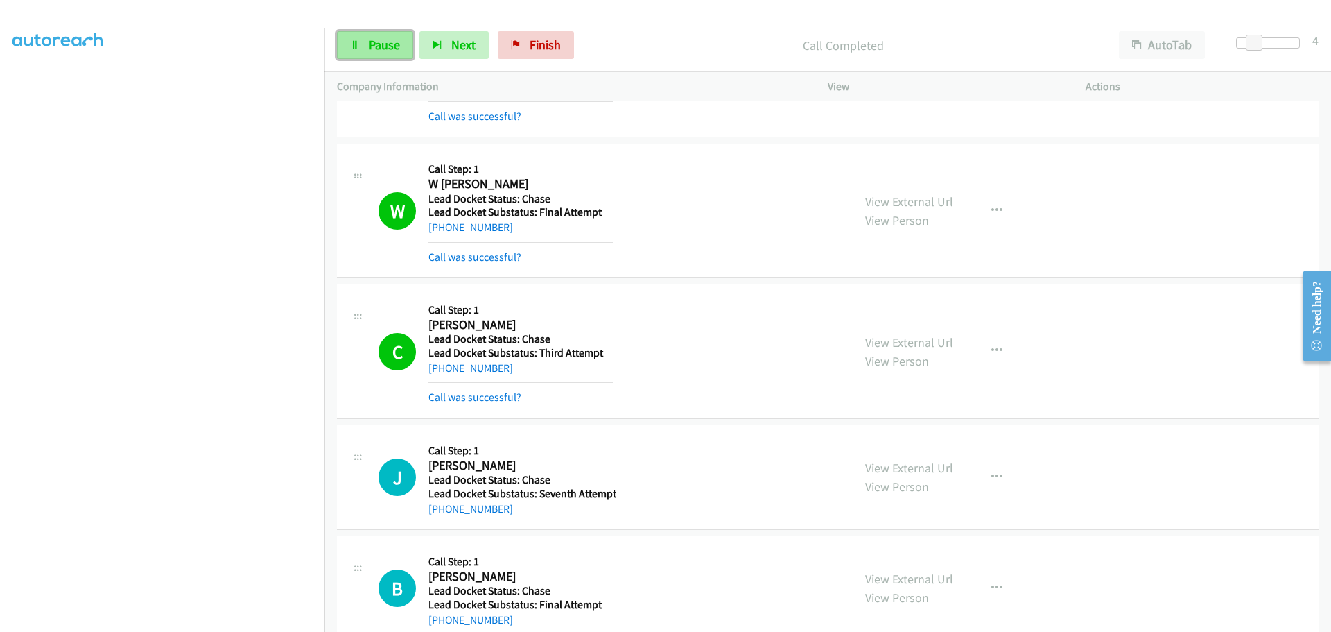
click at [397, 51] on span "Pause" at bounding box center [384, 45] width 31 height 16
click at [404, 28] on div "Start Calls Pause Next Finish Paused AutoTab AutoTab 4" at bounding box center [827, 45] width 1007 height 53
click at [404, 46] on span "Start Calls" at bounding box center [396, 45] width 54 height 16
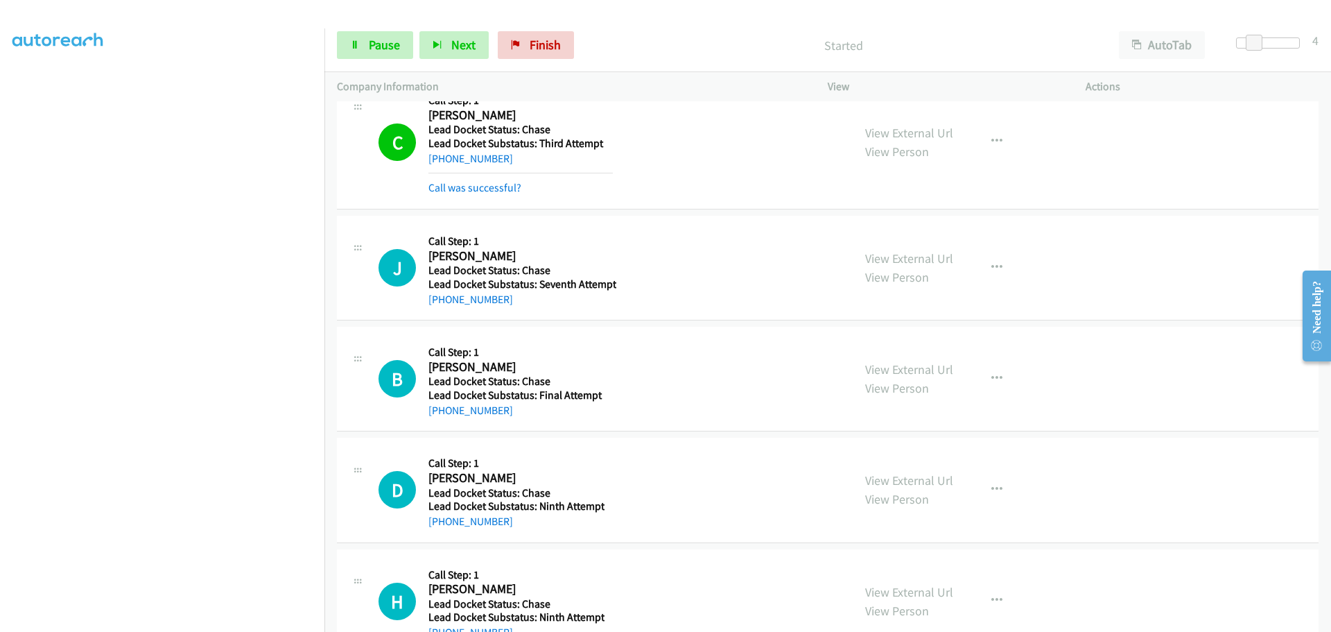
scroll to position [379, 0]
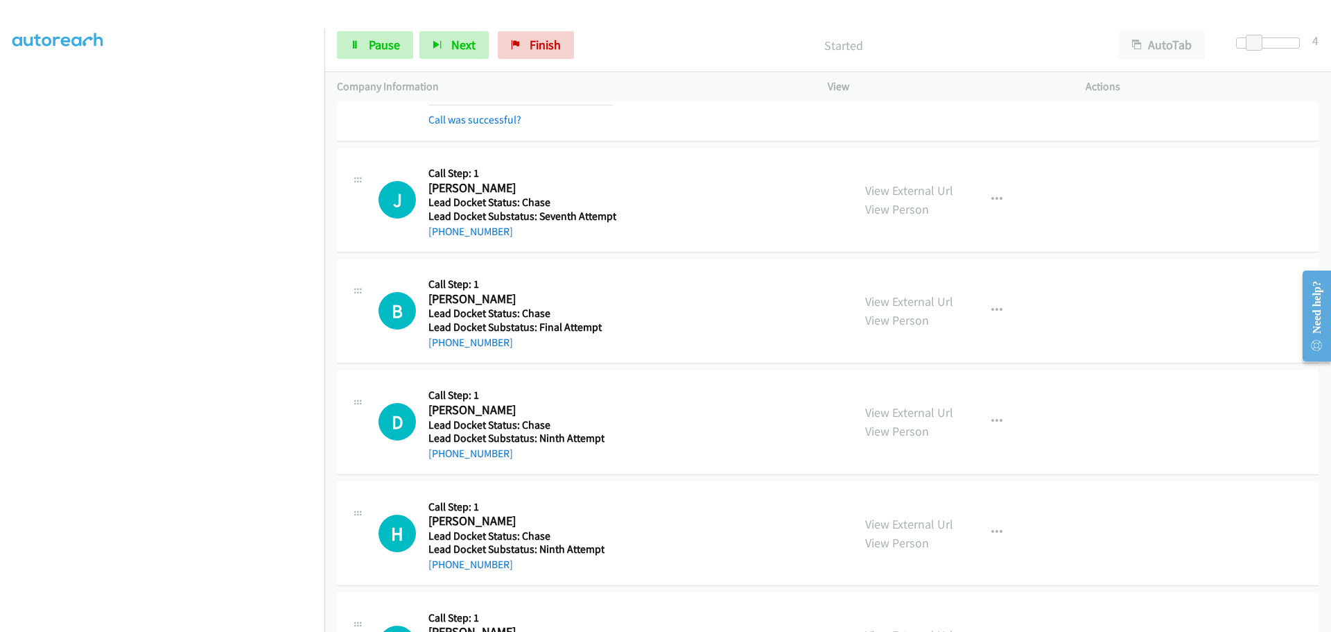
drag, startPoint x: 505, startPoint y: 227, endPoint x: 442, endPoint y: 243, distance: 64.6
click at [442, 243] on div "J Callback Scheduled Call Step: 1 Jessica Martin America/New_York Lead Docket S…" at bounding box center [828, 200] width 982 height 105
copy link "[PHONE_NUMBER]"
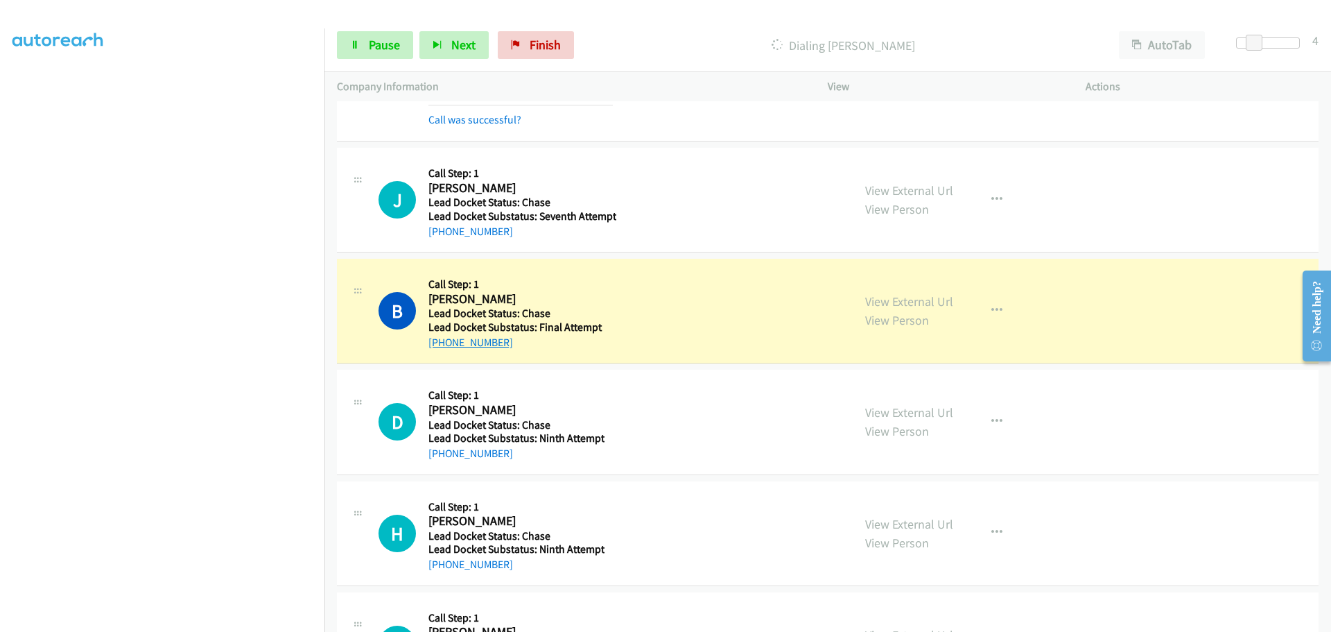
drag, startPoint x: 505, startPoint y: 345, endPoint x: 439, endPoint y: 347, distance: 65.9
click at [439, 347] on div "+1 720-447-4282" at bounding box center [520, 342] width 184 height 17
copy link "720-447-4282"
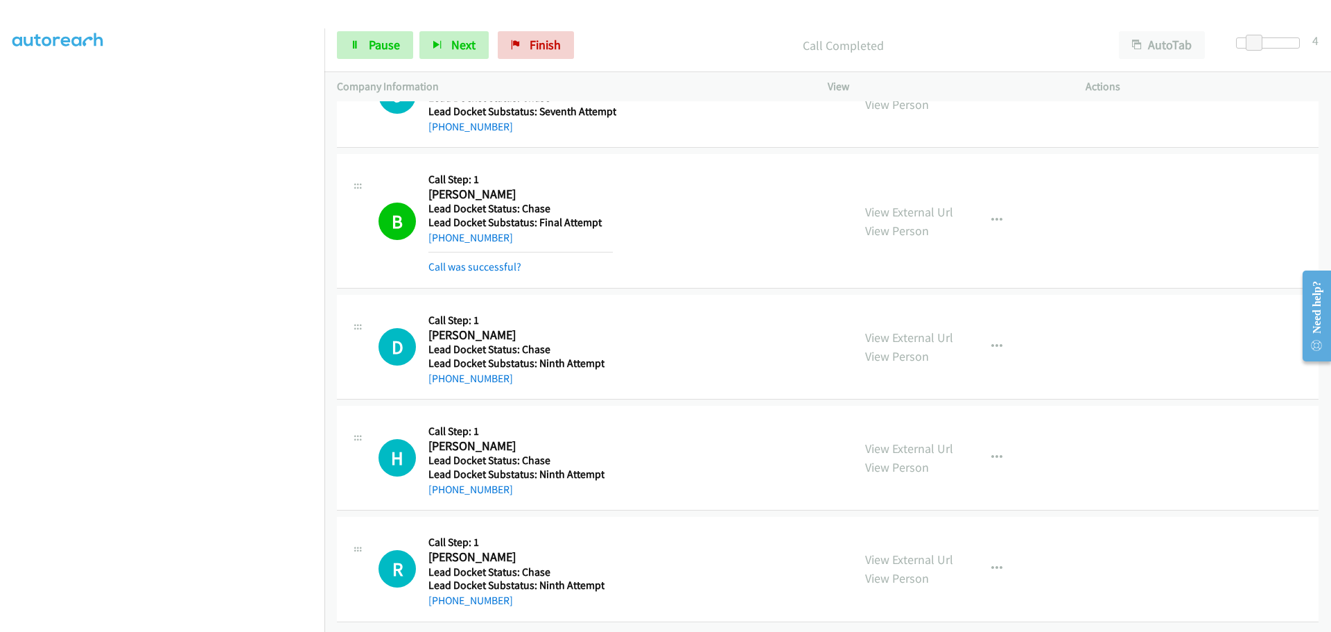
scroll to position [494, 0]
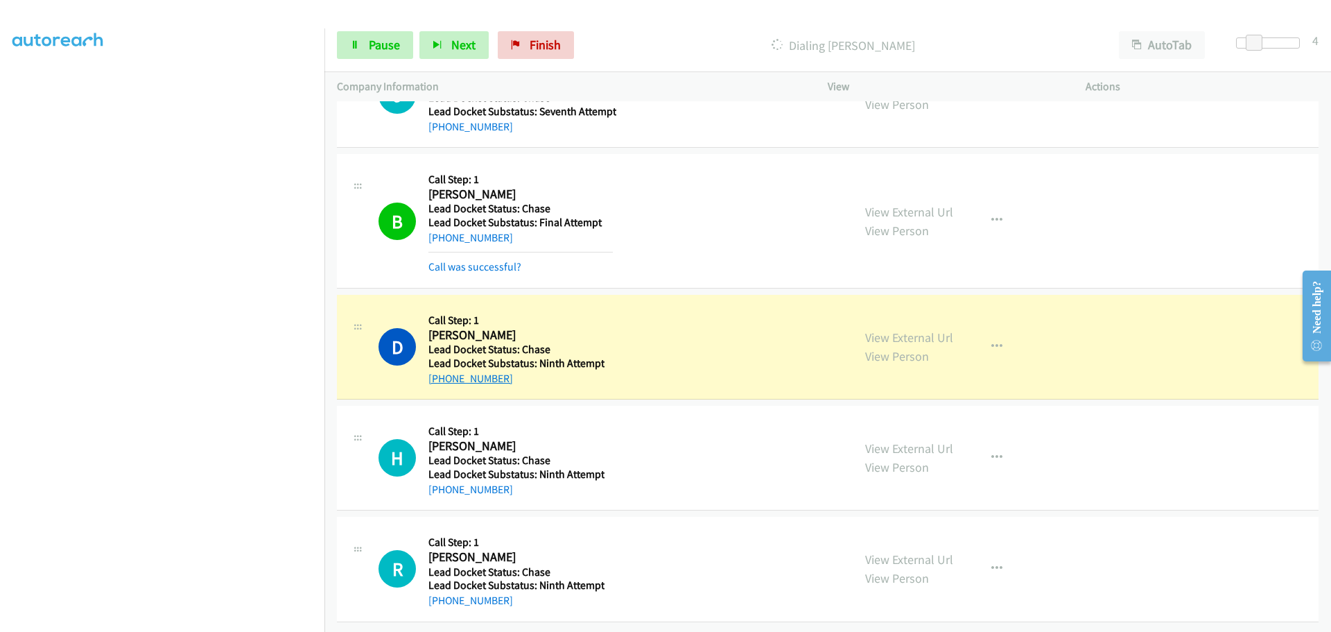
drag, startPoint x: 516, startPoint y: 371, endPoint x: 443, endPoint y: 372, distance: 72.8
click at [443, 372] on div "+1 480-371-7016" at bounding box center [516, 378] width 176 height 17
copy link "480-371-7016"
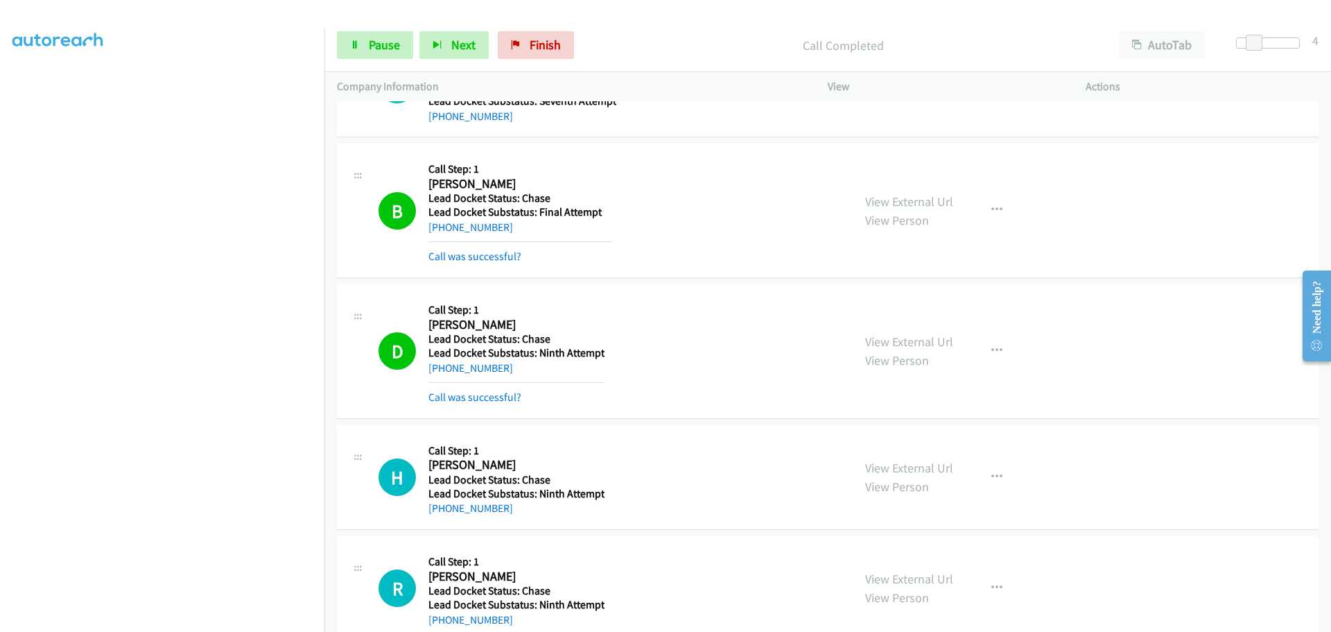
drag, startPoint x: 514, startPoint y: 514, endPoint x: 442, endPoint y: 522, distance: 72.5
click at [442, 522] on div "H Callback Scheduled Call Step: 1 Hannelore King America/Chicago Lead Docket St…" at bounding box center [828, 477] width 982 height 105
copy link "501-681-4144"
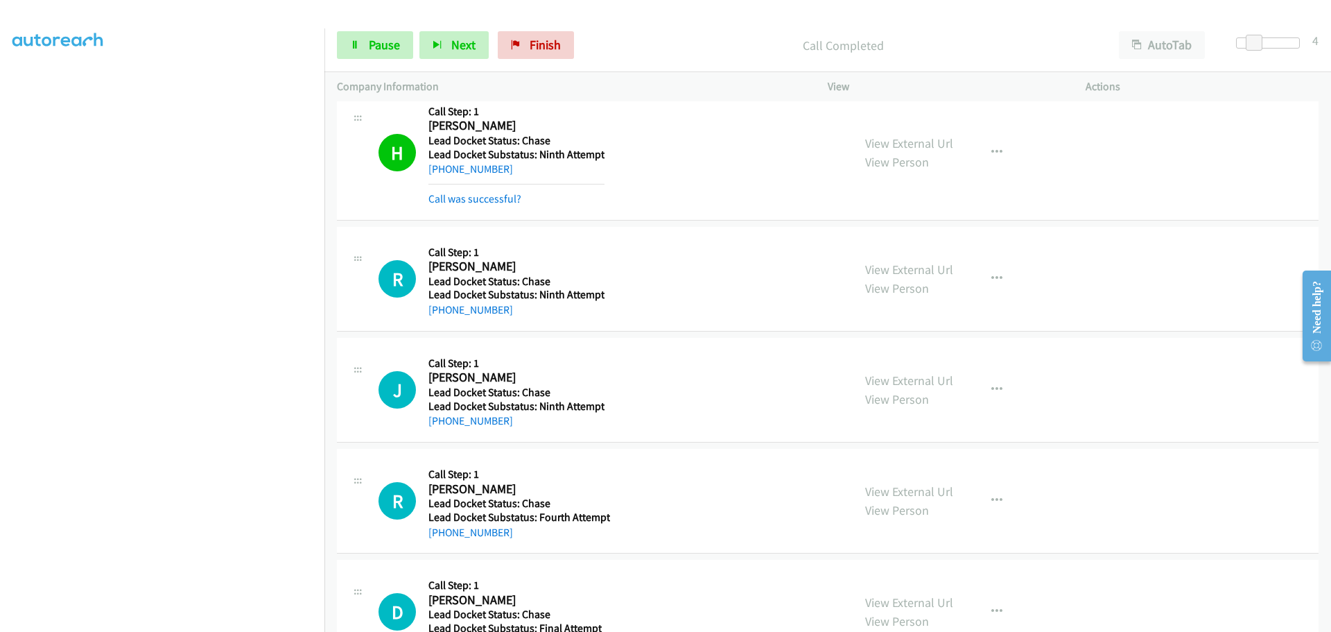
scroll to position [886, 0]
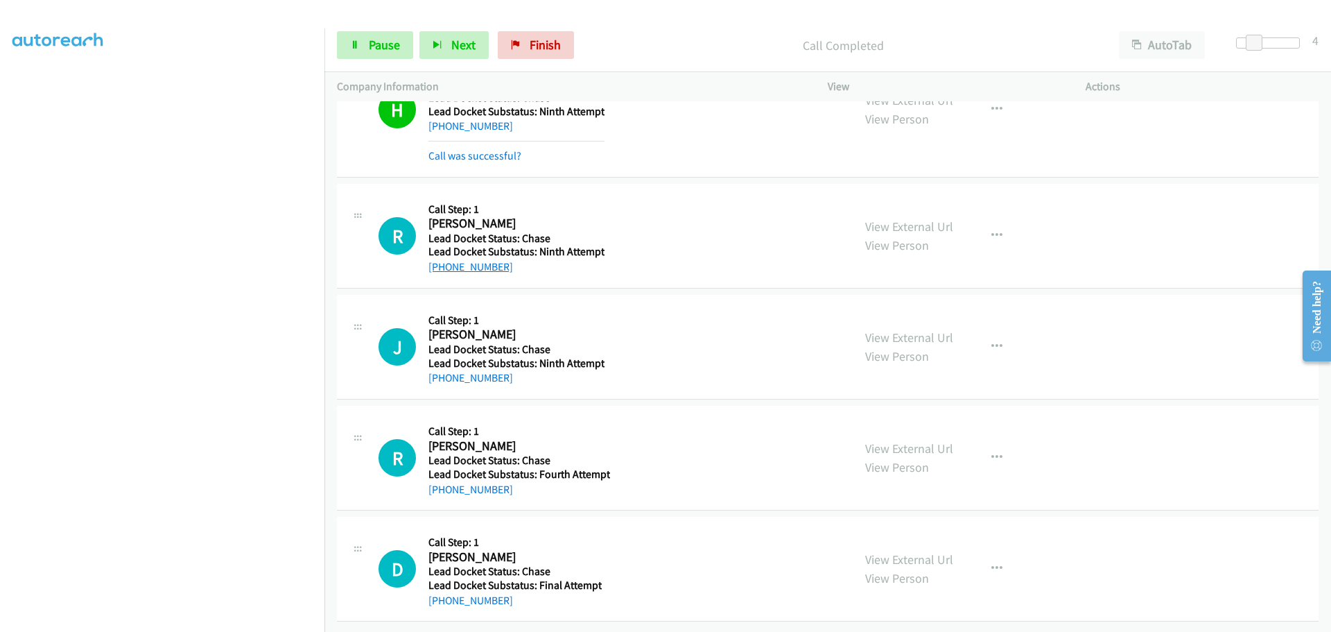
drag, startPoint x: 487, startPoint y: 256, endPoint x: 443, endPoint y: 259, distance: 43.8
click at [443, 259] on div "[PHONE_NUMBER]" at bounding box center [516, 267] width 176 height 17
copy link "[PHONE_NUMBER]"
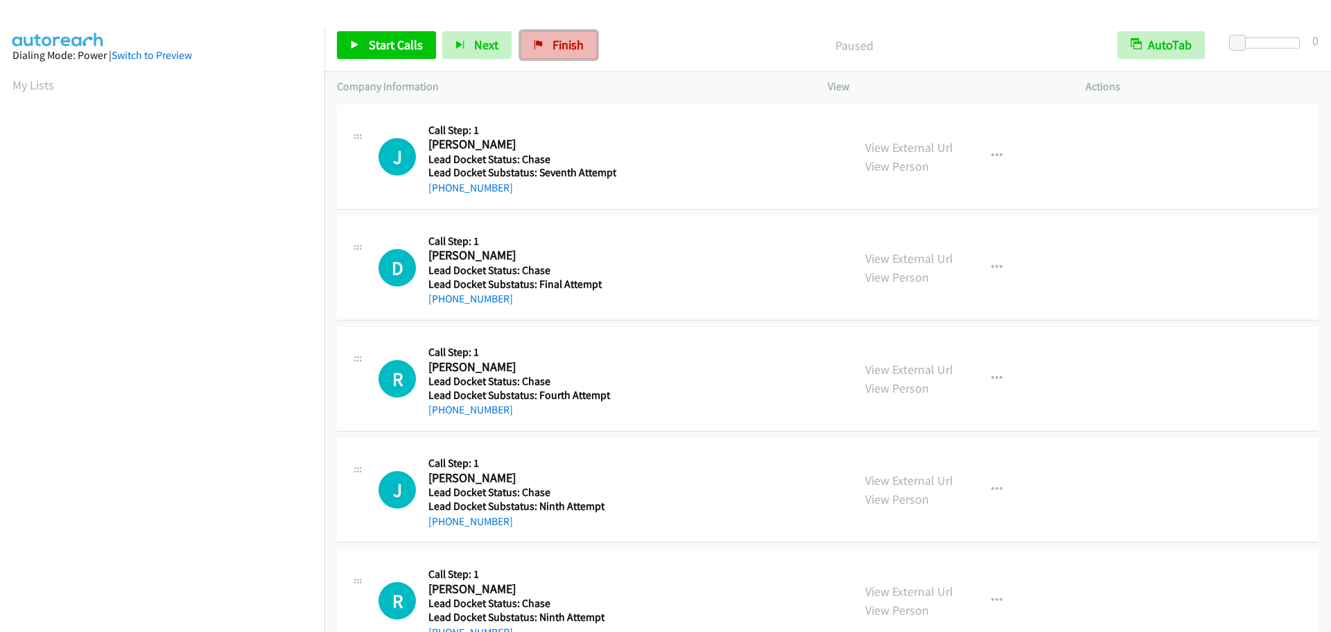
click at [568, 45] on span "Finish" at bounding box center [568, 45] width 31 height 16
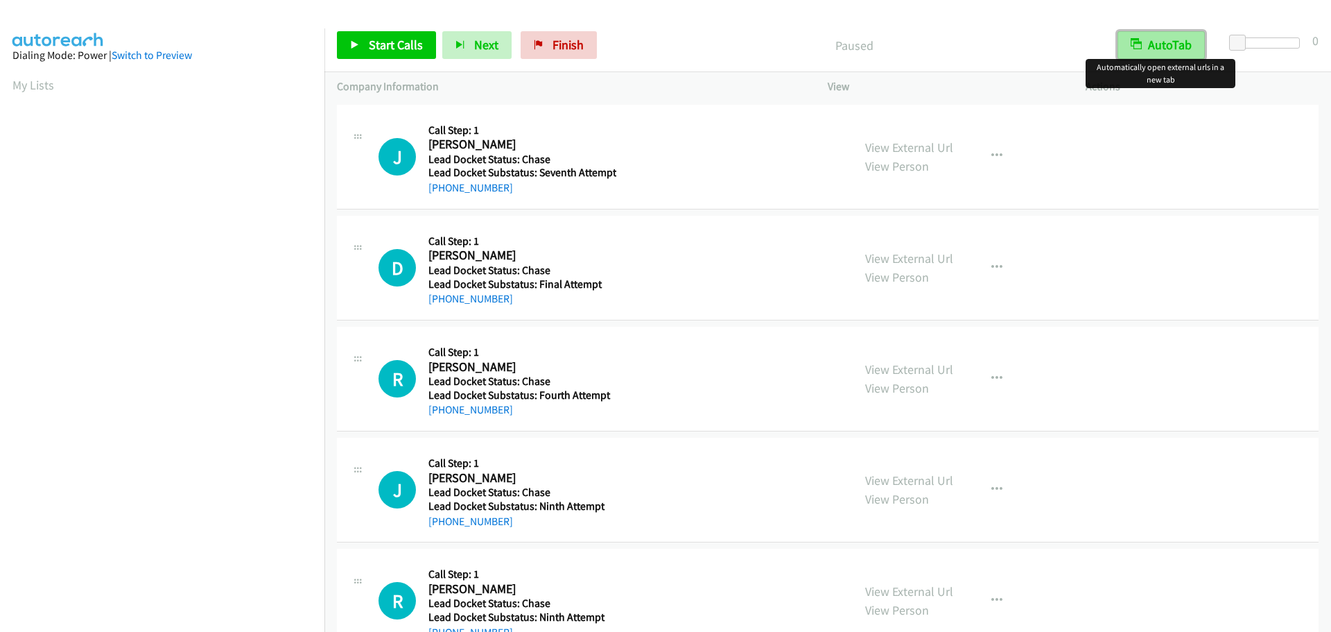
click at [1169, 50] on button "AutoTab" at bounding box center [1160, 45] width 87 height 28
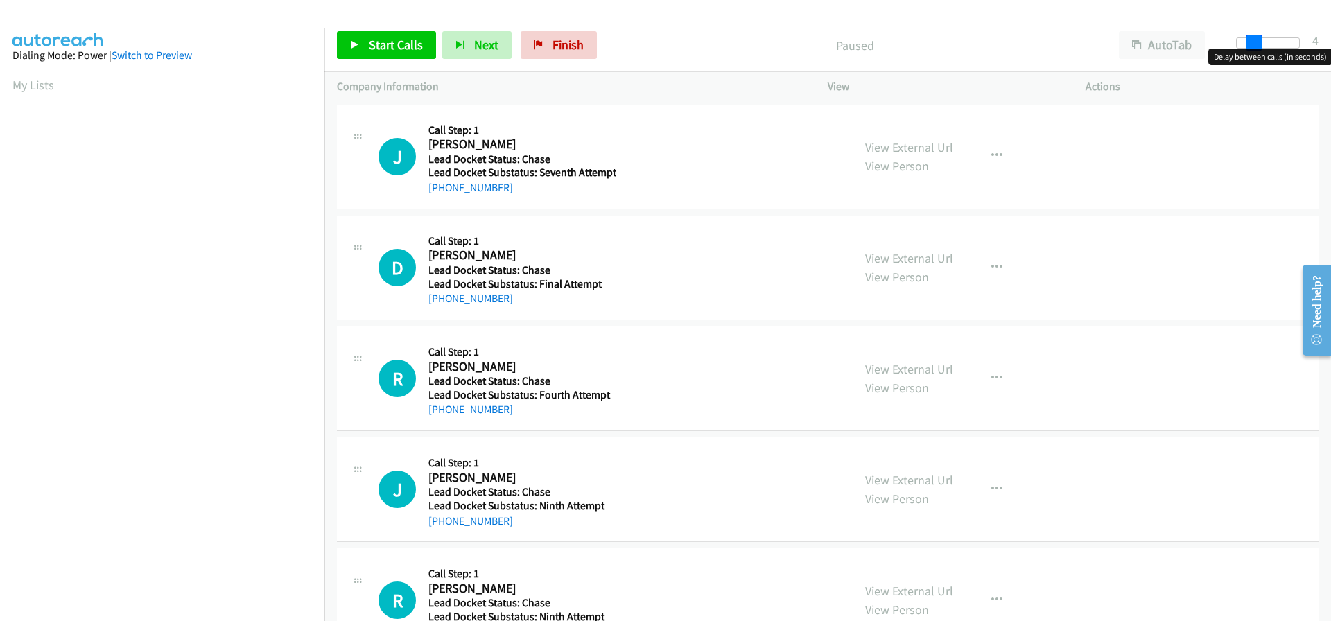
drag, startPoint x: 1239, startPoint y: 39, endPoint x: 1255, endPoint y: 39, distance: 16.6
click at [1255, 39] on span at bounding box center [1254, 43] width 17 height 17
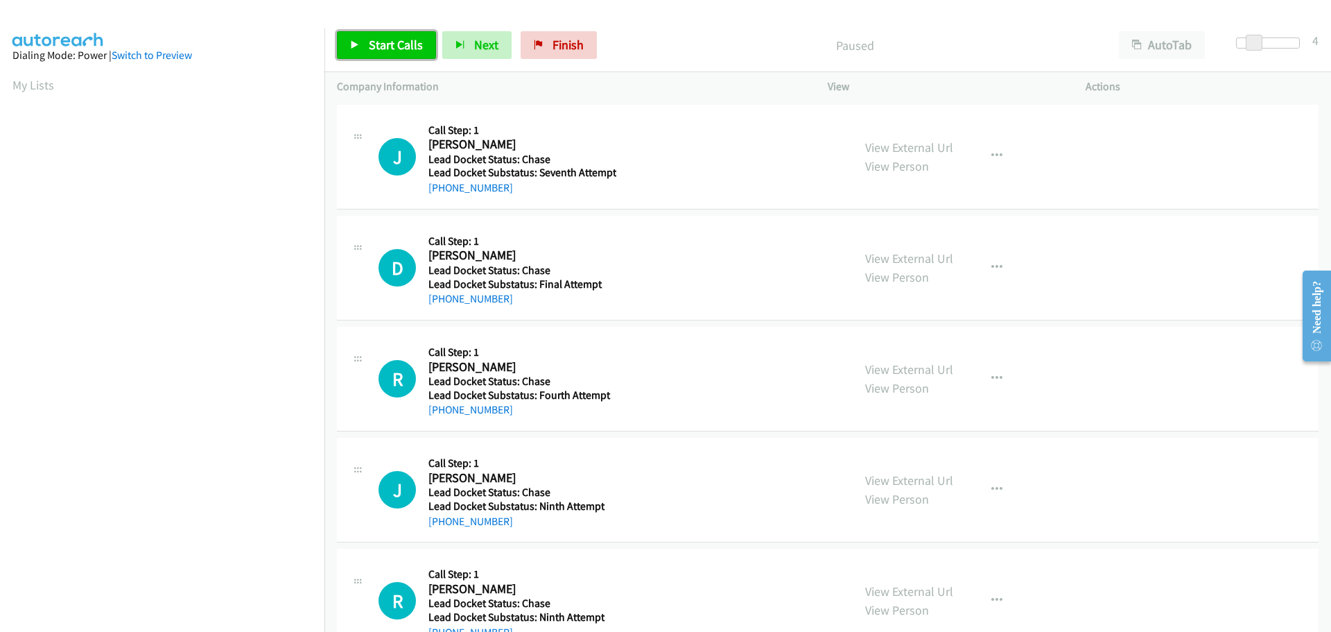
click at [405, 45] on span "Start Calls" at bounding box center [396, 45] width 54 height 16
drag, startPoint x: 510, startPoint y: 194, endPoint x: 440, endPoint y: 192, distance: 70.0
click at [440, 192] on div "[PHONE_NUMBER]" at bounding box center [522, 188] width 188 height 17
copy link "[PHONE_NUMBER]"
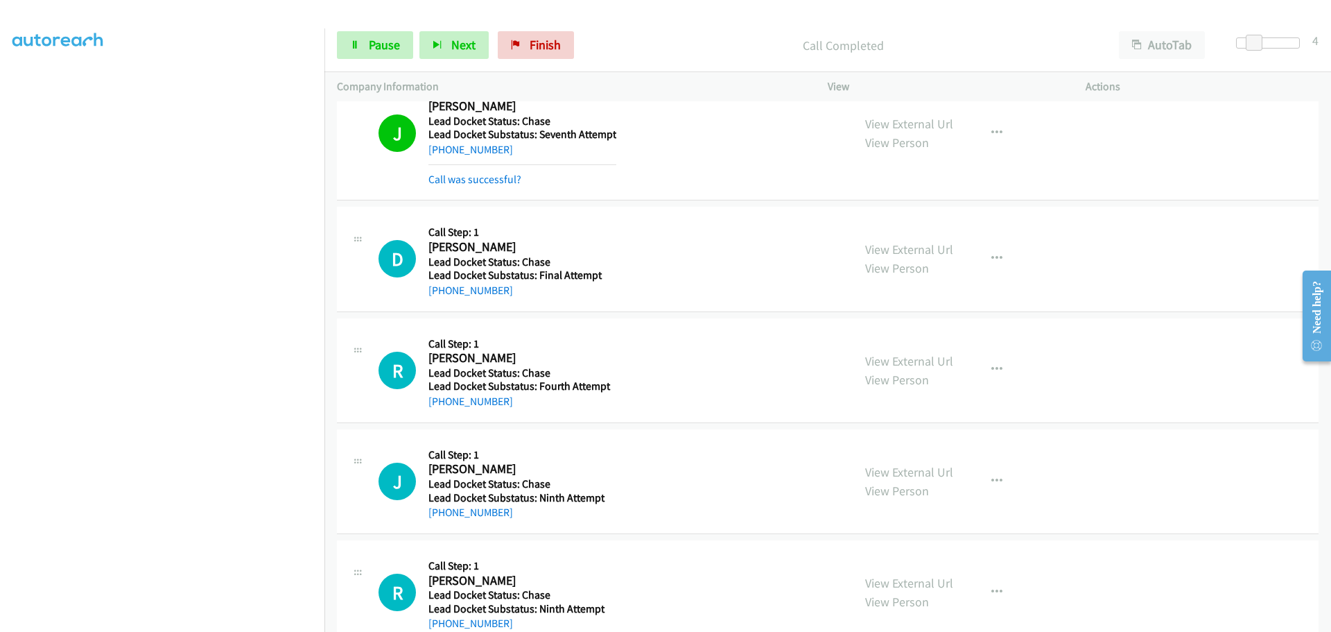
scroll to position [72, 0]
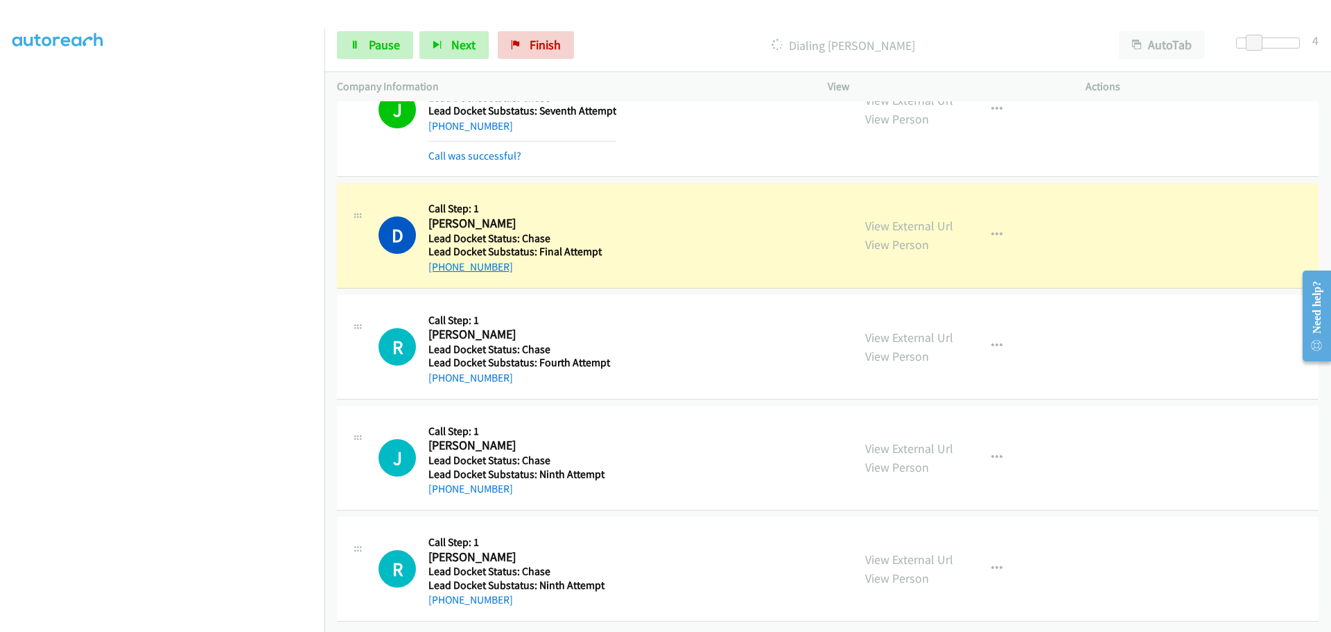
drag, startPoint x: 512, startPoint y: 256, endPoint x: 440, endPoint y: 261, distance: 71.5
click at [440, 261] on div "[PHONE_NUMBER]" at bounding box center [520, 267] width 184 height 17
copy link "[PHONE_NUMBER]"
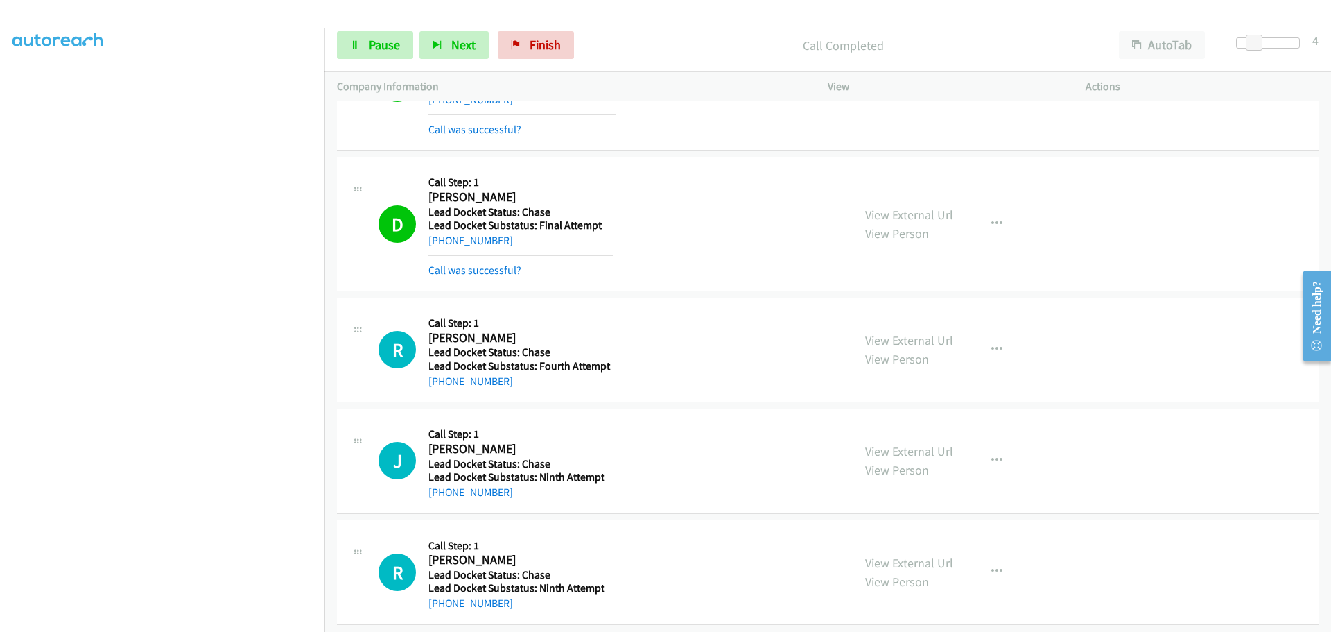
scroll to position [101, 0]
drag, startPoint x: 516, startPoint y: 376, endPoint x: 443, endPoint y: 370, distance: 73.7
click at [443, 370] on div "[PHONE_NUMBER]" at bounding box center [520, 378] width 184 height 17
copy link "[PHONE_NUMBER]"
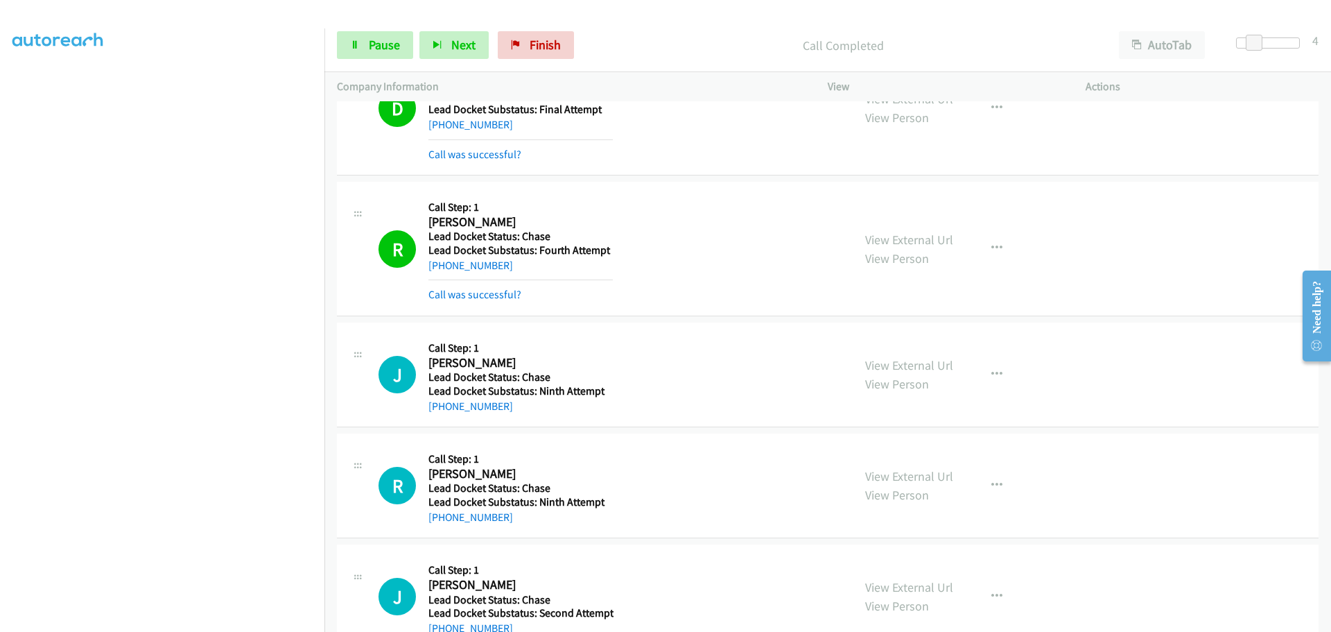
scroll to position [309, 0]
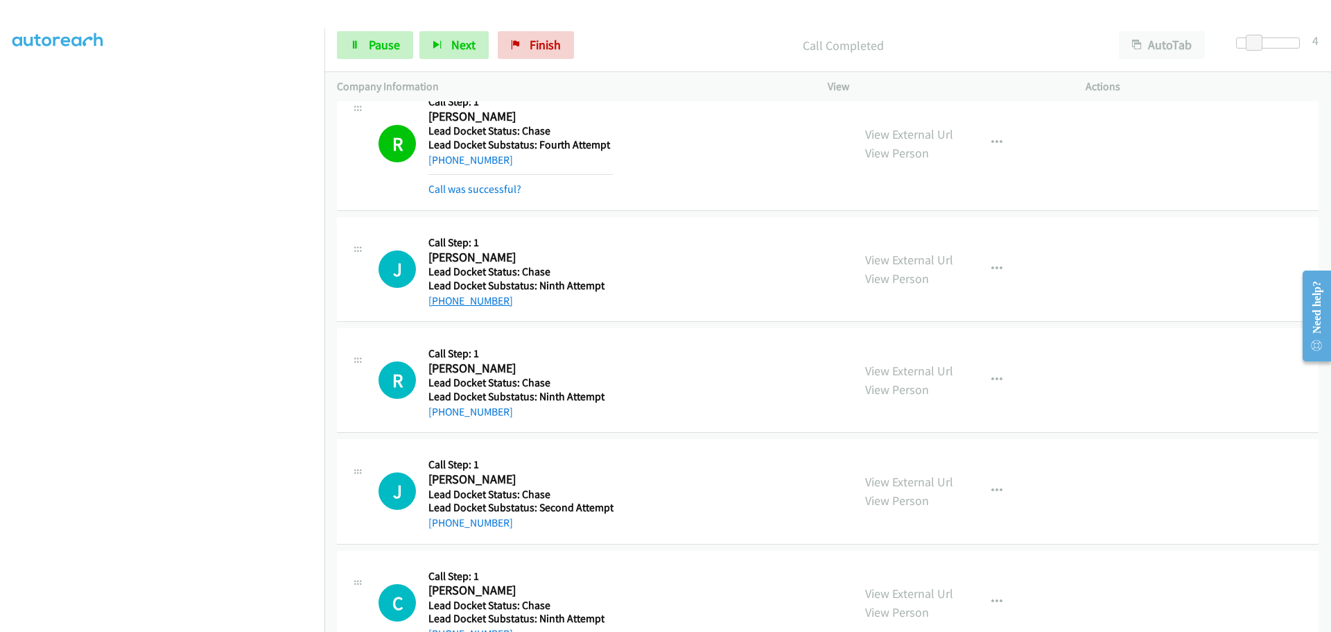
drag, startPoint x: 511, startPoint y: 308, endPoint x: 443, endPoint y: 302, distance: 68.2
click at [443, 302] on div "[PHONE_NUMBER]" at bounding box center [520, 301] width 184 height 17
copy link "[PHONE_NUMBER]"
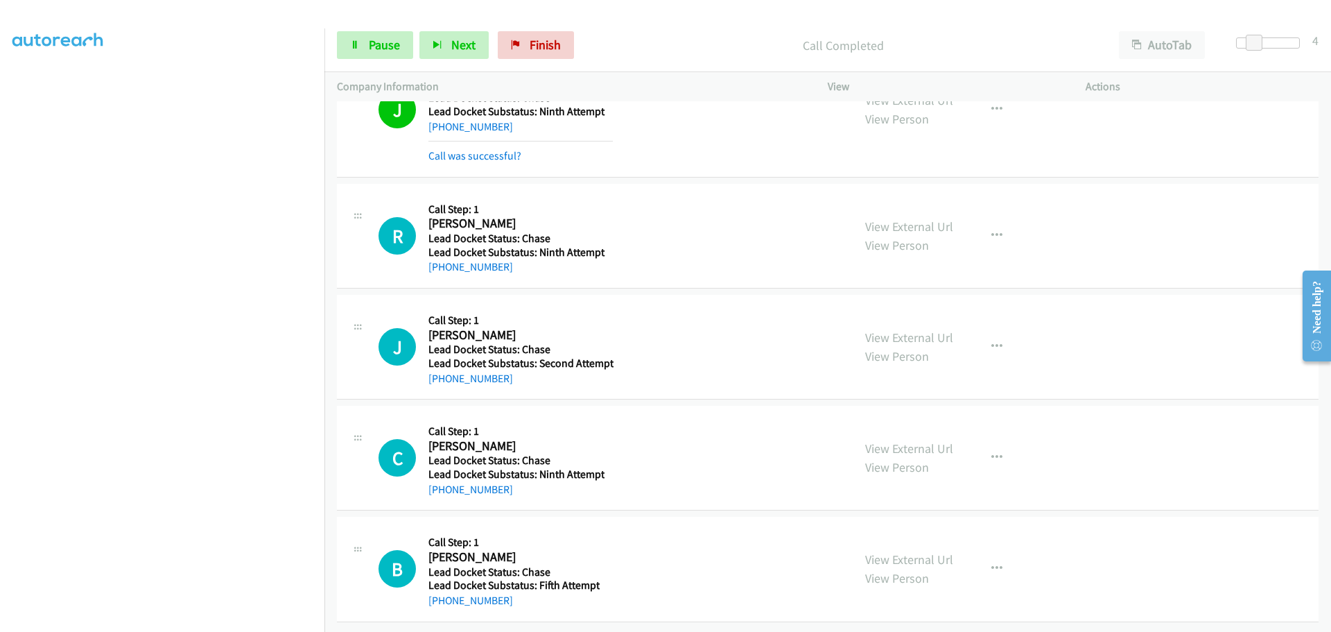
scroll to position [494, 0]
drag, startPoint x: 523, startPoint y: 257, endPoint x: 441, endPoint y: 256, distance: 81.8
click at [441, 259] on div "[PHONE_NUMBER]" at bounding box center [520, 267] width 184 height 17
copy link "[PHONE_NUMBER]"
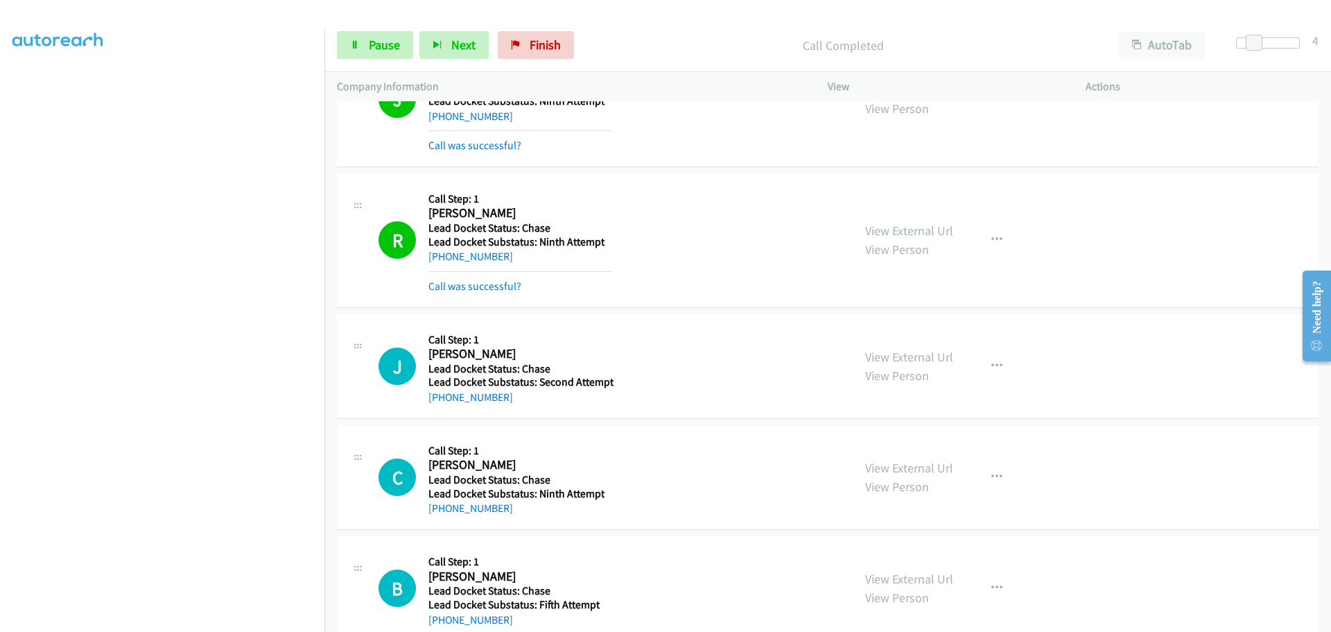
drag, startPoint x: 501, startPoint y: 405, endPoint x: 442, endPoint y: 405, distance: 59.6
click at [442, 405] on div "[PHONE_NUMBER]" at bounding box center [520, 397] width 185 height 17
copy link "[PHONE_NUMBER]"
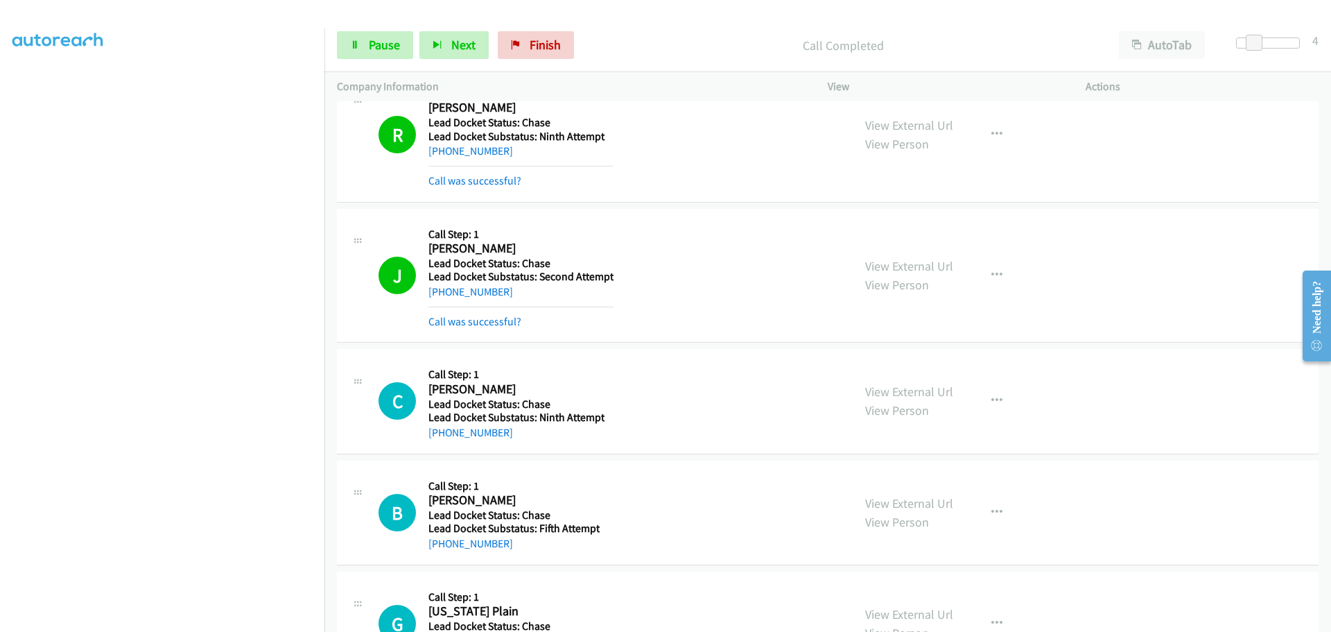
scroll to position [731, 0]
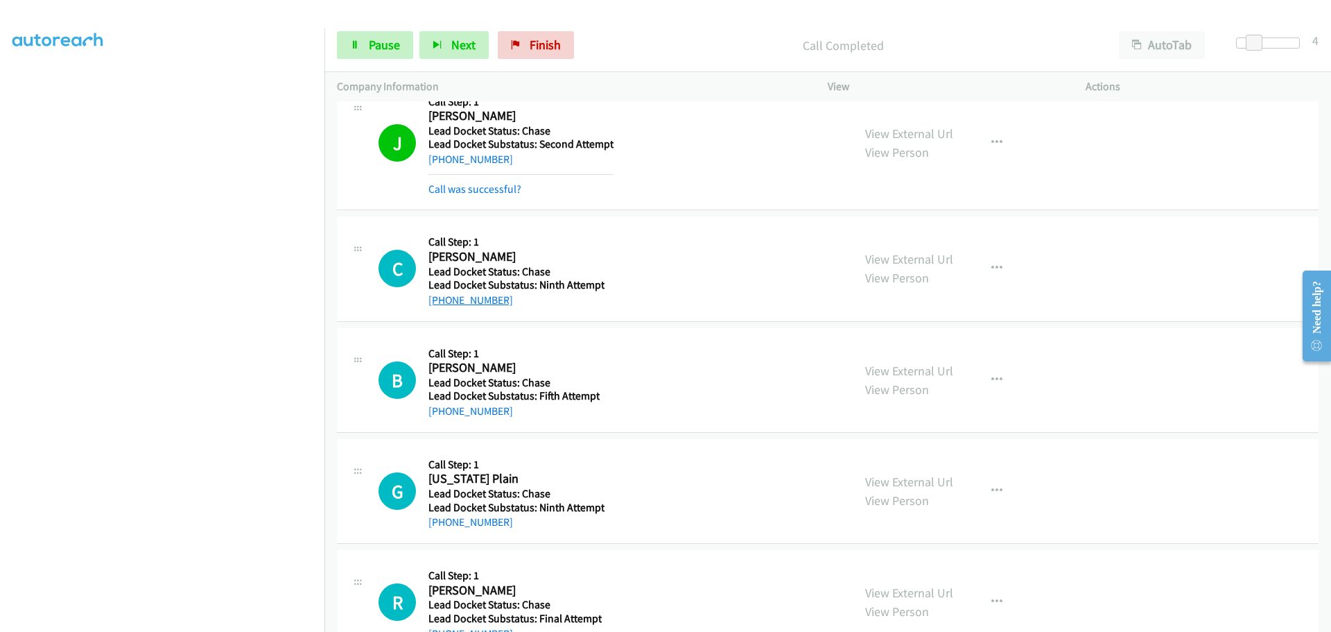
drag, startPoint x: 510, startPoint y: 306, endPoint x: 443, endPoint y: 301, distance: 67.5
click at [443, 301] on div "[PHONE_NUMBER]" at bounding box center [516, 300] width 176 height 17
copy link "[PHONE_NUMBER]"
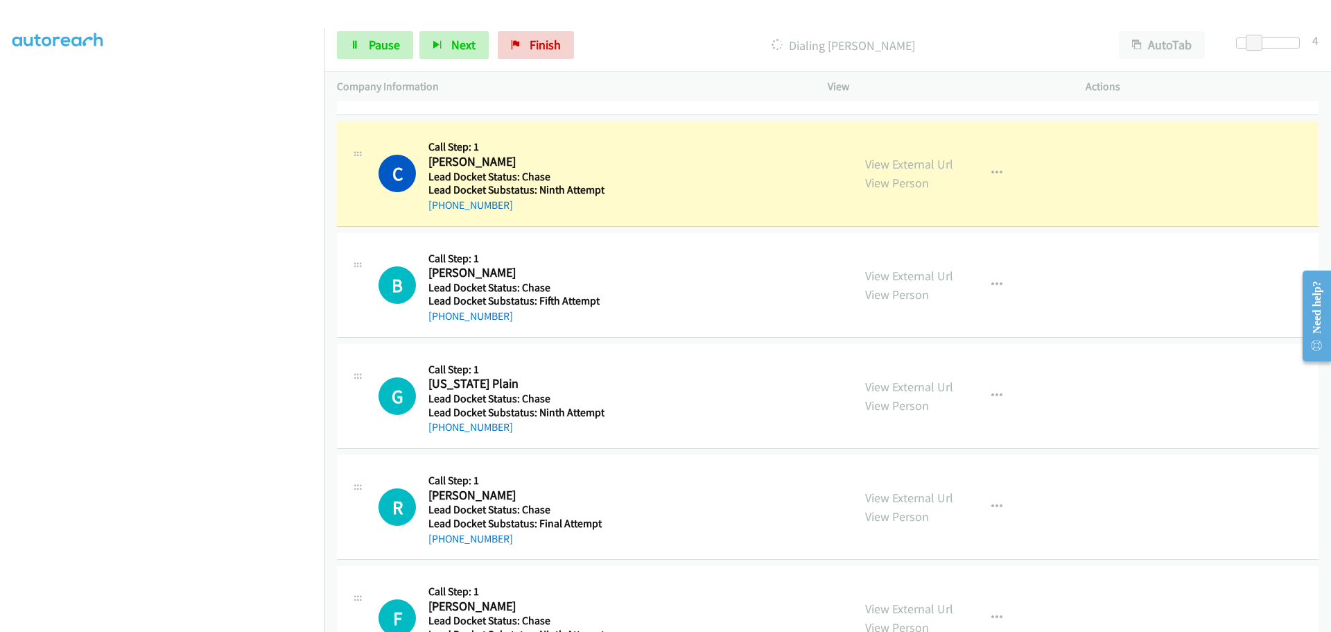
scroll to position [886, 0]
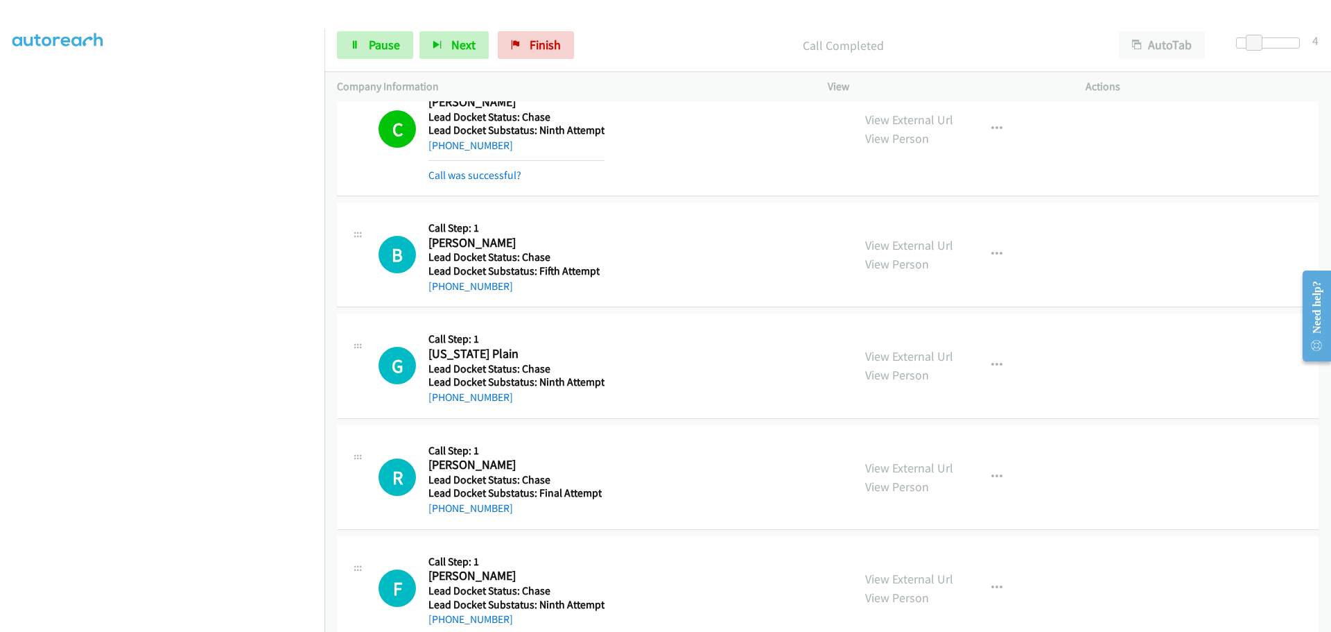
drag, startPoint x: 508, startPoint y: 254, endPoint x: 439, endPoint y: 277, distance: 73.2
click at [439, 278] on div "[PHONE_NUMBER]" at bounding box center [513, 286] width 171 height 17
copy link "[PHONE_NUMBER]"
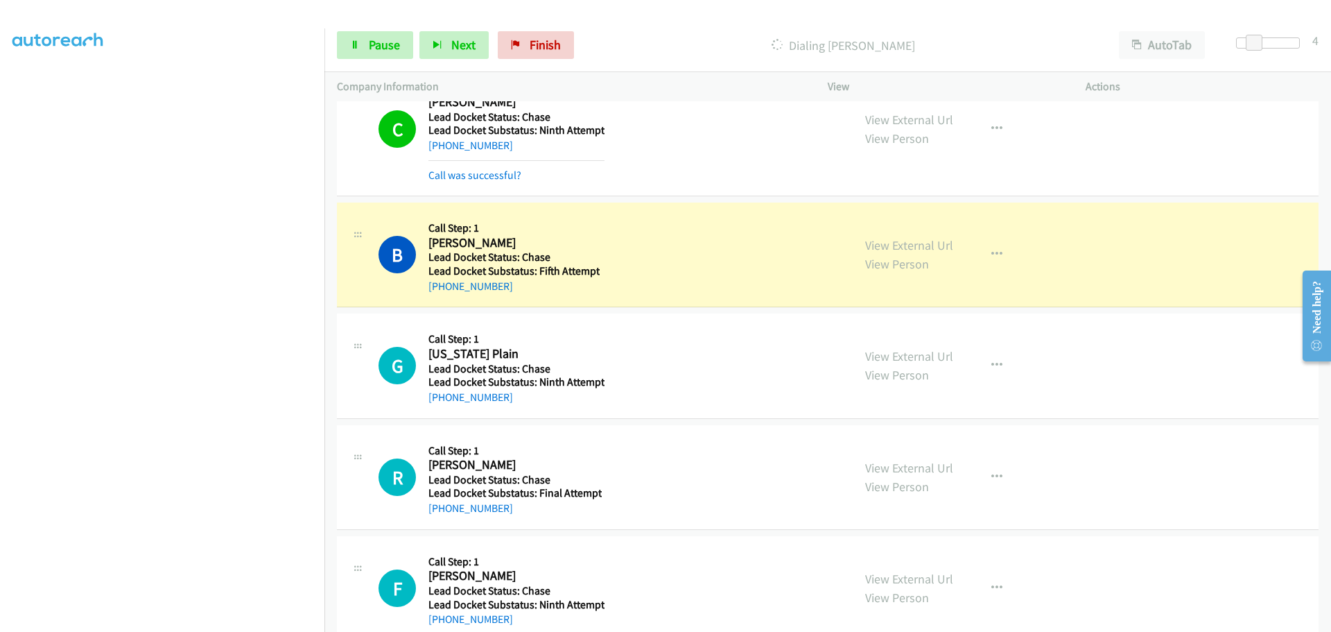
scroll to position [915, 0]
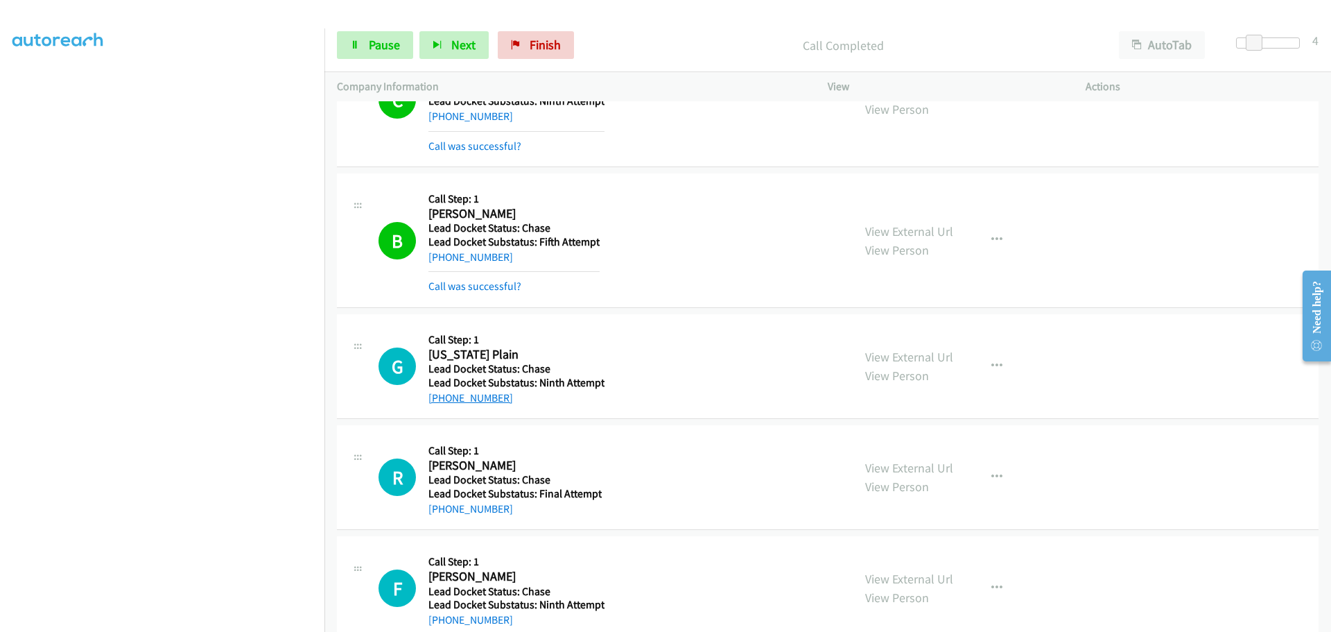
drag, startPoint x: 505, startPoint y: 368, endPoint x: 442, endPoint y: 397, distance: 68.6
click at [442, 397] on div "[PHONE_NUMBER]" at bounding box center [516, 398] width 176 height 17
copy link "[PHONE_NUMBER]"
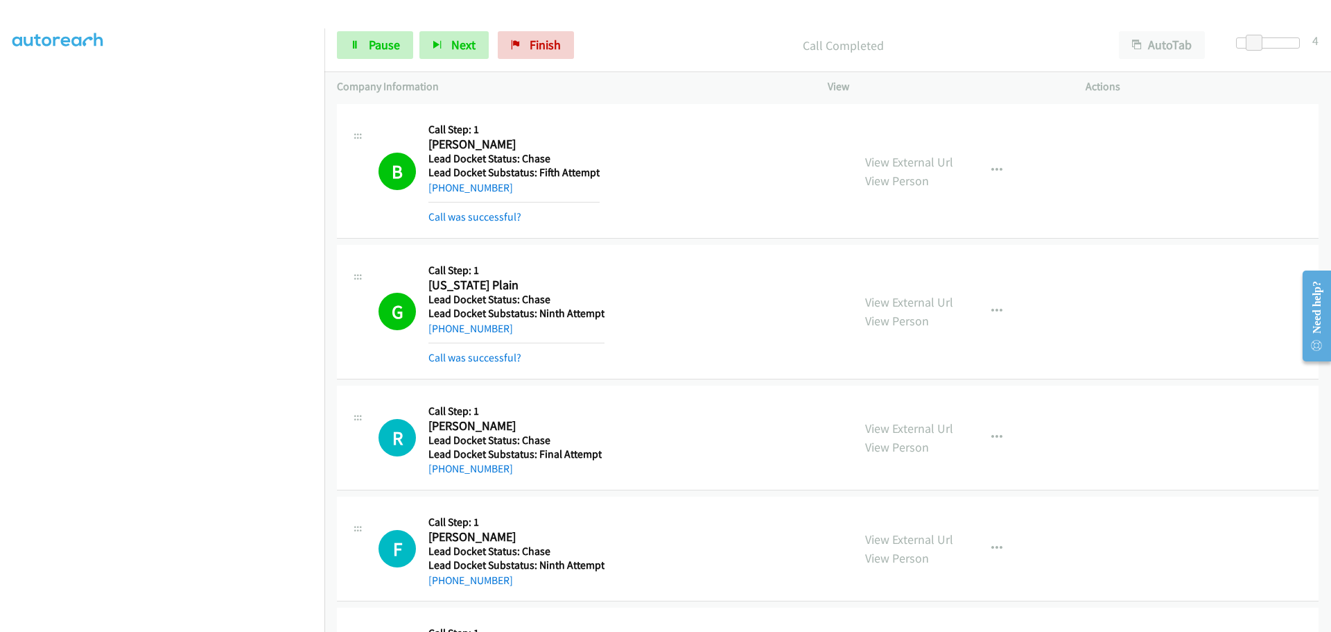
scroll to position [1123, 0]
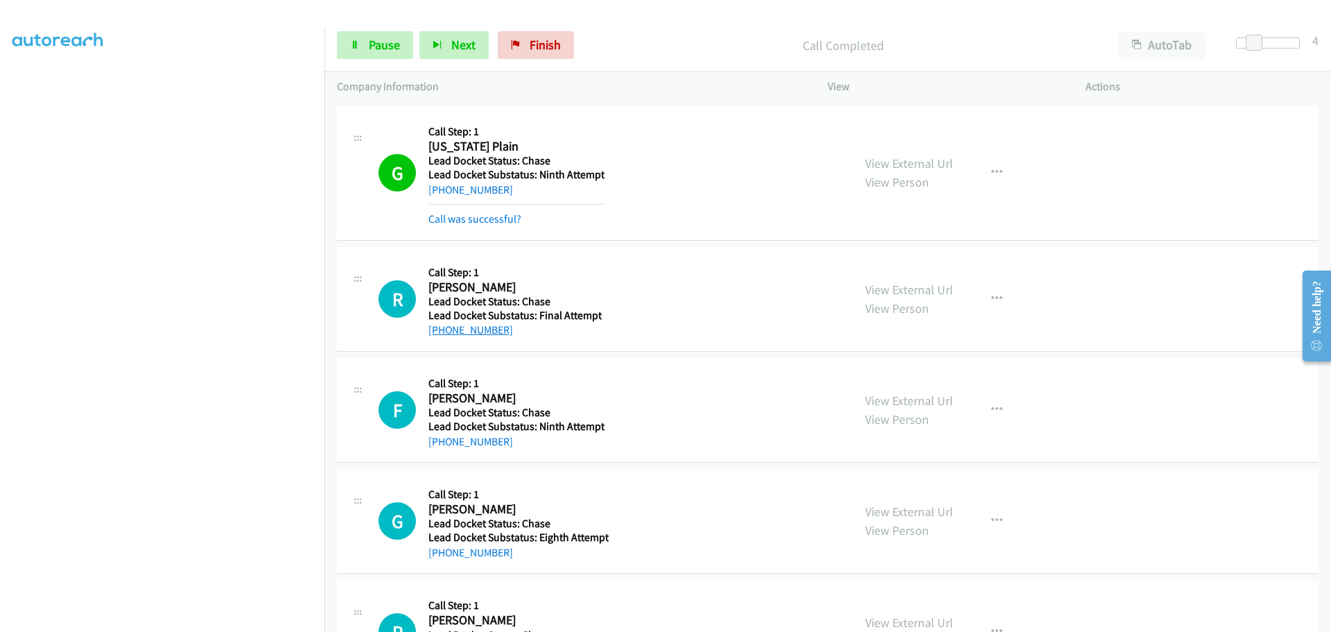
drag, startPoint x: 514, startPoint y: 336, endPoint x: 443, endPoint y: 334, distance: 70.7
click at [443, 334] on div "[PHONE_NUMBER]" at bounding box center [514, 330] width 173 height 17
copy link "[PHONE_NUMBER]"
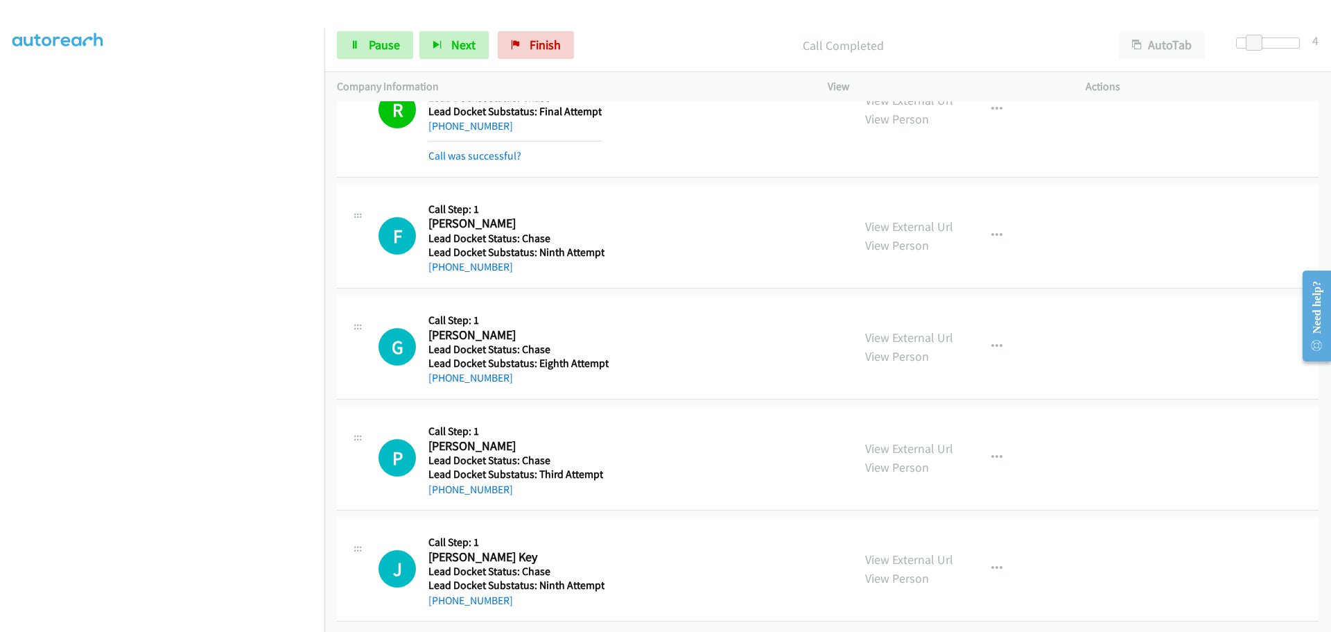
scroll to position [1337, 0]
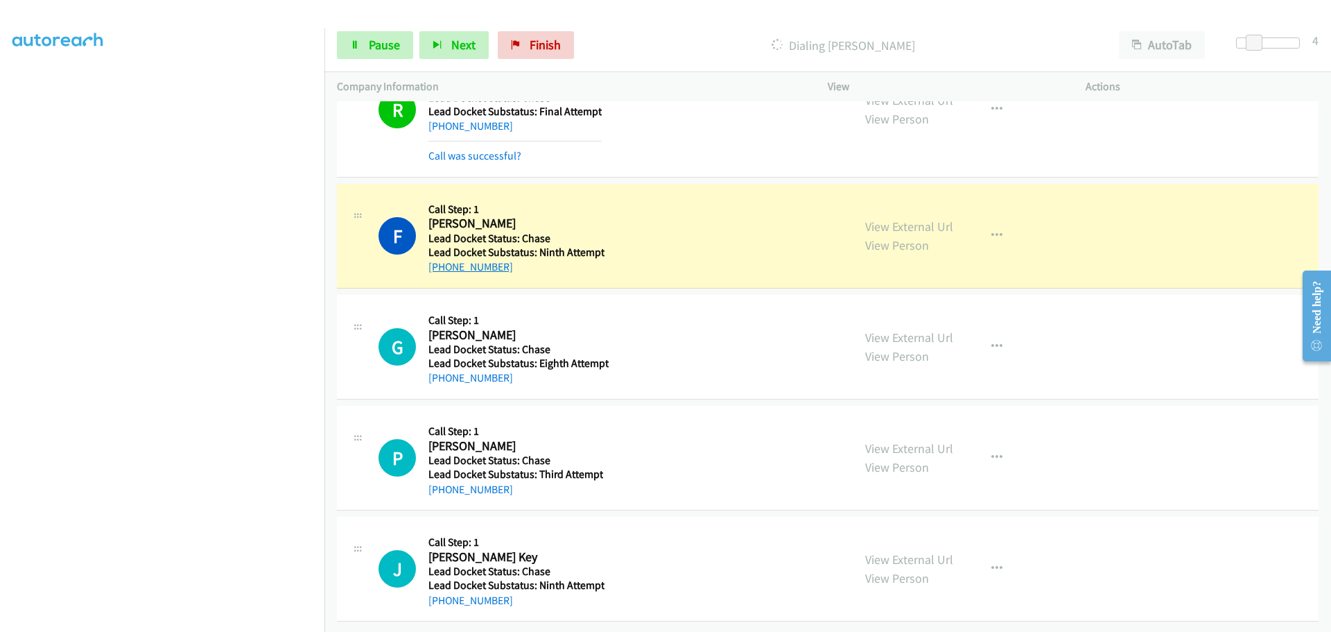
drag, startPoint x: 510, startPoint y: 264, endPoint x: 441, endPoint y: 260, distance: 68.8
click at [441, 260] on div "[PHONE_NUMBER]" at bounding box center [516, 267] width 176 height 17
drag, startPoint x: 522, startPoint y: 370, endPoint x: 442, endPoint y: 374, distance: 79.8
click at [442, 374] on div "[PHONE_NUMBER]" at bounding box center [518, 377] width 180 height 17
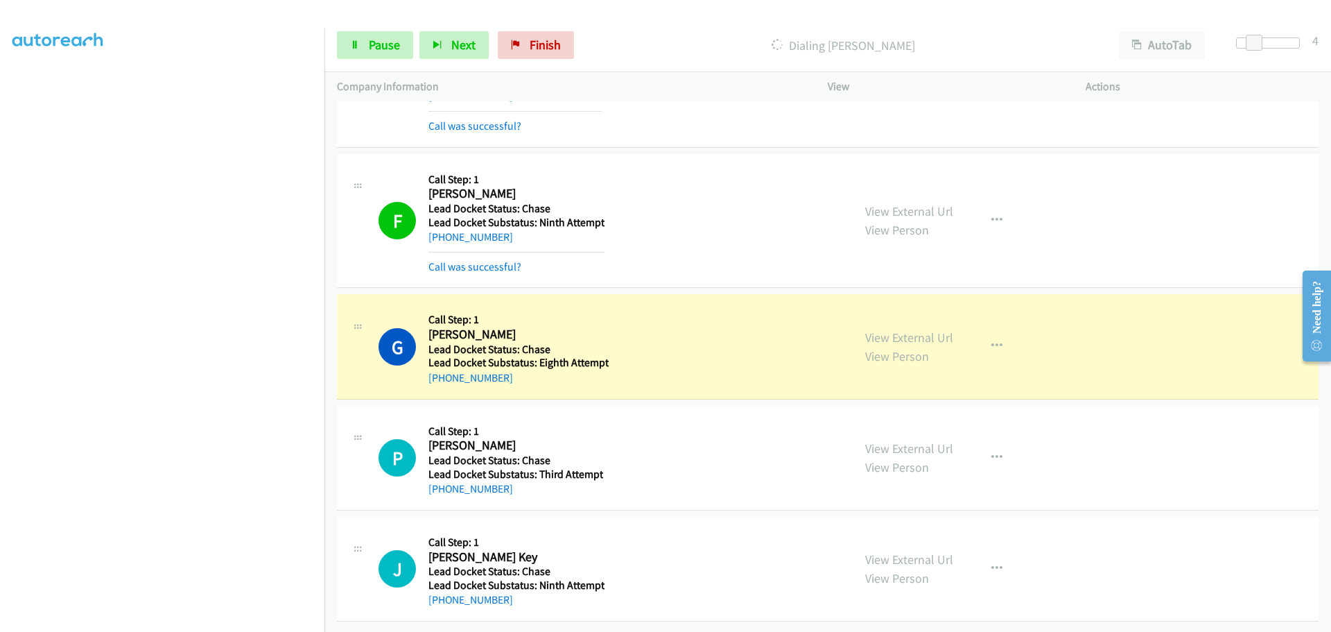
scroll to position [1367, 0]
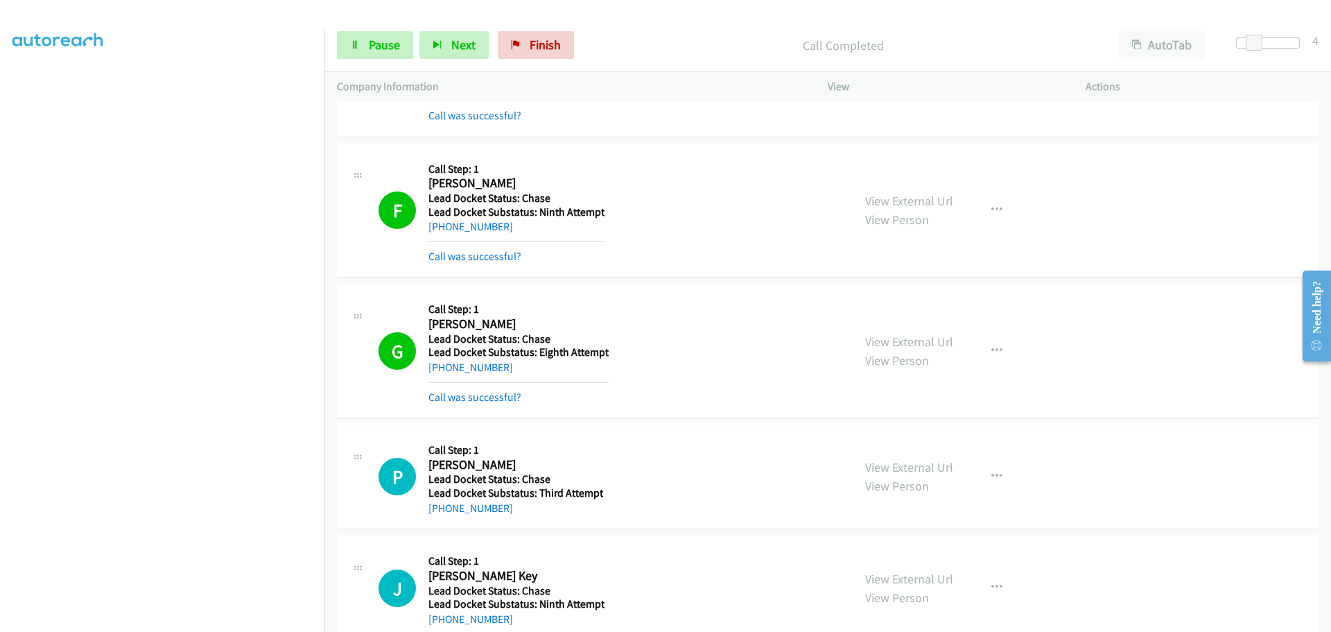
drag, startPoint x: 506, startPoint y: 513, endPoint x: 444, endPoint y: 515, distance: 62.4
click at [444, 515] on div "[PHONE_NUMBER]" at bounding box center [515, 508] width 175 height 17
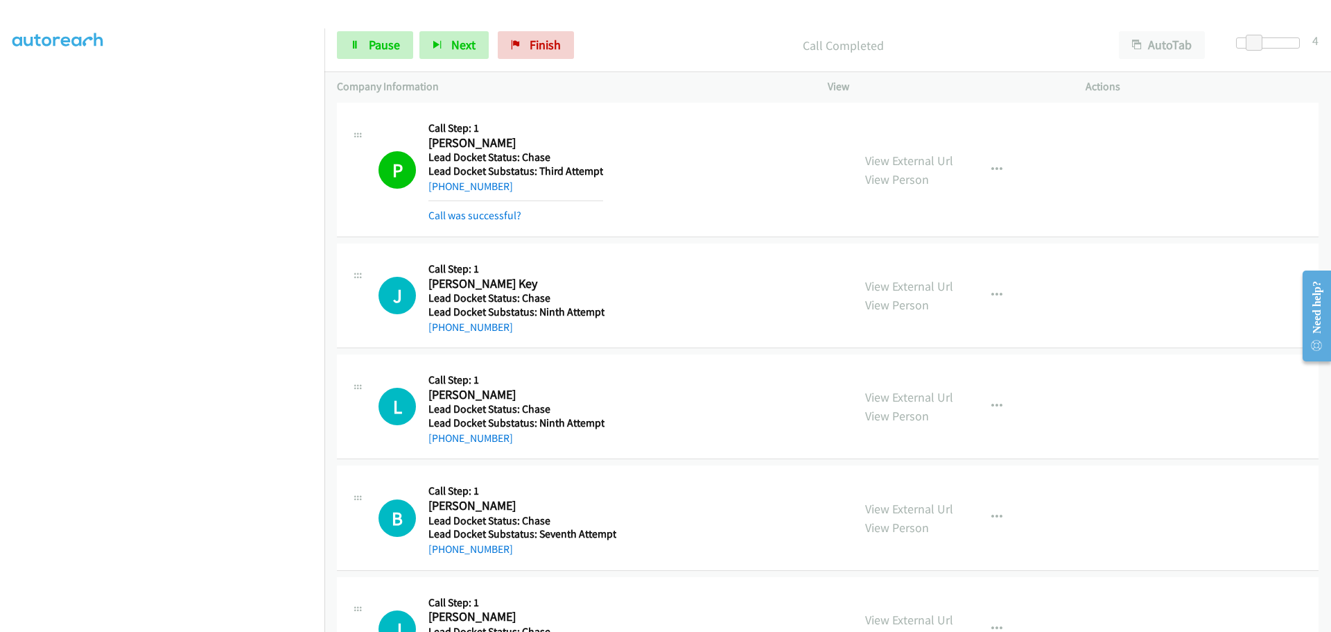
scroll to position [1714, 0]
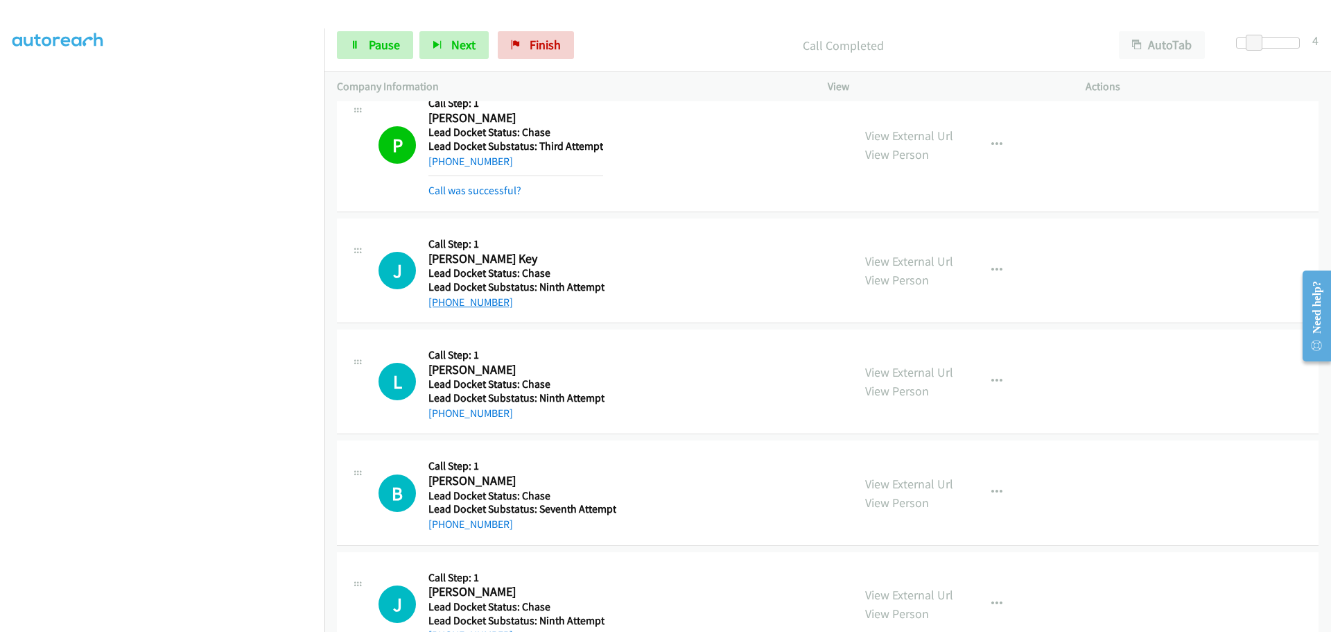
drag, startPoint x: 510, startPoint y: 303, endPoint x: 444, endPoint y: 306, distance: 65.9
click at [444, 306] on div "[PHONE_NUMBER]" at bounding box center [516, 302] width 176 height 17
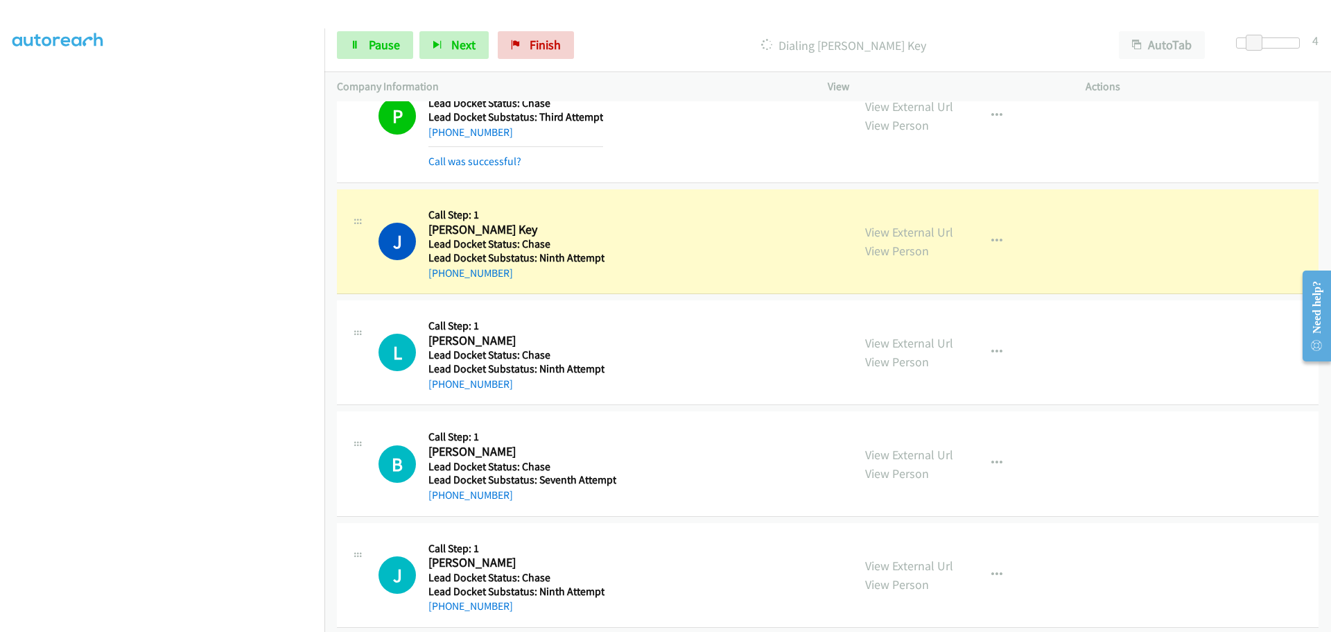
scroll to position [1759, 0]
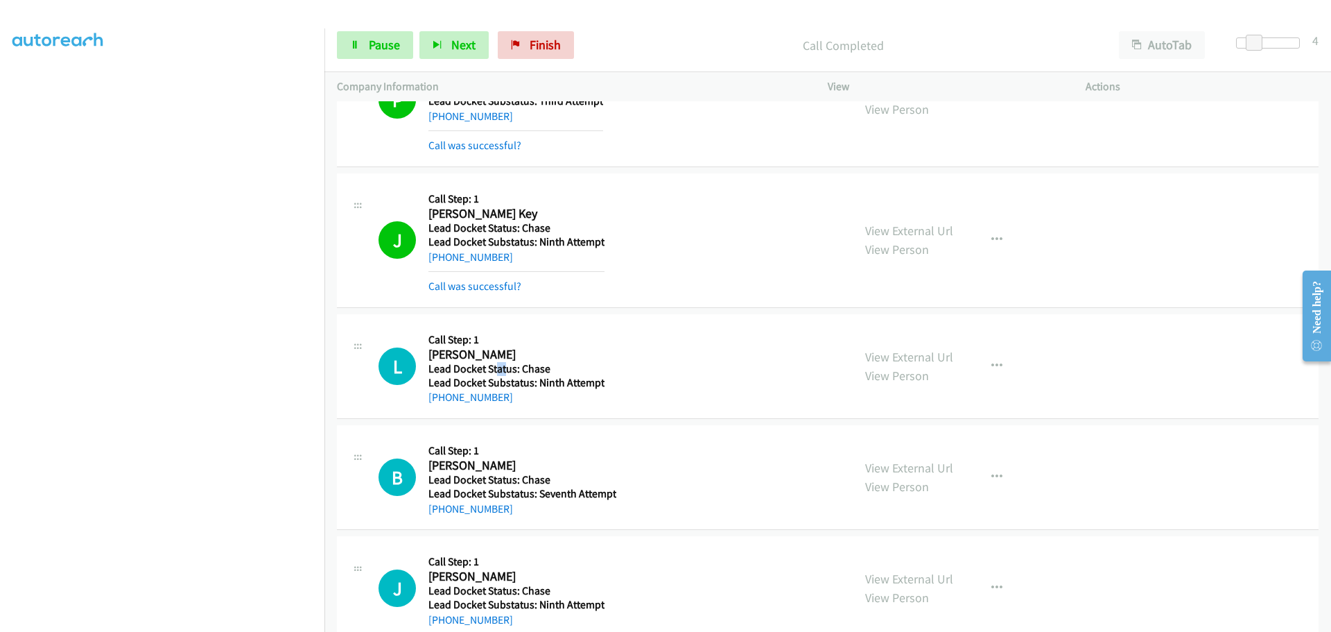
drag, startPoint x: 507, startPoint y: 369, endPoint x: 498, endPoint y: 374, distance: 9.9
click at [498, 374] on h5 "Lead Docket Status: Chase" at bounding box center [516, 369] width 176 height 14
click at [522, 411] on div "L Callback Scheduled Call Step: 1 [PERSON_NAME] [GEOGRAPHIC_DATA]/New_York Lead…" at bounding box center [828, 366] width 982 height 105
drag, startPoint x: 512, startPoint y: 403, endPoint x: 442, endPoint y: 394, distance: 70.6
click at [442, 401] on div "[PHONE_NUMBER]" at bounding box center [516, 397] width 176 height 17
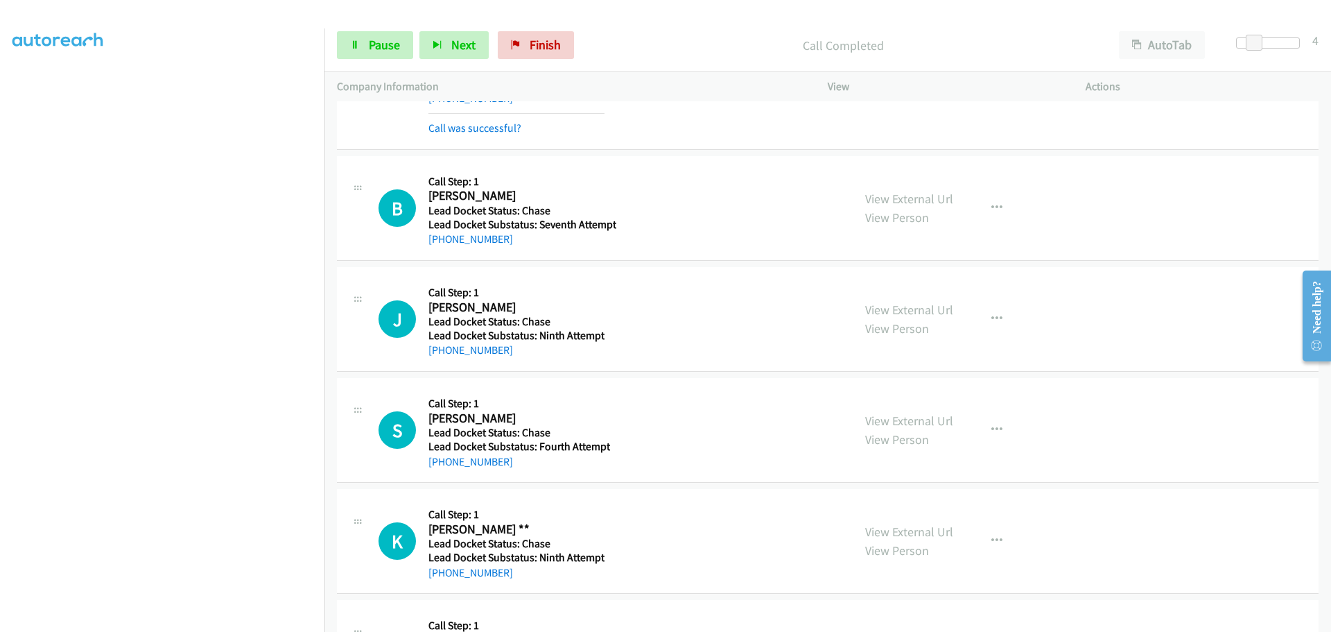
scroll to position [2066, 0]
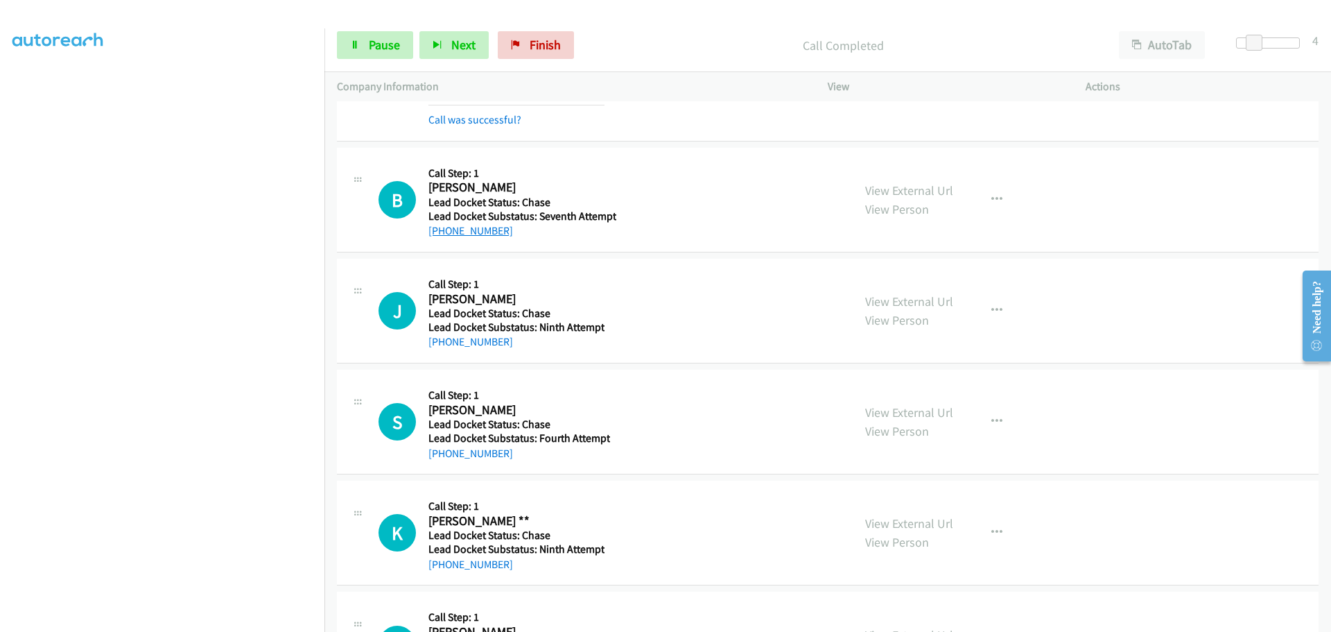
drag, startPoint x: 519, startPoint y: 229, endPoint x: 443, endPoint y: 234, distance: 76.5
click at [443, 234] on div "[PHONE_NUMBER]" at bounding box center [522, 231] width 188 height 17
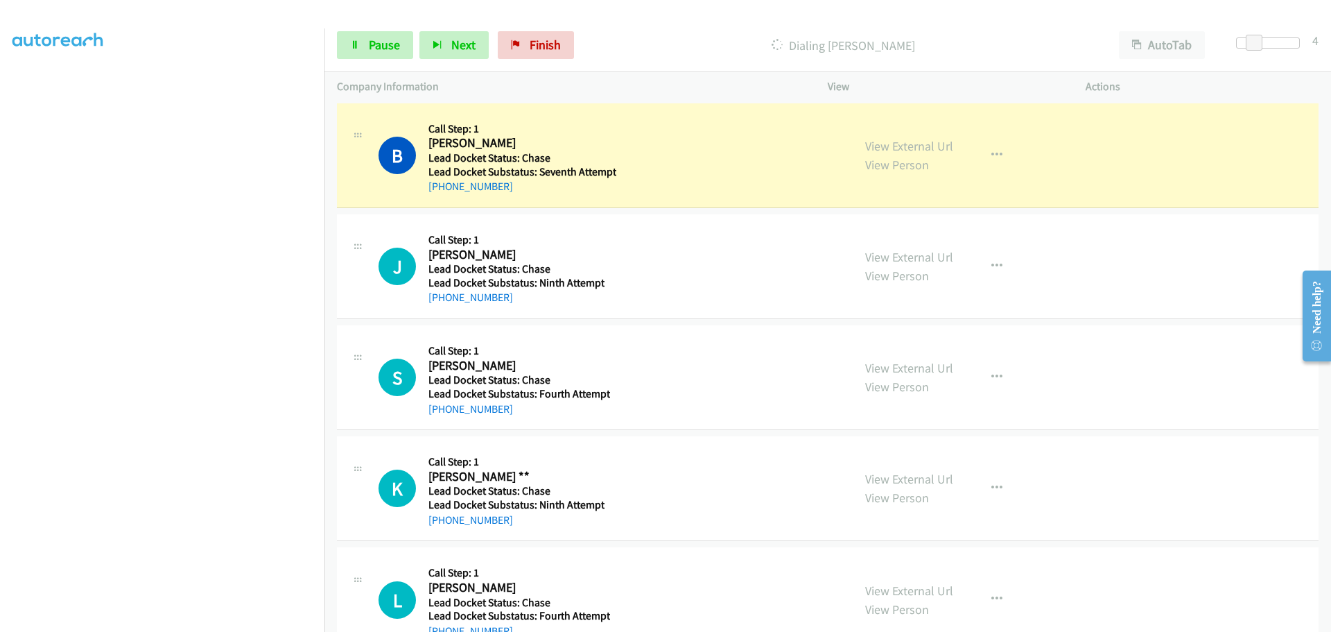
scroll to position [2135, 0]
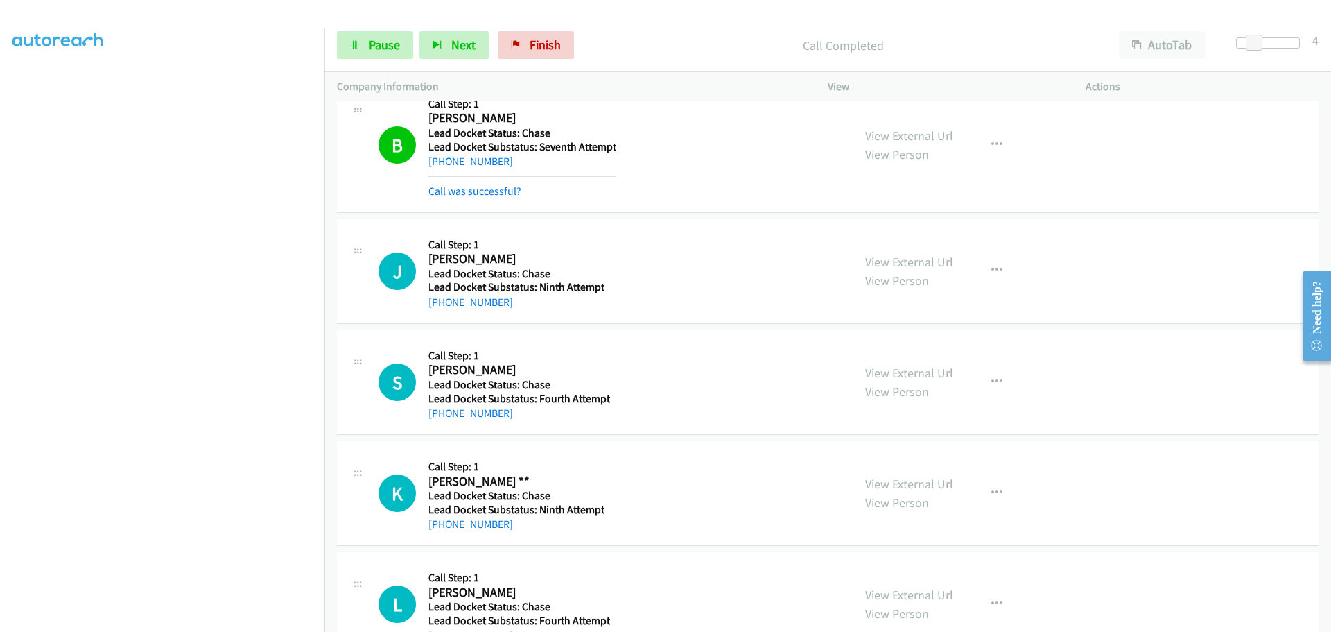
drag, startPoint x: 526, startPoint y: 280, endPoint x: 440, endPoint y: 281, distance: 86.0
click at [440, 281] on div "Callback Scheduled Call Step: 1 [PERSON_NAME] [GEOGRAPHIC_DATA]/New_York Lead D…" at bounding box center [516, 271] width 176 height 79
click at [577, 349] on h5 "Call Step: 1" at bounding box center [519, 356] width 182 height 14
drag, startPoint x: 503, startPoint y: 309, endPoint x: 443, endPoint y: 310, distance: 59.6
click at [443, 310] on div "[PHONE_NUMBER]" at bounding box center [516, 302] width 176 height 17
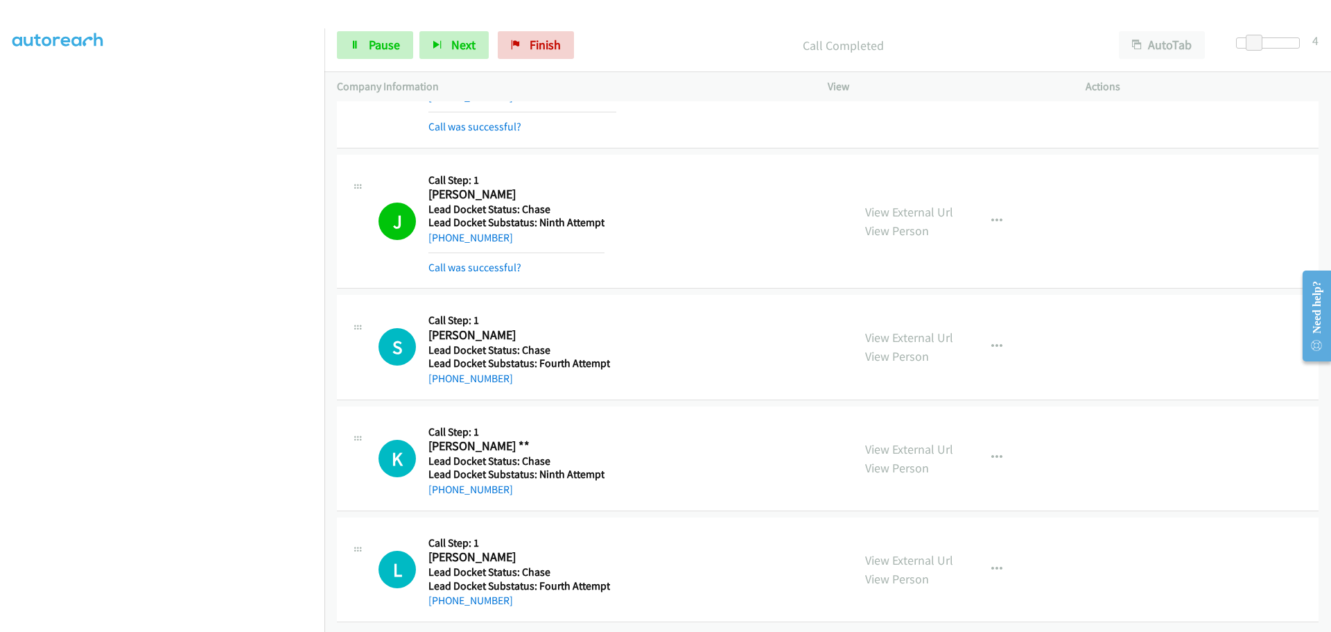
scroll to position [2210, 0]
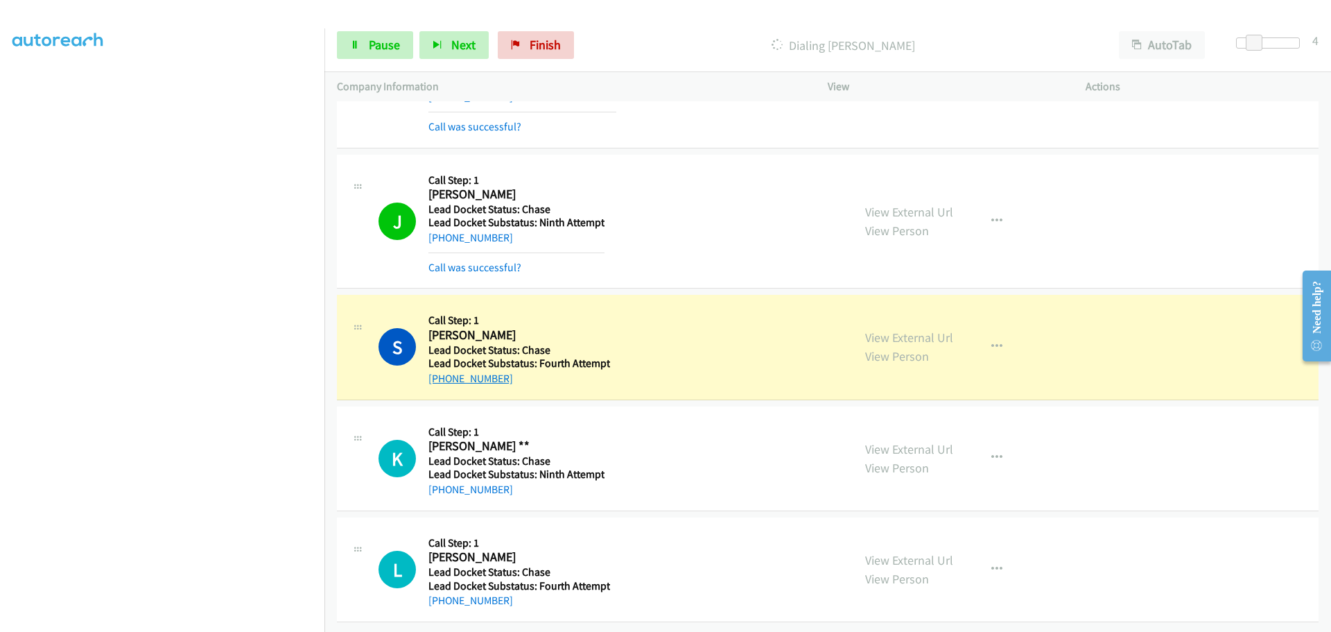
drag, startPoint x: 511, startPoint y: 368, endPoint x: 443, endPoint y: 373, distance: 68.1
click at [443, 373] on div "[PHONE_NUMBER]" at bounding box center [519, 378] width 182 height 17
drag, startPoint x: 520, startPoint y: 490, endPoint x: 442, endPoint y: 485, distance: 77.8
click at [442, 485] on div "K Callback Scheduled Call Step: 1 [PERSON_NAME] ** [GEOGRAPHIC_DATA]/[GEOGRAPHI…" at bounding box center [828, 458] width 982 height 105
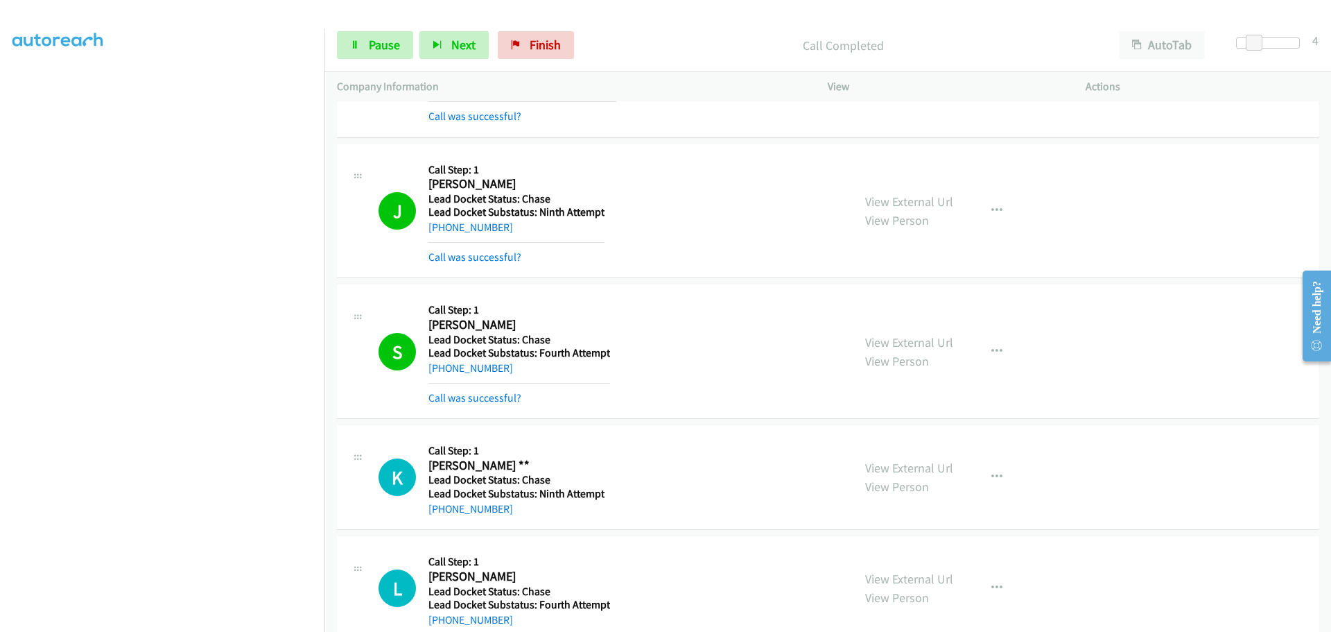
click at [505, 514] on div "[PHONE_NUMBER]" at bounding box center [516, 509] width 176 height 17
click at [520, 524] on div "K Callback Scheduled Call Step: 1 [PERSON_NAME] ** [GEOGRAPHIC_DATA]/[GEOGRAPHI…" at bounding box center [828, 477] width 982 height 105
click at [503, 549] on div "Callback Scheduled Call Step: 1 [PERSON_NAME] [GEOGRAPHIC_DATA]/[GEOGRAPHIC_DAT…" at bounding box center [519, 587] width 182 height 79
drag, startPoint x: 503, startPoint y: 508, endPoint x: 440, endPoint y: 510, distance: 62.4
click at [440, 510] on div "[PHONE_NUMBER]" at bounding box center [516, 509] width 176 height 17
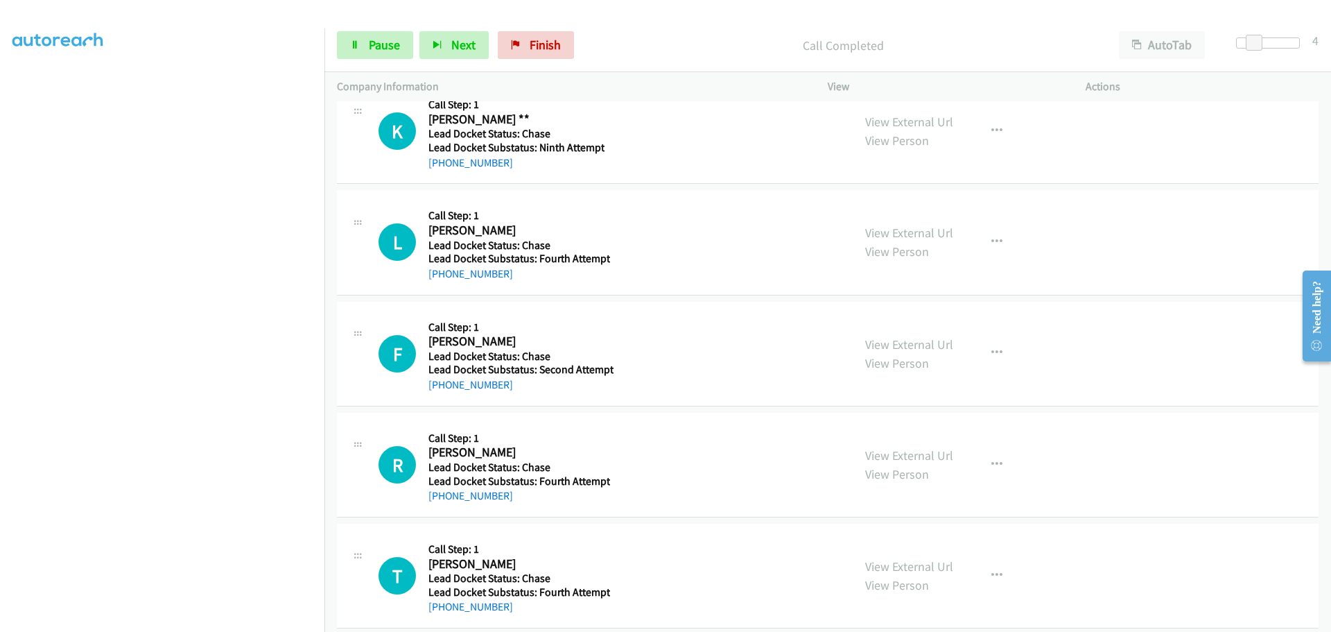
scroll to position [2557, 0]
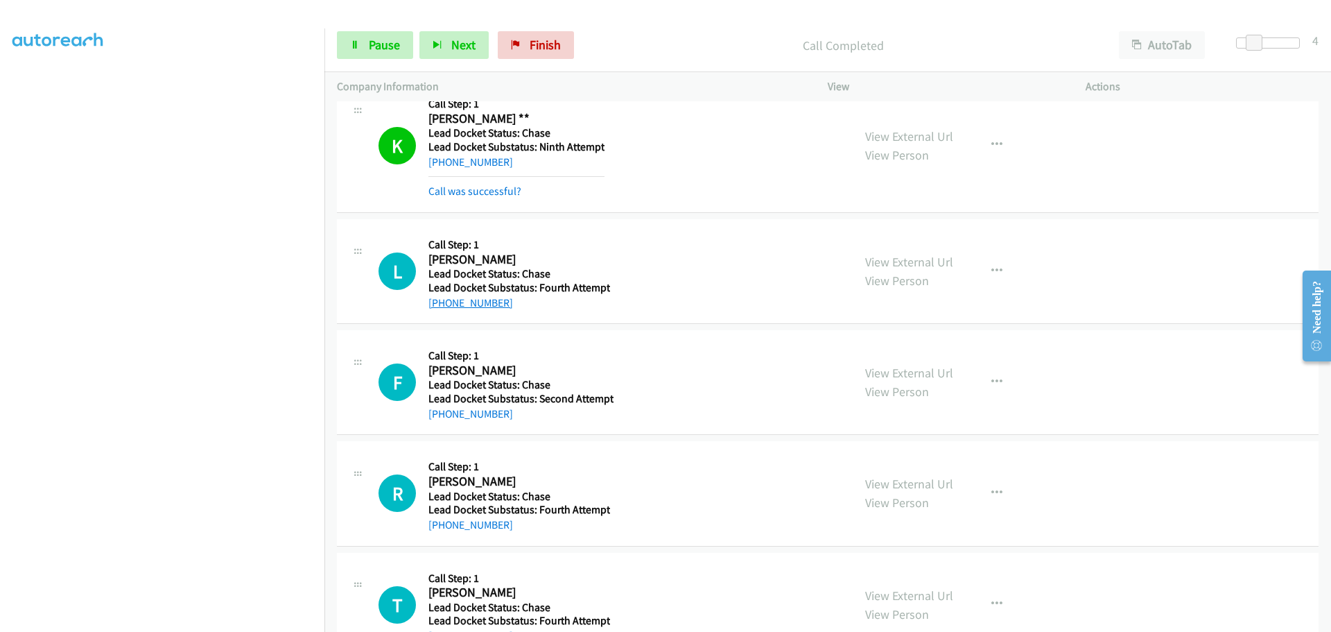
drag, startPoint x: 518, startPoint y: 282, endPoint x: 443, endPoint y: 297, distance: 76.3
click at [443, 297] on div "[PHONE_NUMBER]" at bounding box center [519, 303] width 182 height 17
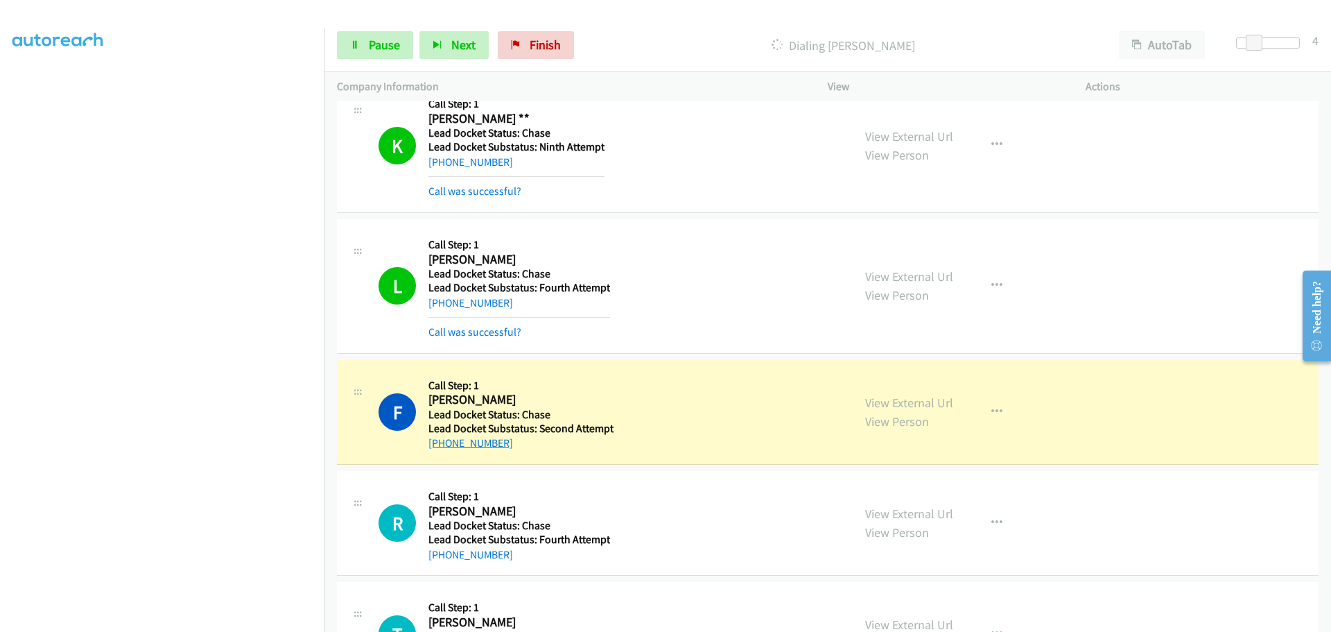
drag, startPoint x: 510, startPoint y: 442, endPoint x: 442, endPoint y: 446, distance: 68.1
click at [442, 446] on div "[PHONE_NUMBER]" at bounding box center [520, 443] width 185 height 17
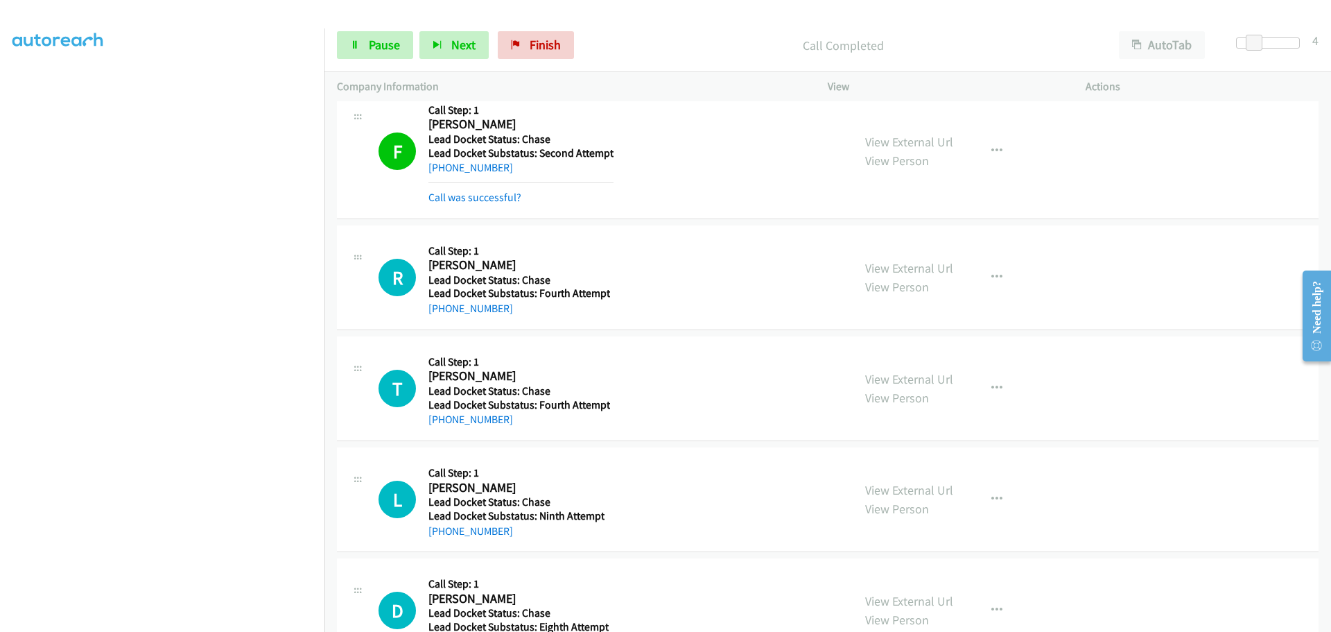
scroll to position [2834, 0]
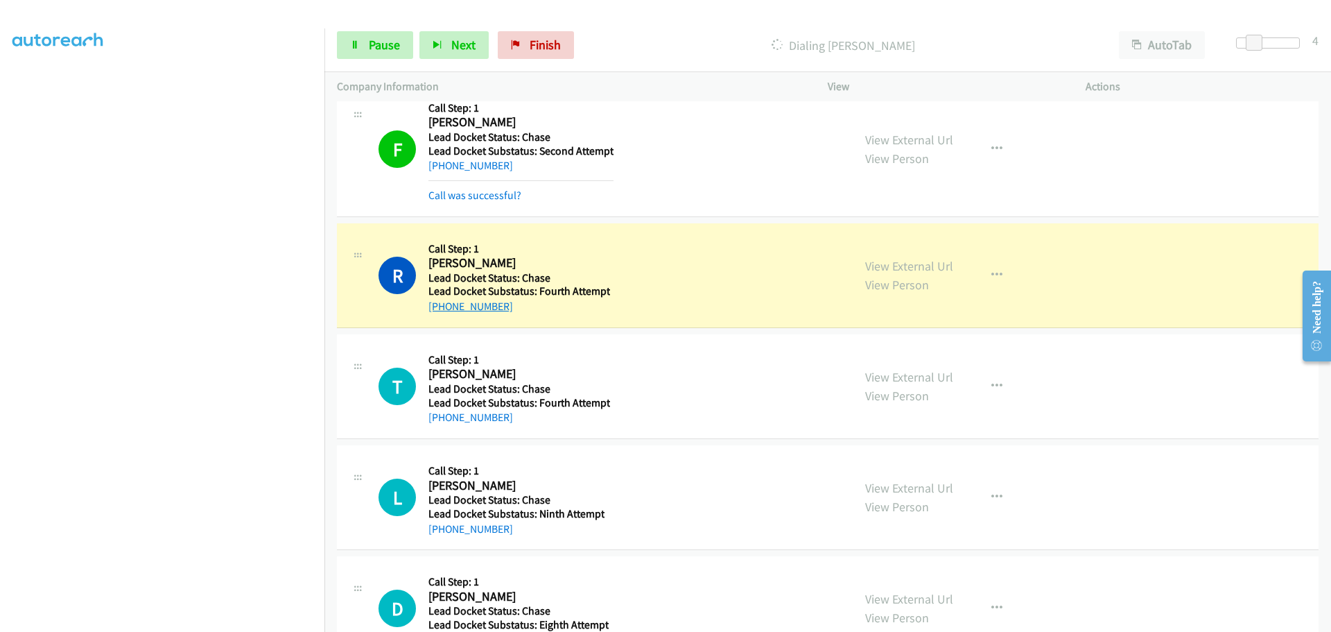
drag, startPoint x: 508, startPoint y: 311, endPoint x: 443, endPoint y: 311, distance: 65.2
click at [443, 311] on div "[PHONE_NUMBER]" at bounding box center [519, 306] width 182 height 17
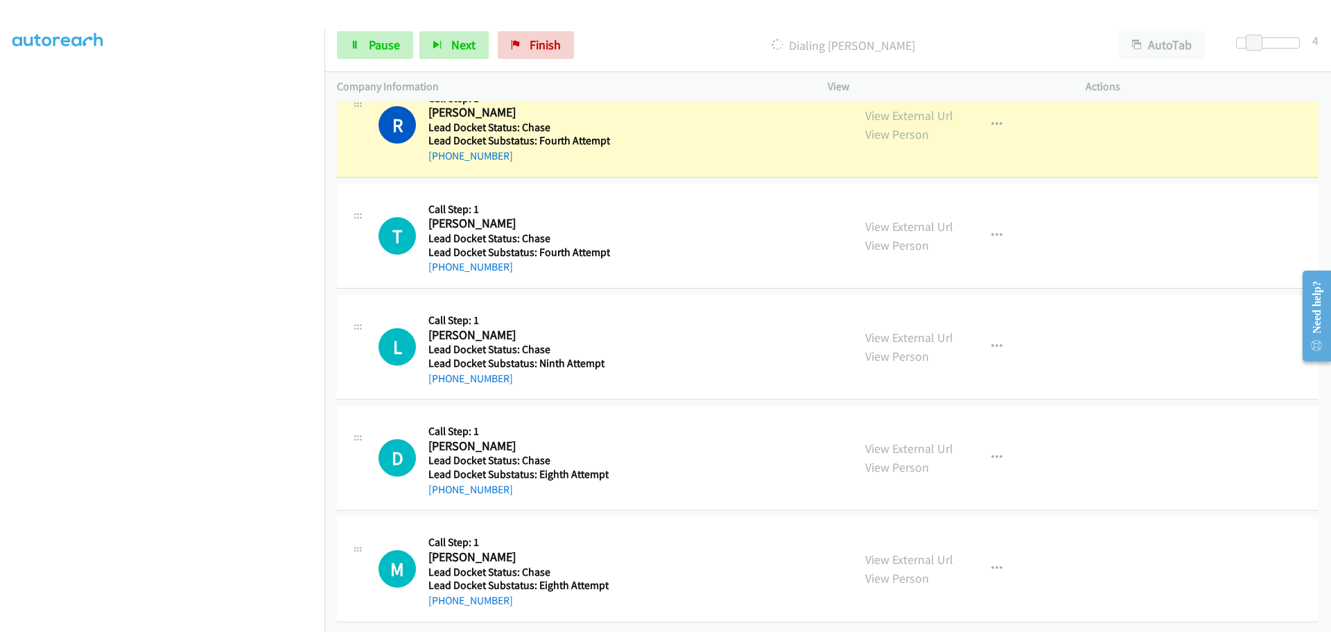
scroll to position [2995, 0]
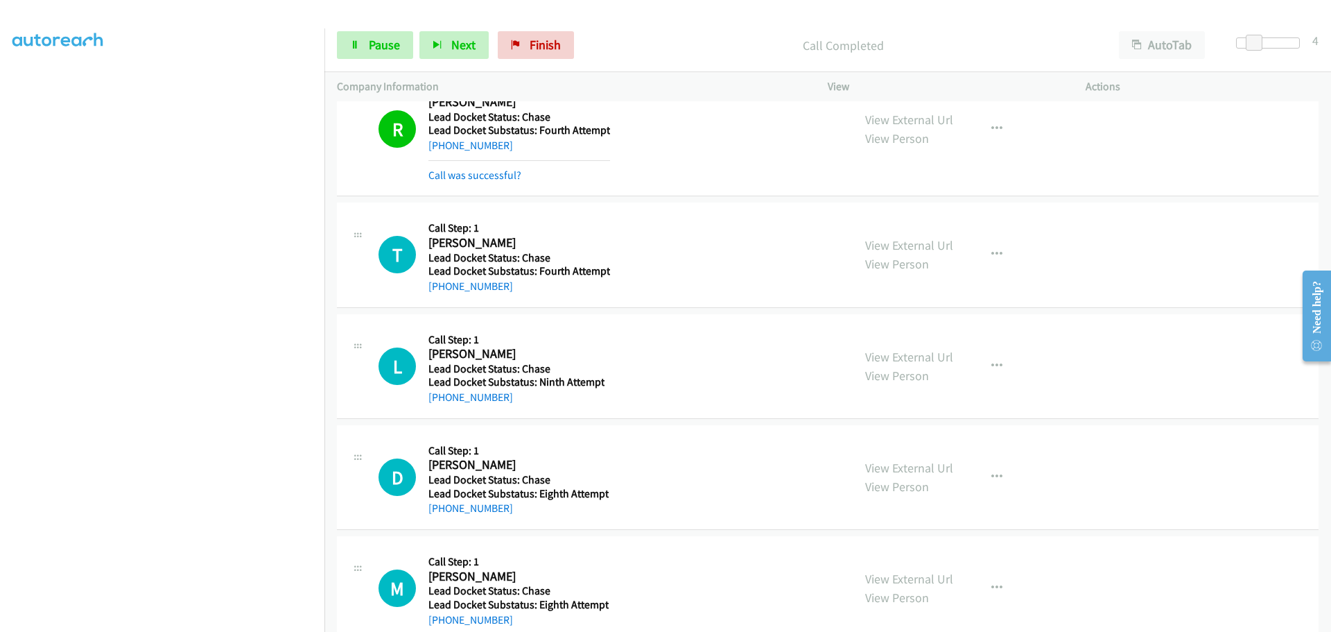
drag, startPoint x: 476, startPoint y: 295, endPoint x: 442, endPoint y: 298, distance: 34.1
click at [442, 298] on div "T Callback Scheduled Call Step: 1 [PERSON_NAME] America/Los_Angeles Lead Docket…" at bounding box center [828, 254] width 982 height 105
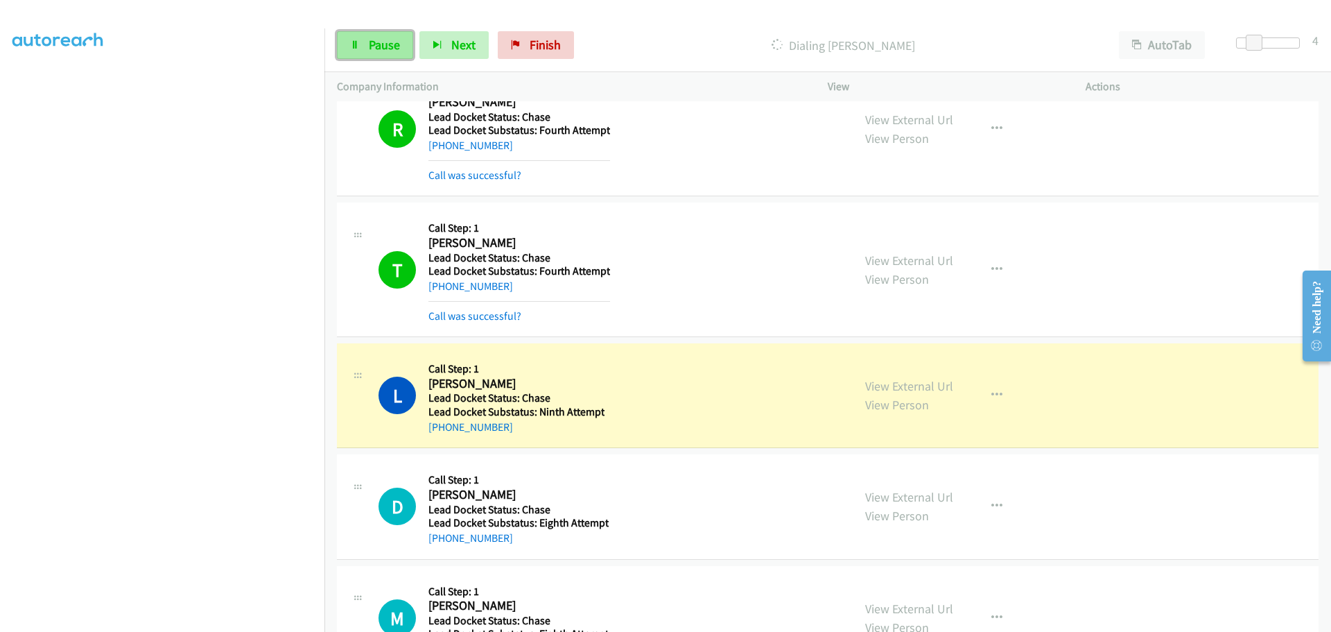
click at [403, 51] on link "Pause" at bounding box center [375, 45] width 76 height 28
drag, startPoint x: 510, startPoint y: 425, endPoint x: 440, endPoint y: 428, distance: 69.4
click at [440, 428] on div "[PHONE_NUMBER]" at bounding box center [516, 427] width 176 height 17
